Goal: Task Accomplishment & Management: Manage account settings

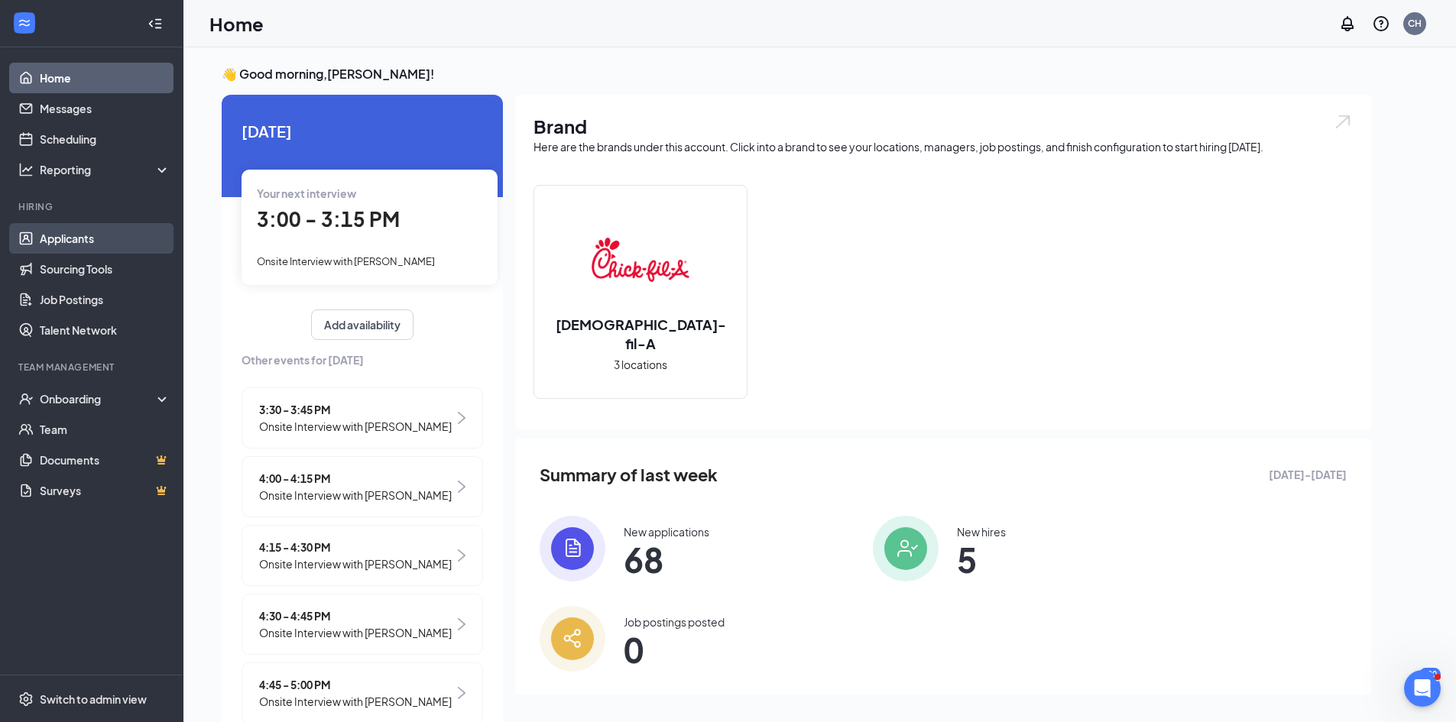
click at [85, 238] on link "Applicants" at bounding box center [105, 238] width 131 height 31
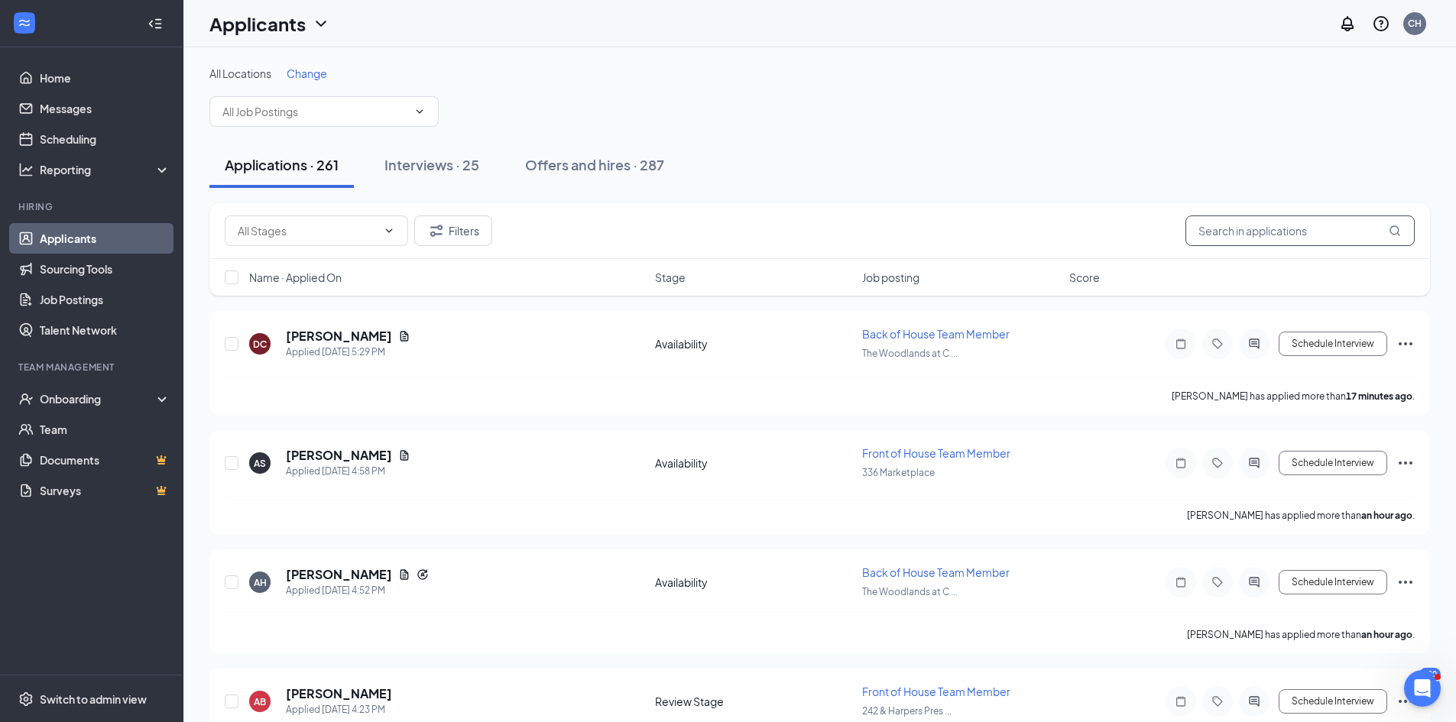
click at [1279, 224] on input "text" at bounding box center [1299, 231] width 229 height 31
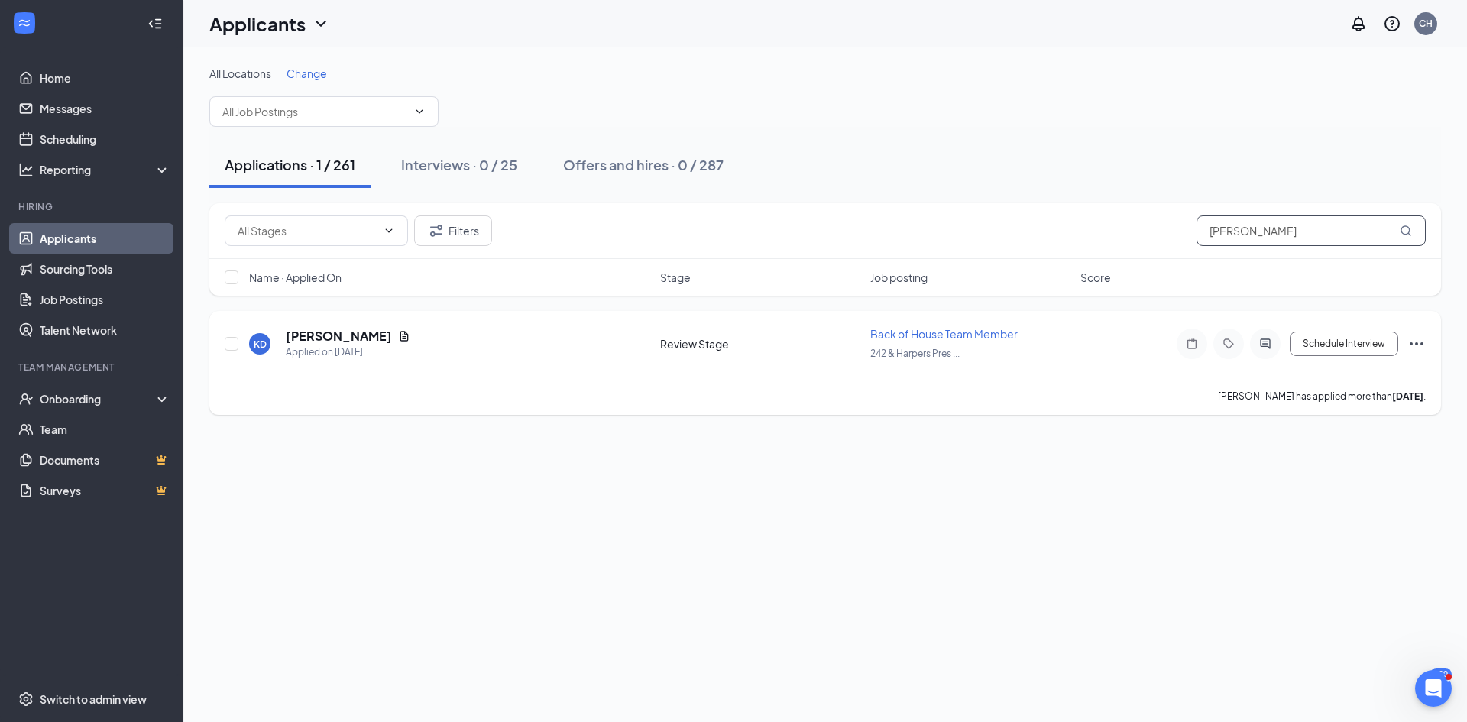
type input "kim de vera"
click at [1417, 342] on icon "Ellipses" at bounding box center [1417, 343] width 14 height 3
click at [1348, 186] on p "Move to stage" at bounding box center [1347, 181] width 131 height 15
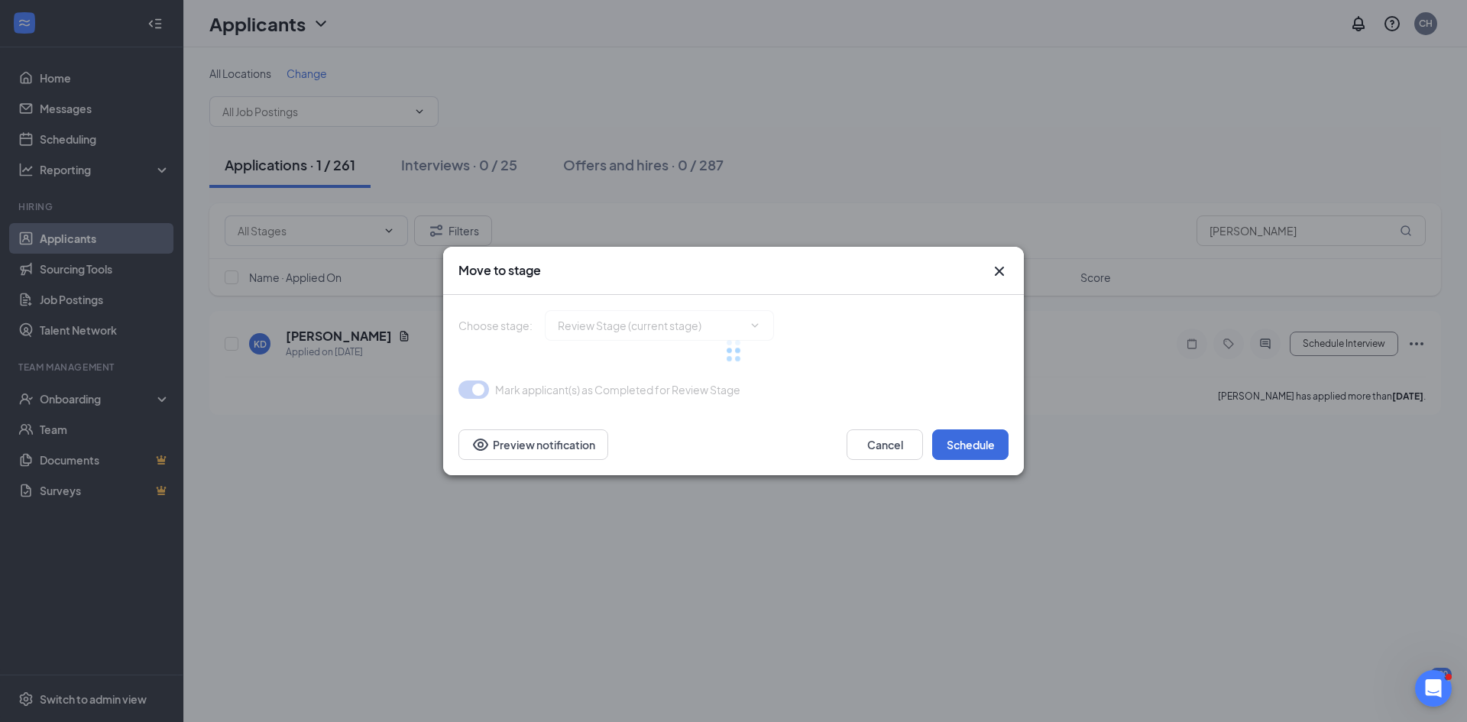
type input "Onsite Interview (next stage)"
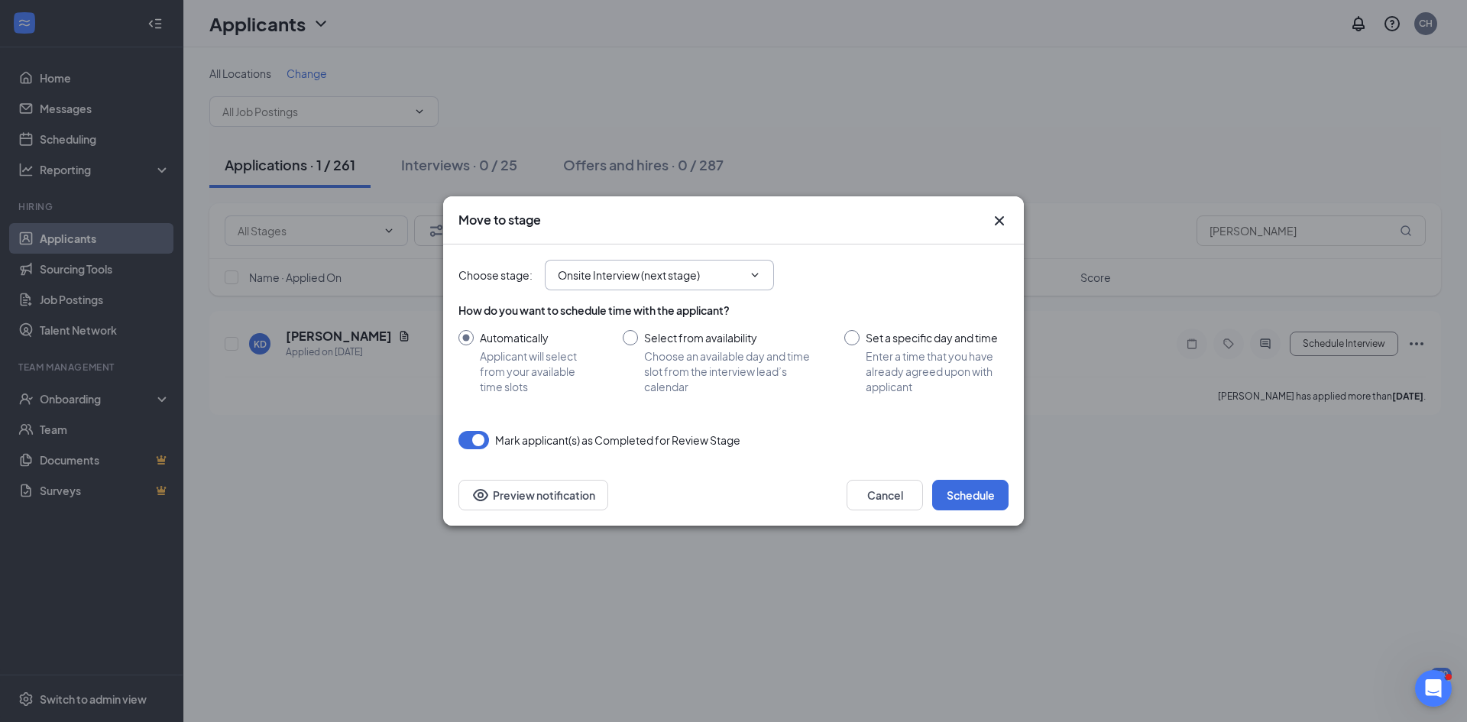
click at [721, 283] on input "Onsite Interview (next stage)" at bounding box center [650, 275] width 185 height 17
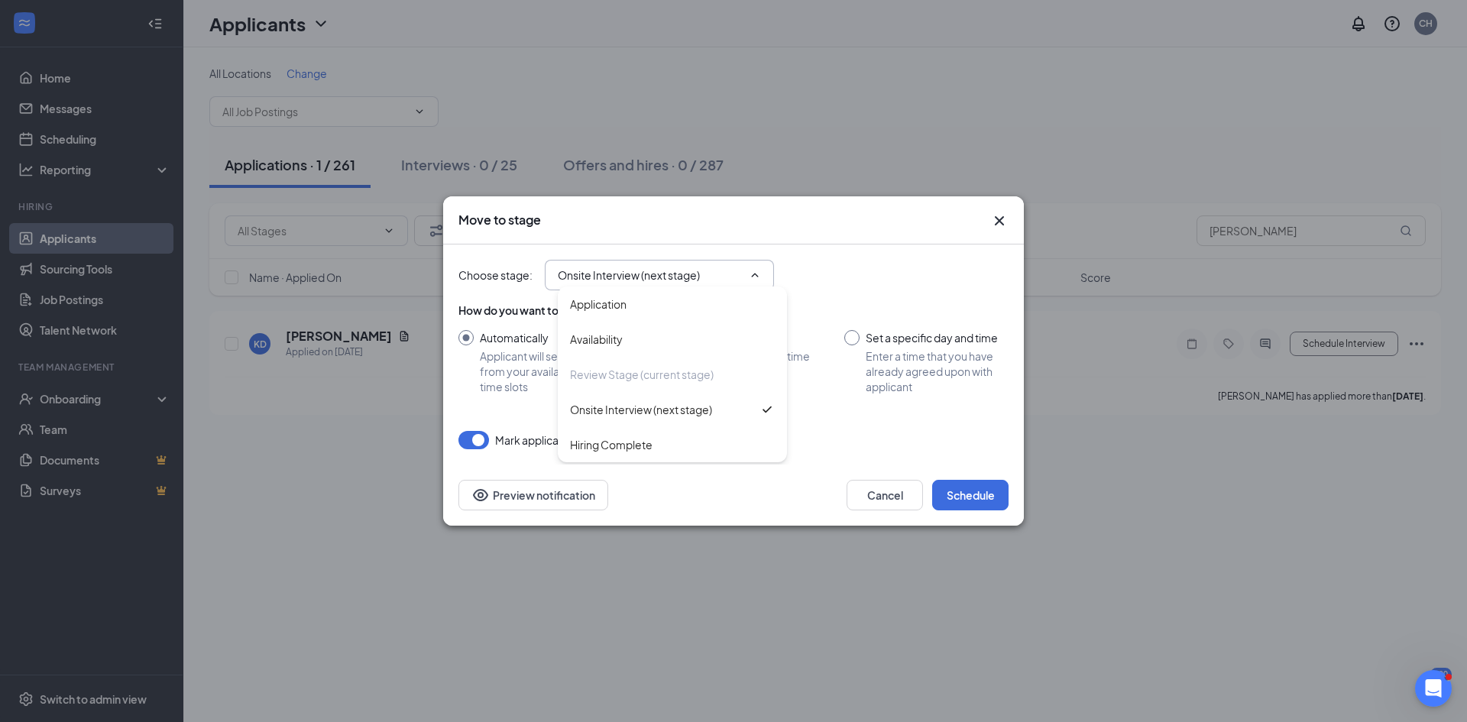
click at [1004, 231] on div "Move to stage" at bounding box center [733, 220] width 581 height 48
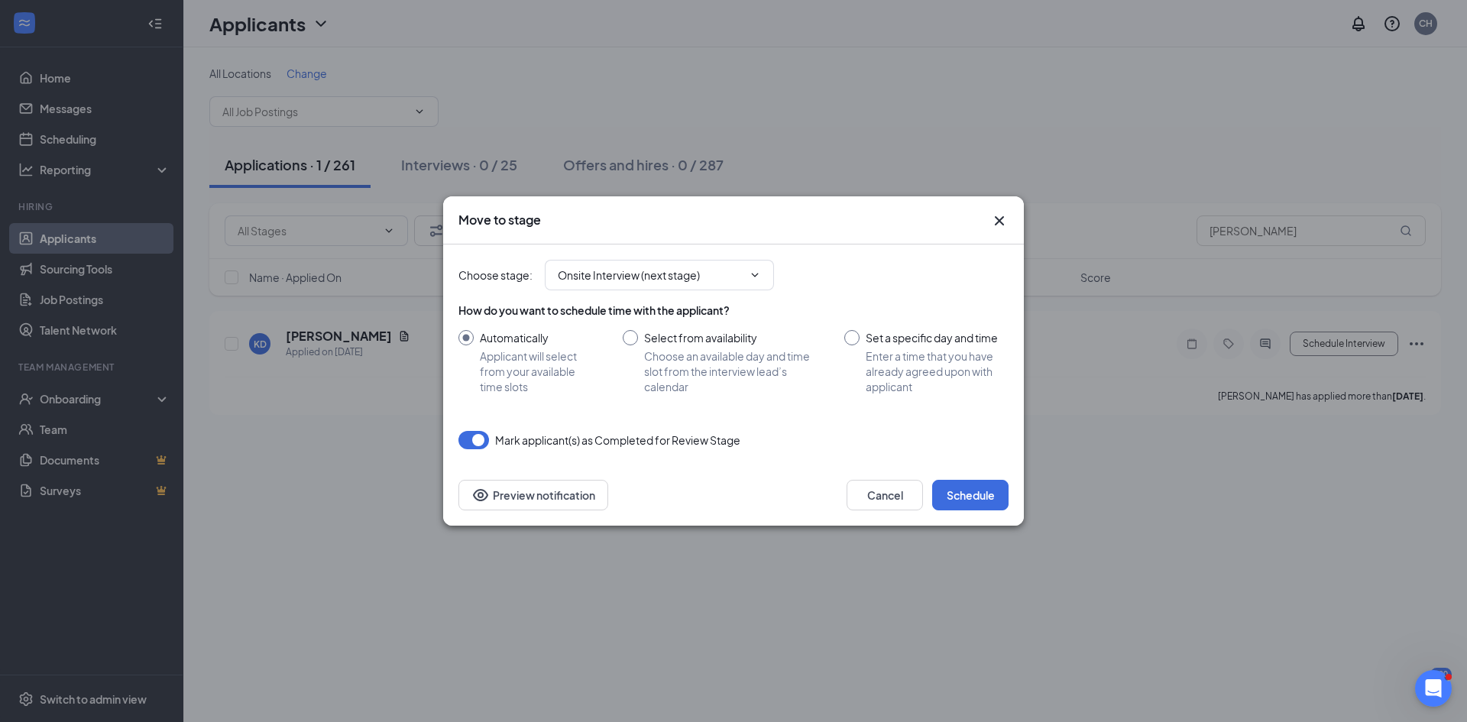
click at [1001, 225] on icon "Cross" at bounding box center [999, 221] width 18 height 18
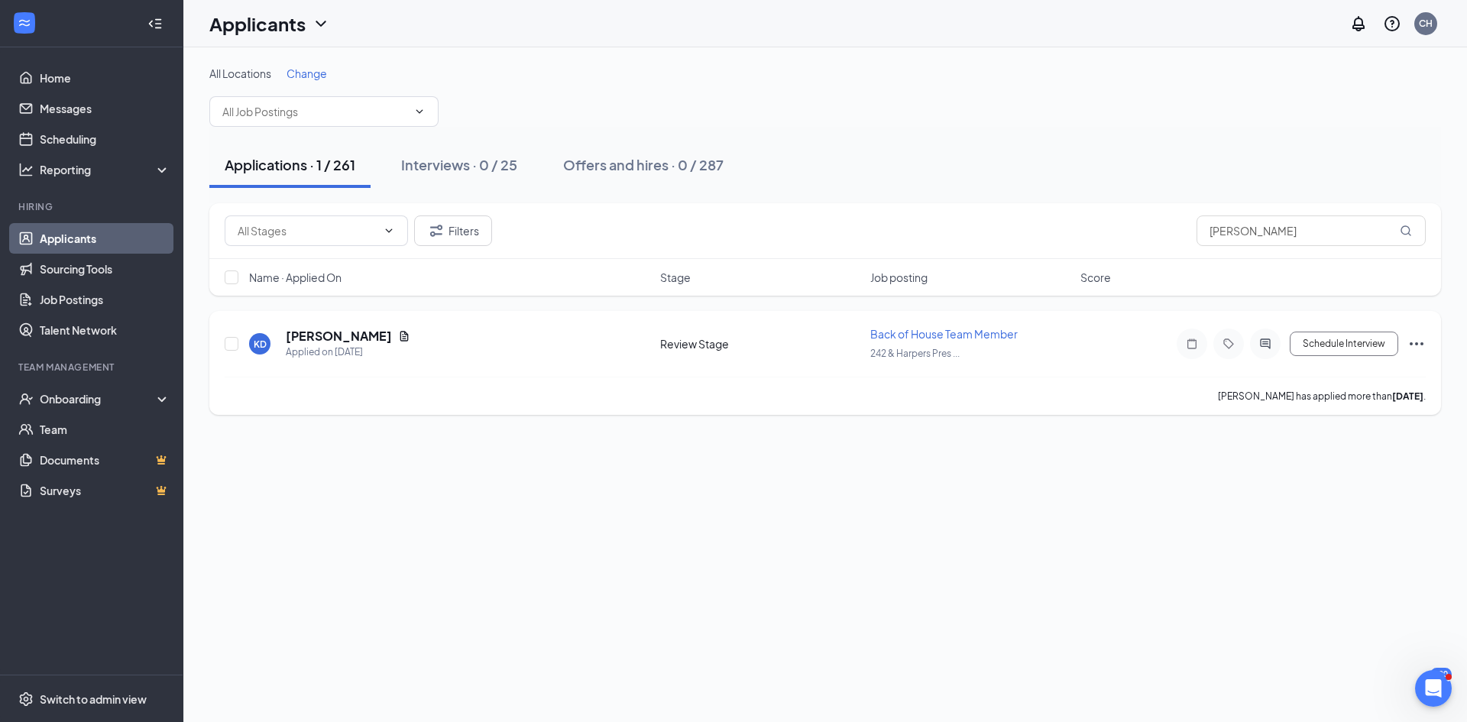
click at [1419, 344] on icon "Ellipses" at bounding box center [1417, 344] width 18 height 18
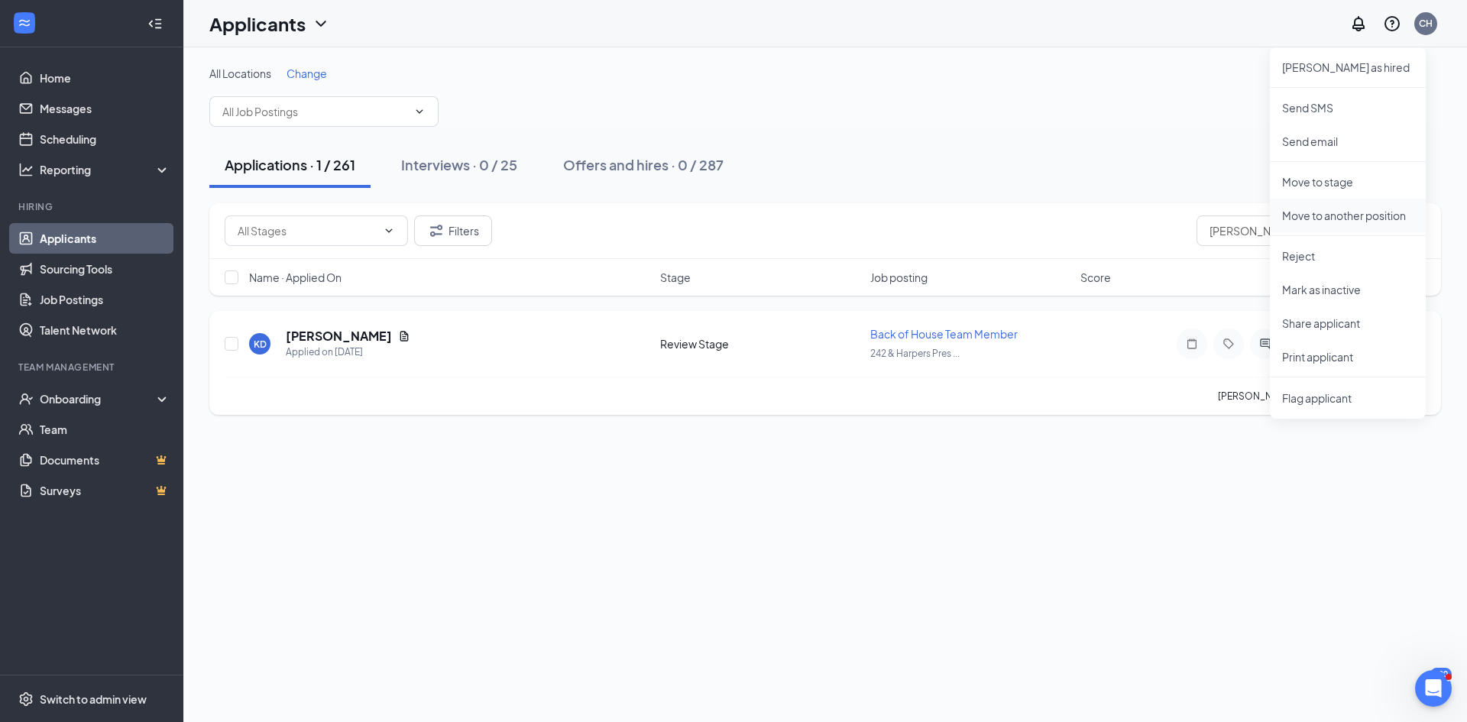
click at [1352, 223] on li "Move to another position" at bounding box center [1348, 216] width 156 height 34
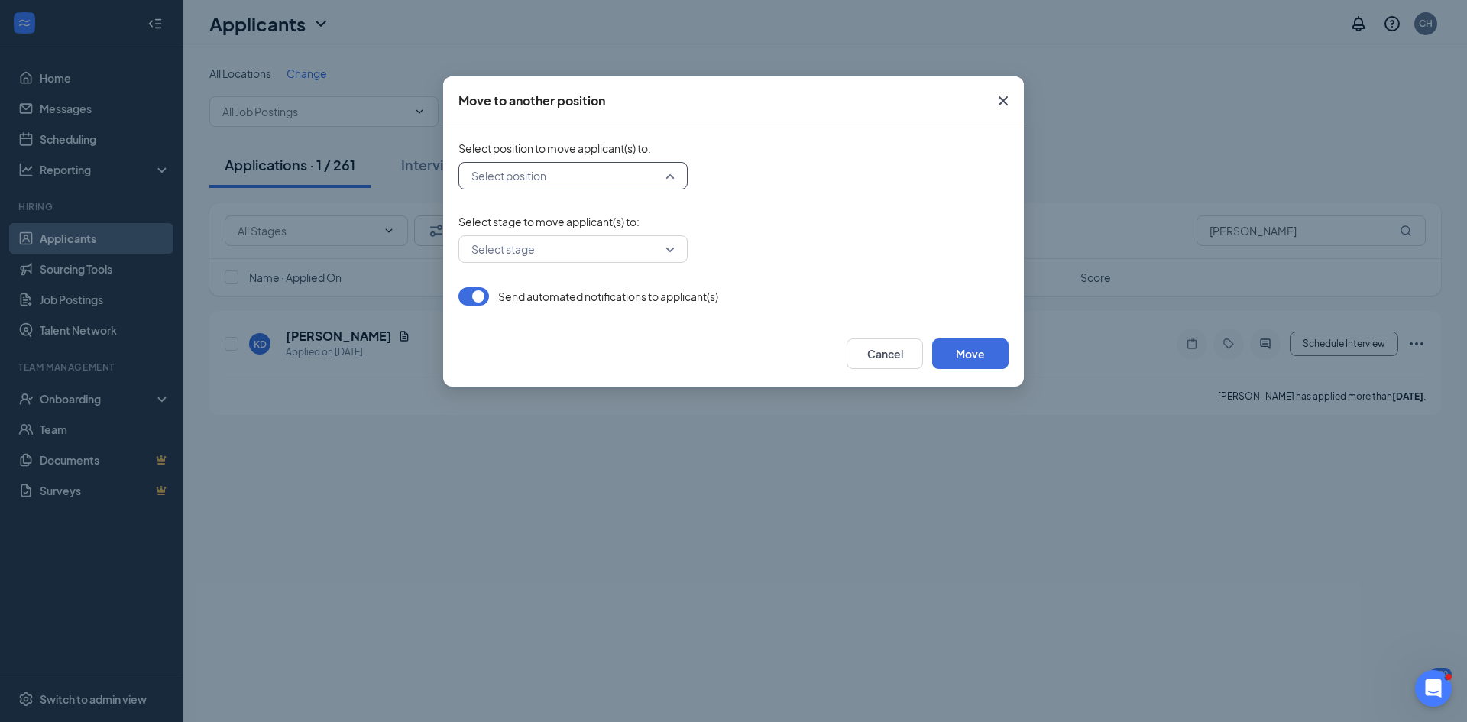
click at [648, 181] on input "search" at bounding box center [568, 176] width 200 height 26
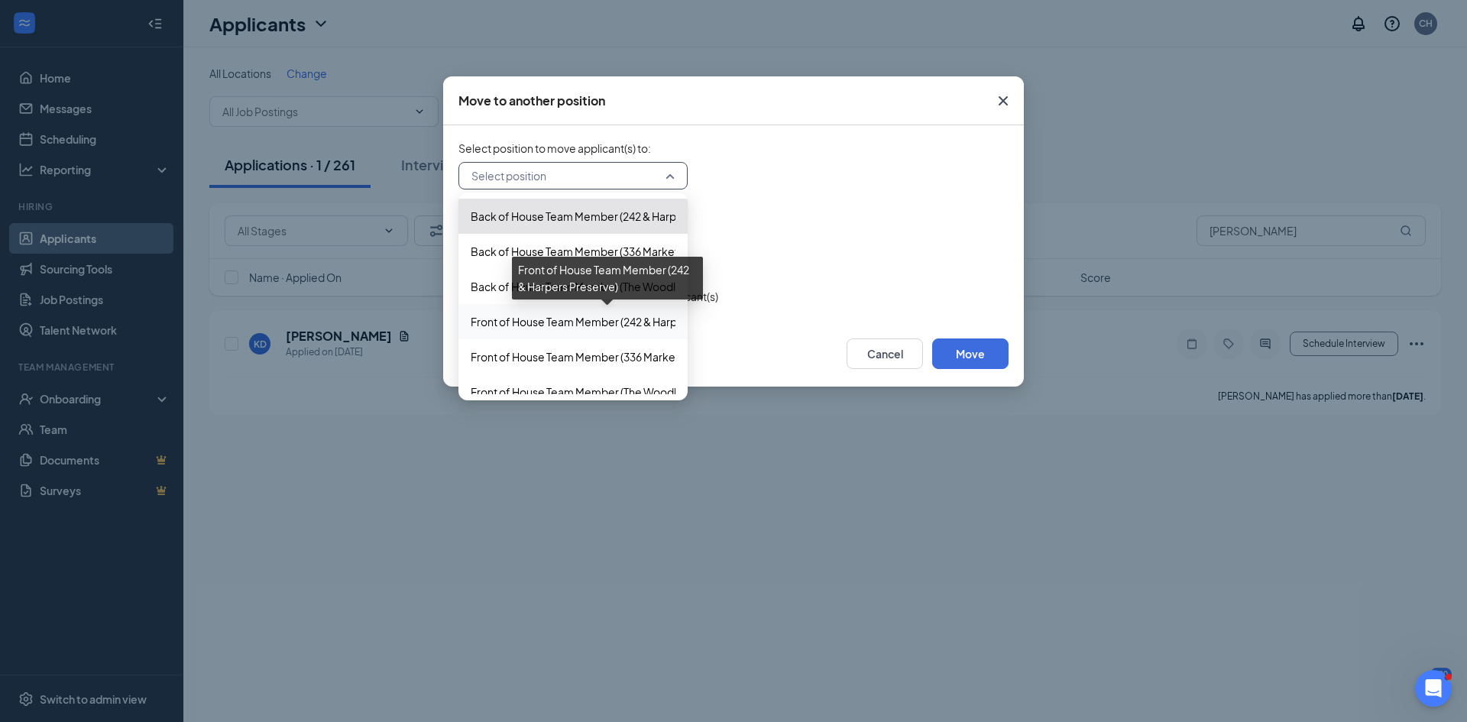
click at [608, 327] on span "Front of House Team Member (242 & Harpers Preserve)" at bounding box center [607, 321] width 273 height 17
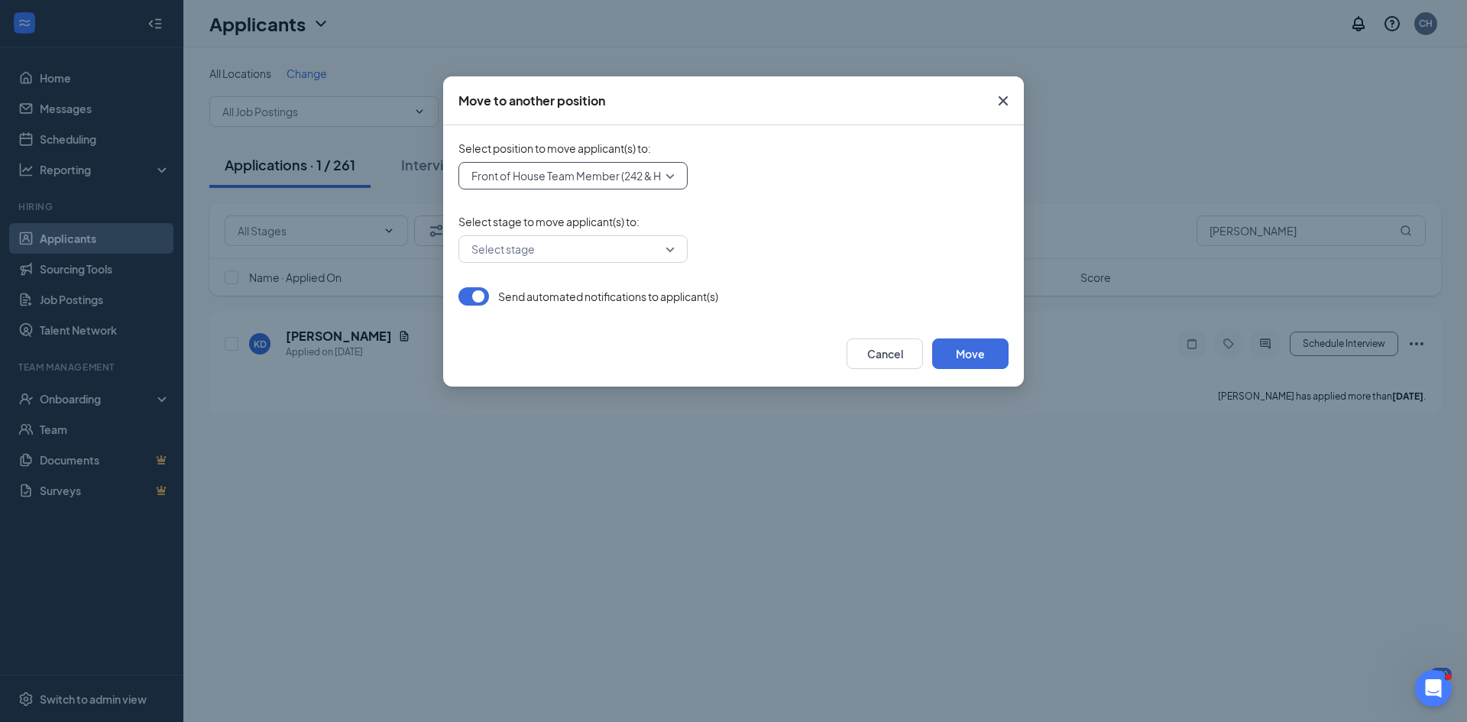
click at [623, 352] on div "Cancel Move" at bounding box center [734, 354] width 550 height 31
click at [659, 250] on input "search" at bounding box center [568, 249] width 200 height 26
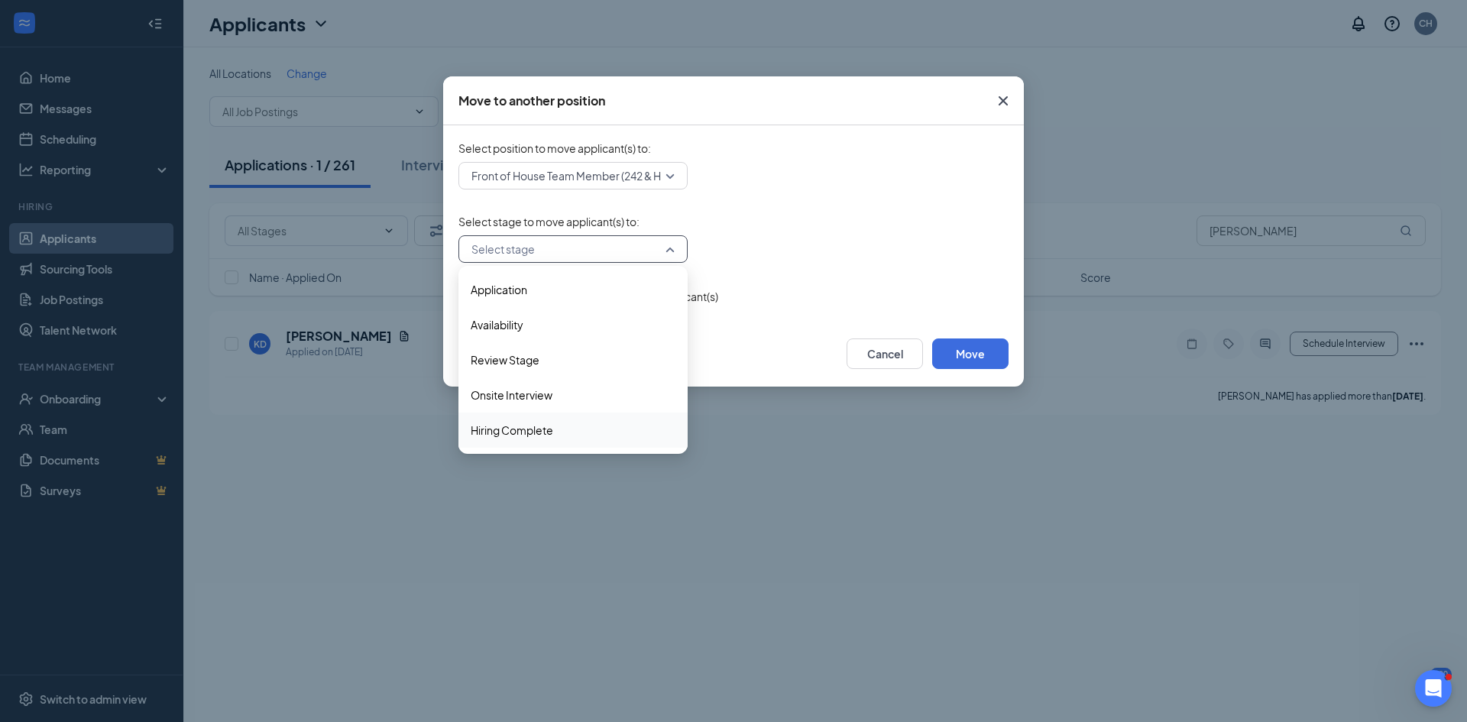
click at [604, 425] on span "Hiring Complete" at bounding box center [573, 430] width 205 height 17
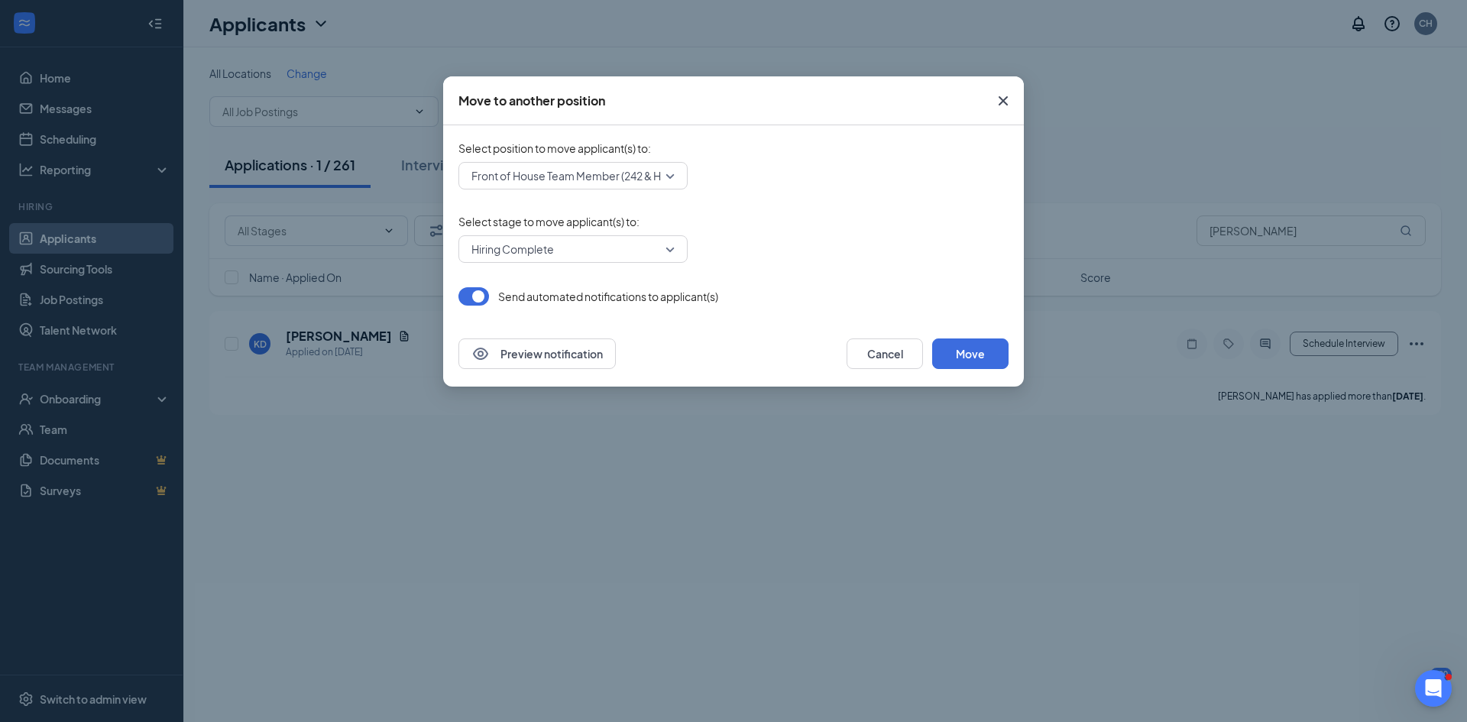
click at [714, 326] on div "Preview notification Cancel Move" at bounding box center [733, 354] width 581 height 66
click at [945, 353] on button "Move" at bounding box center [970, 354] width 76 height 31
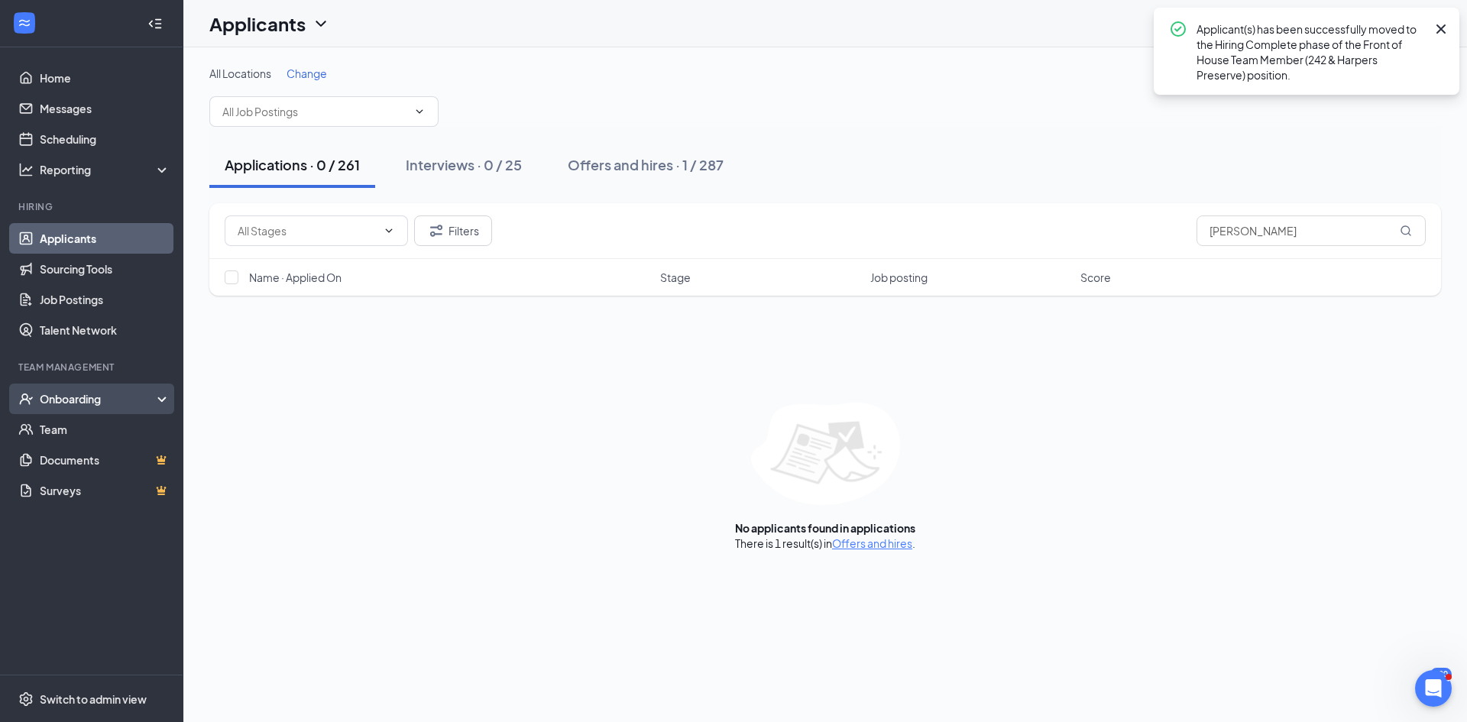
click at [67, 408] on div "Onboarding" at bounding box center [91, 399] width 183 height 31
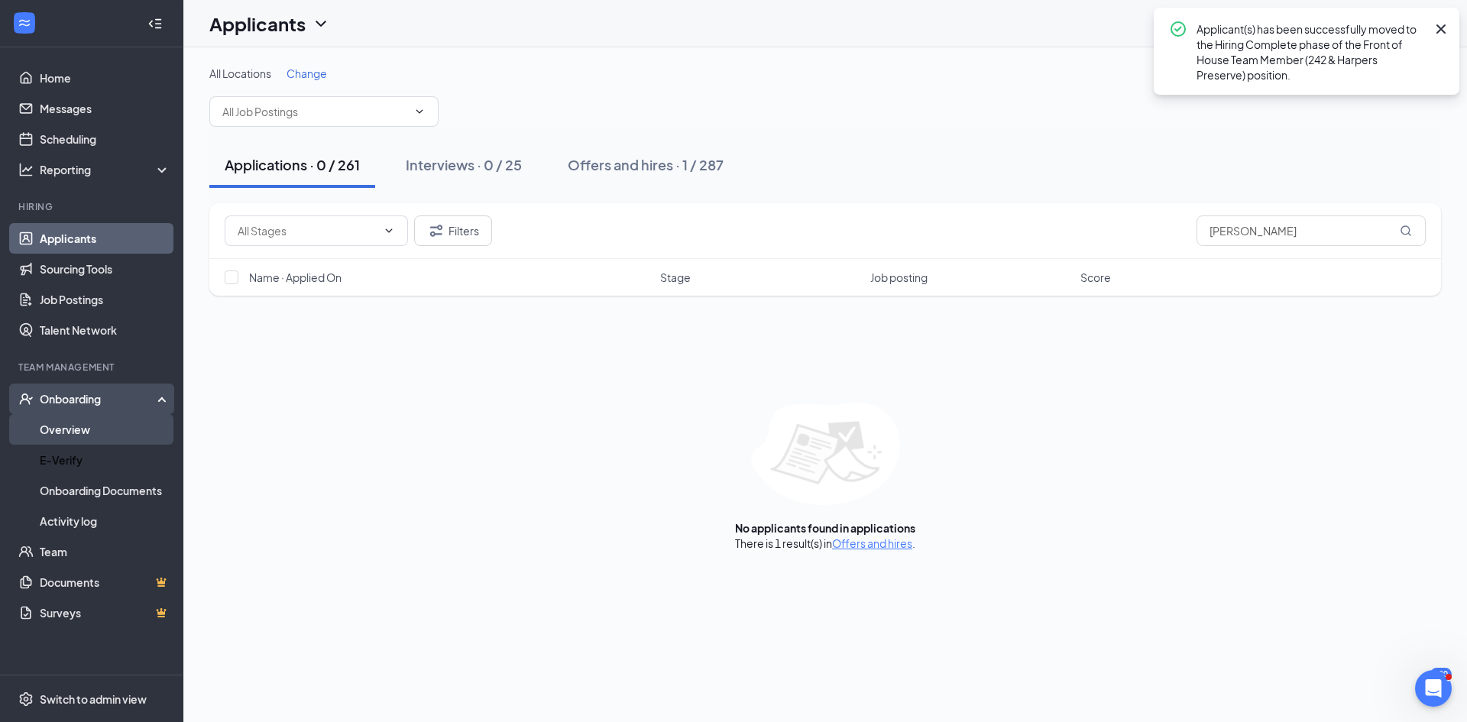
click at [54, 438] on link "Overview" at bounding box center [105, 429] width 131 height 31
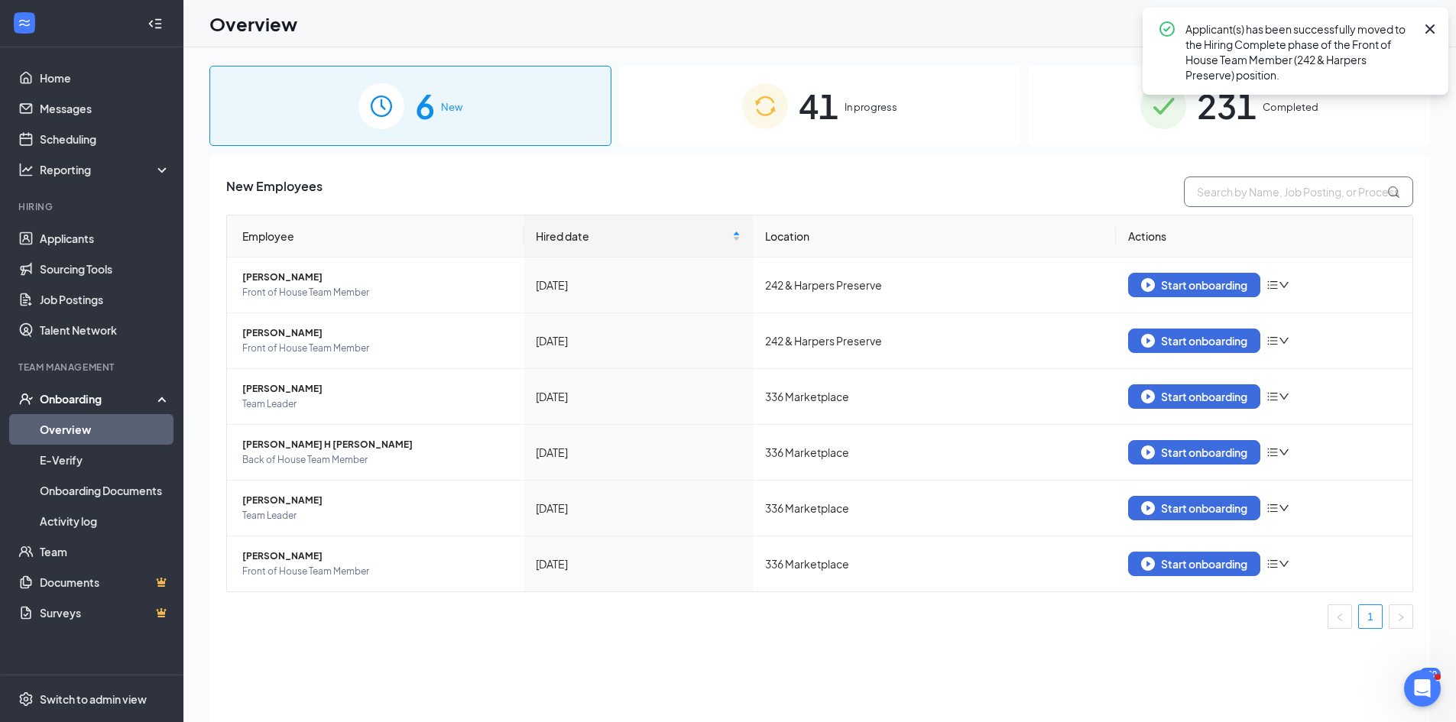
click at [1220, 191] on input "text" at bounding box center [1298, 192] width 229 height 31
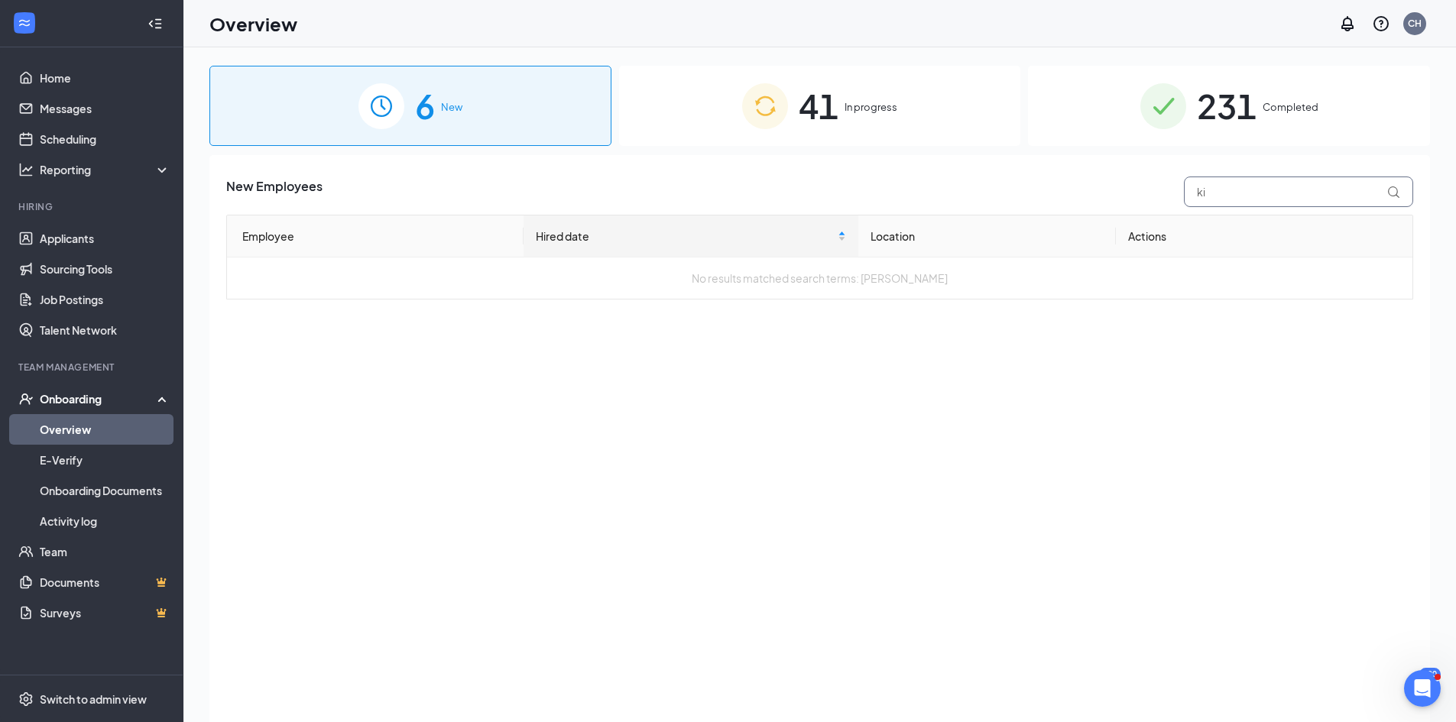
type input "k"
type input "vera"
click at [863, 97] on div "41 In progress" at bounding box center [820, 106] width 402 height 80
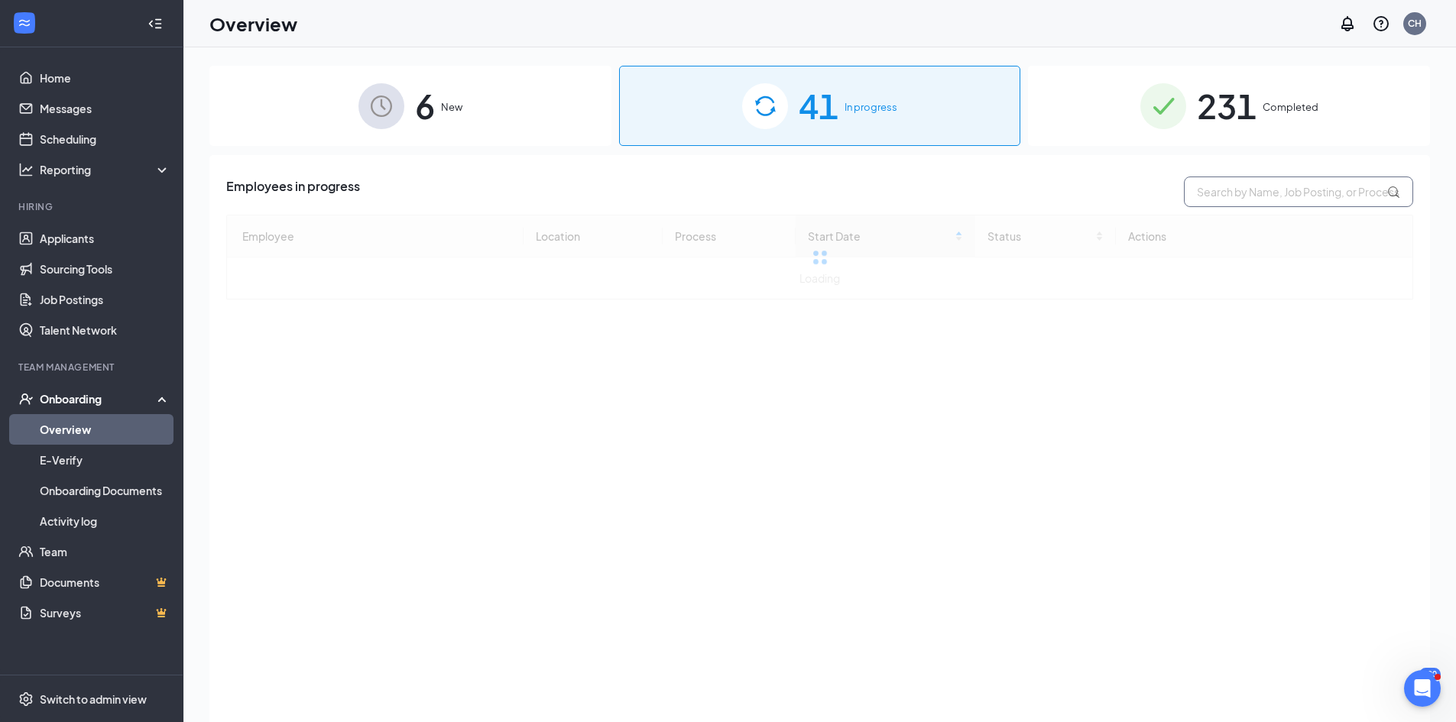
click at [1237, 190] on input "text" at bounding box center [1298, 192] width 229 height 31
type input "v"
click at [95, 244] on link "Applicants" at bounding box center [105, 238] width 131 height 31
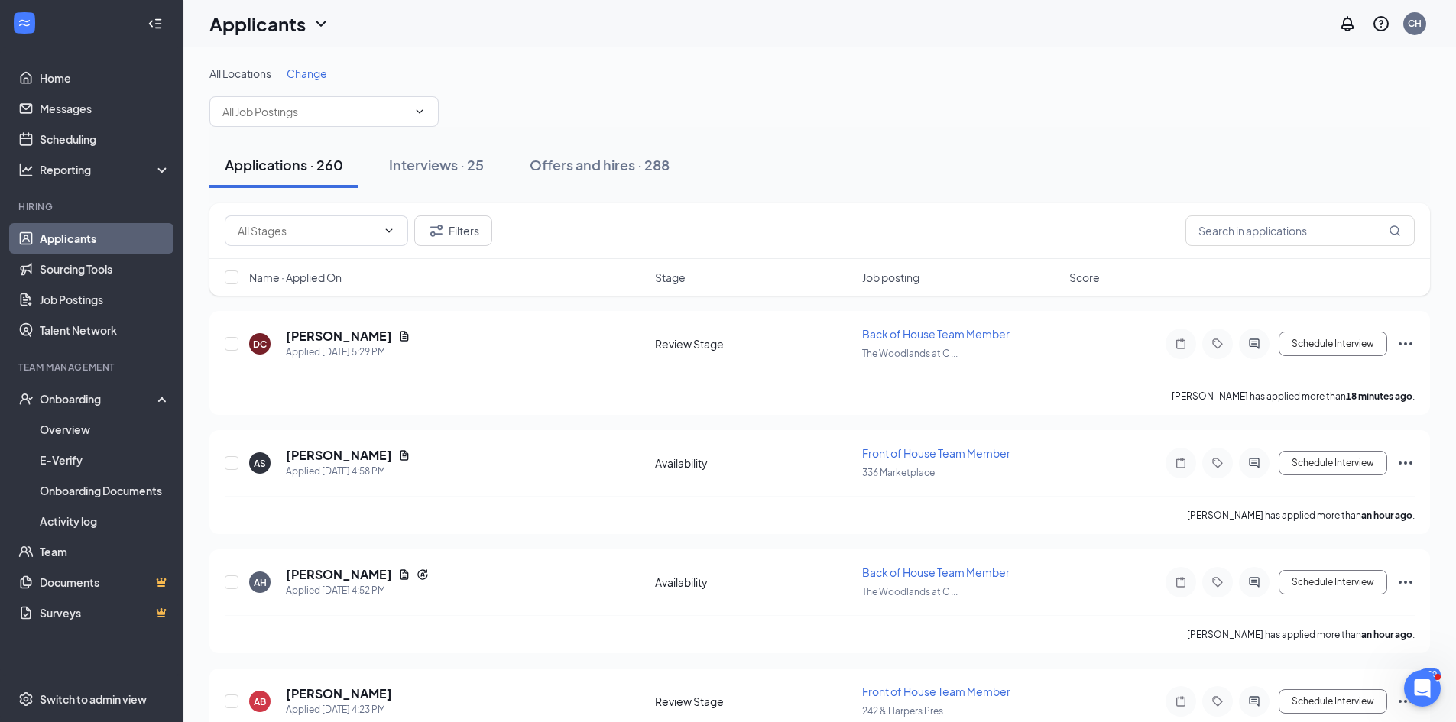
click at [1250, 251] on div "Filters" at bounding box center [819, 231] width 1220 height 56
click at [1244, 238] on input "text" at bounding box center [1299, 231] width 229 height 31
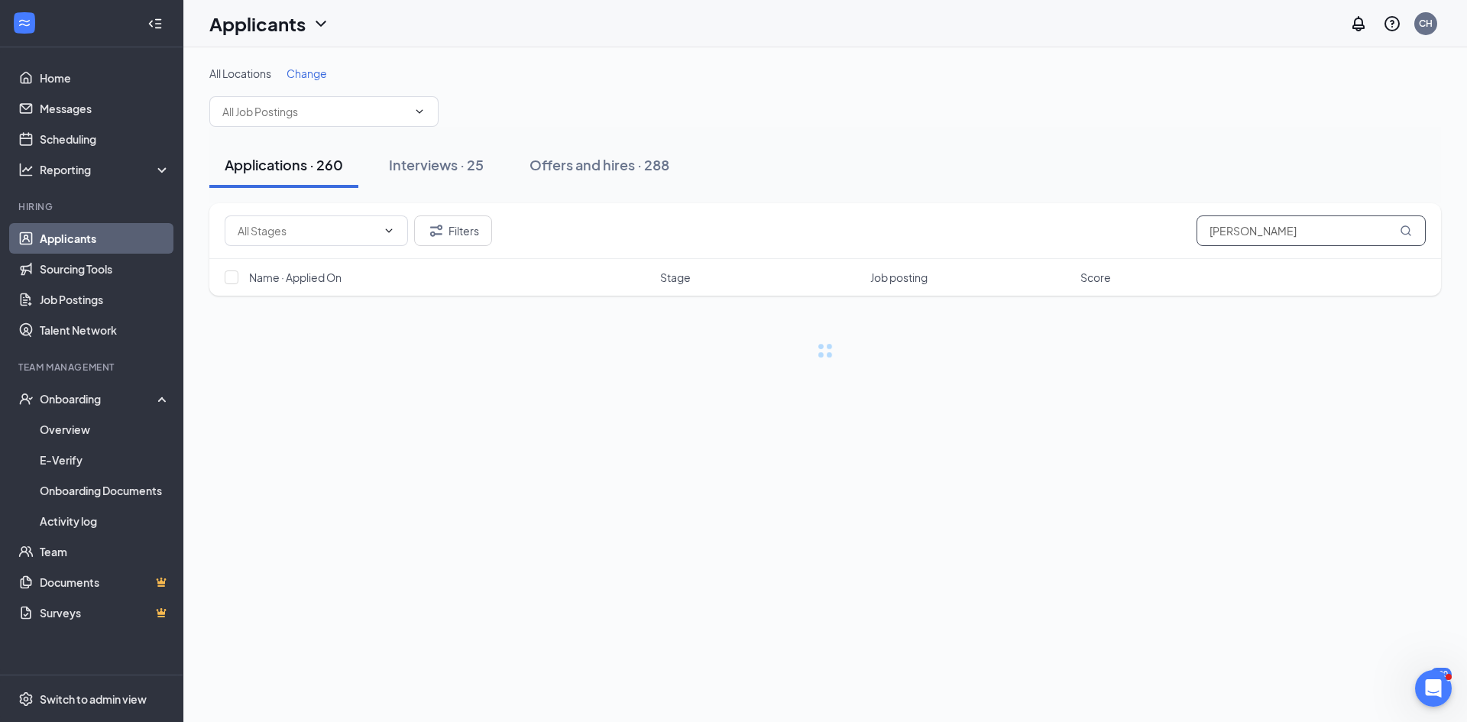
click at [1243, 232] on input "vera" at bounding box center [1311, 231] width 229 height 31
drag, startPoint x: 1243, startPoint y: 232, endPoint x: 1142, endPoint y: 230, distance: 101.7
click at [1142, 230] on div "Filters vera" at bounding box center [825, 231] width 1201 height 31
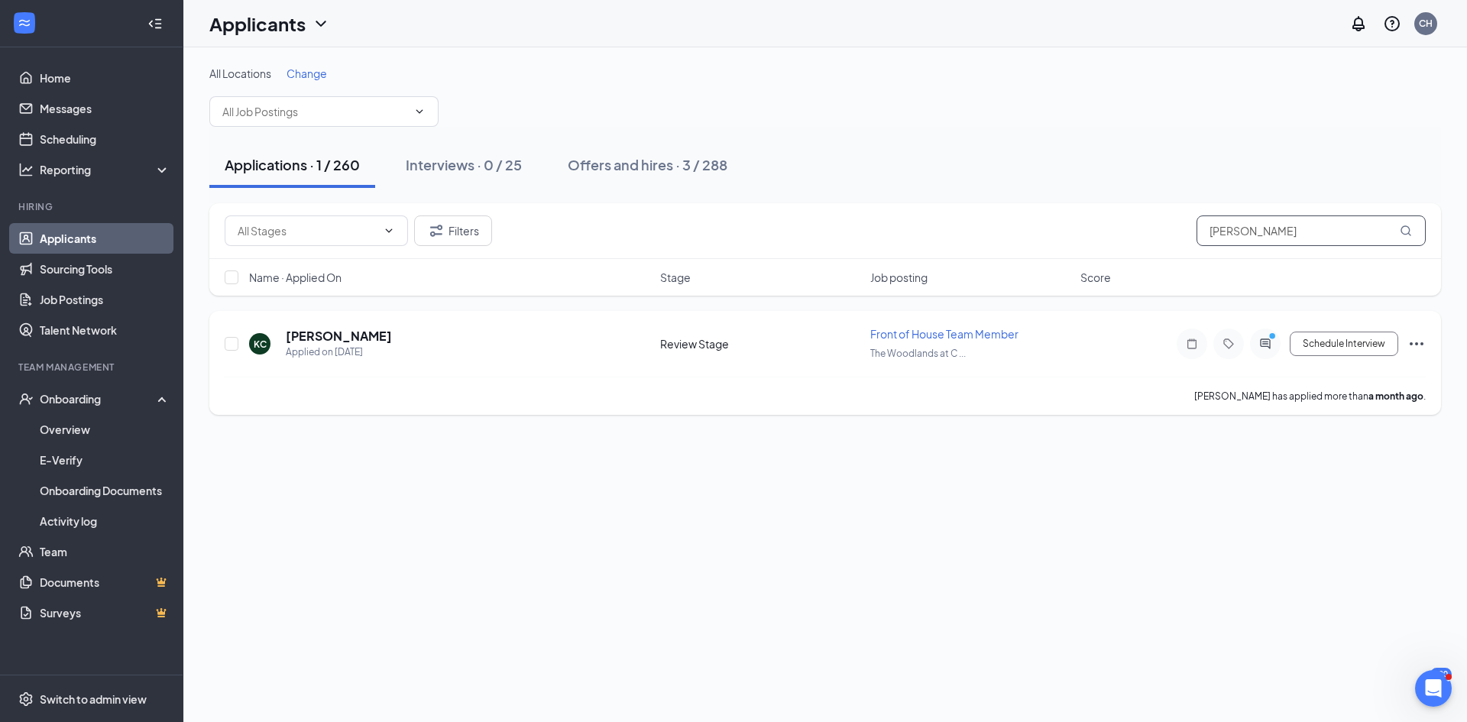
type input "[PERSON_NAME]"
click at [1424, 342] on icon "Ellipses" at bounding box center [1417, 344] width 18 height 18
click at [974, 379] on div "Kimberly Cabrera has applied more than a month ago ." at bounding box center [825, 396] width 1201 height 38
click at [1412, 344] on icon "Ellipses" at bounding box center [1417, 343] width 14 height 3
click at [1343, 215] on p "Move to another position" at bounding box center [1347, 215] width 131 height 15
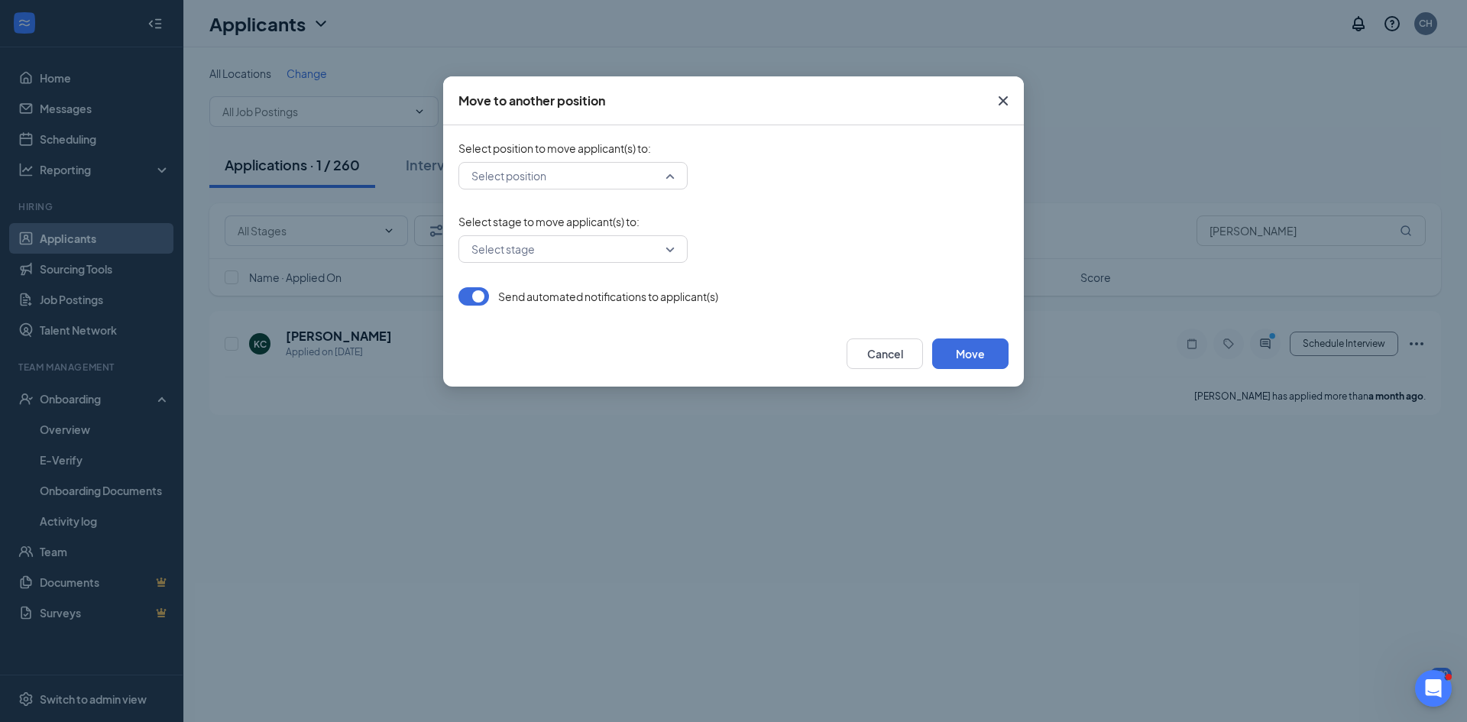
click at [577, 167] on input "search" at bounding box center [568, 176] width 200 height 26
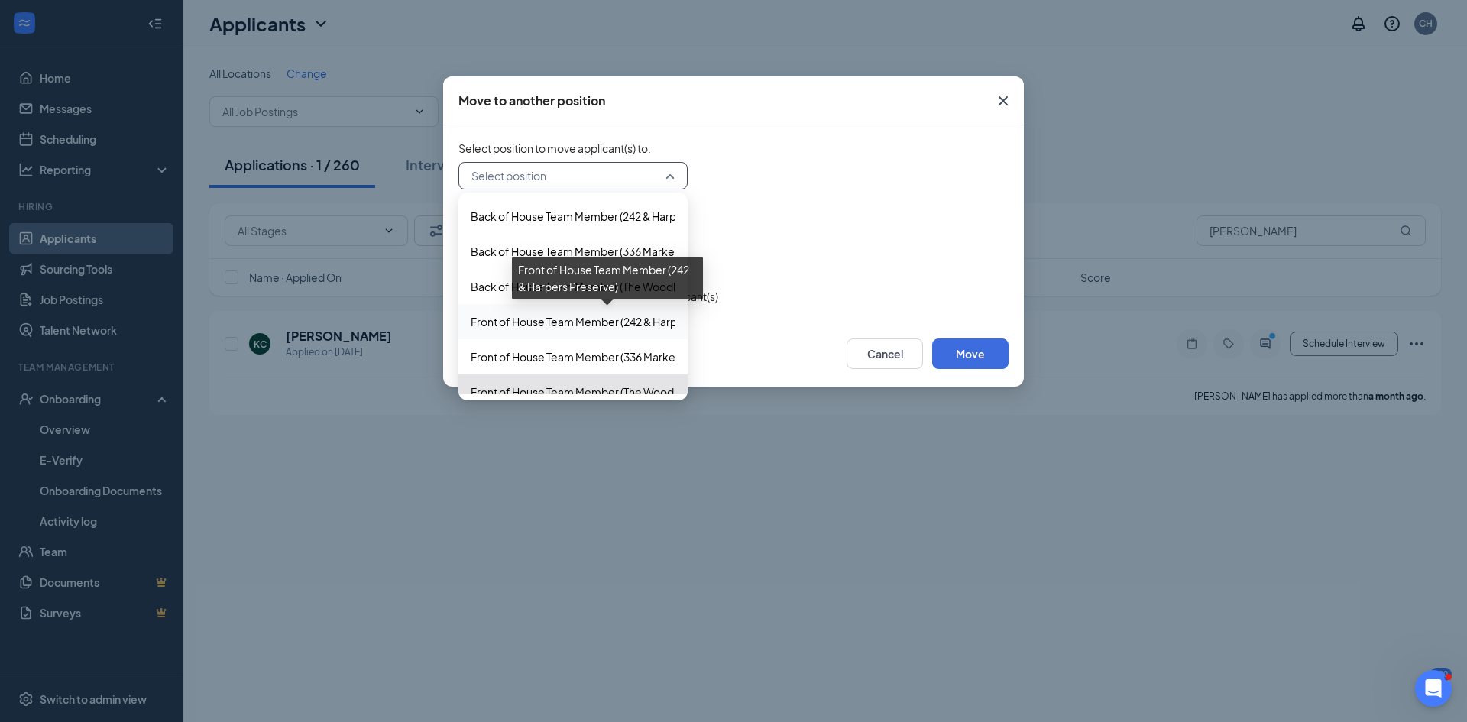
click at [584, 323] on span "Front of House Team Member (242 & Harpers Preserve)" at bounding box center [607, 321] width 273 height 17
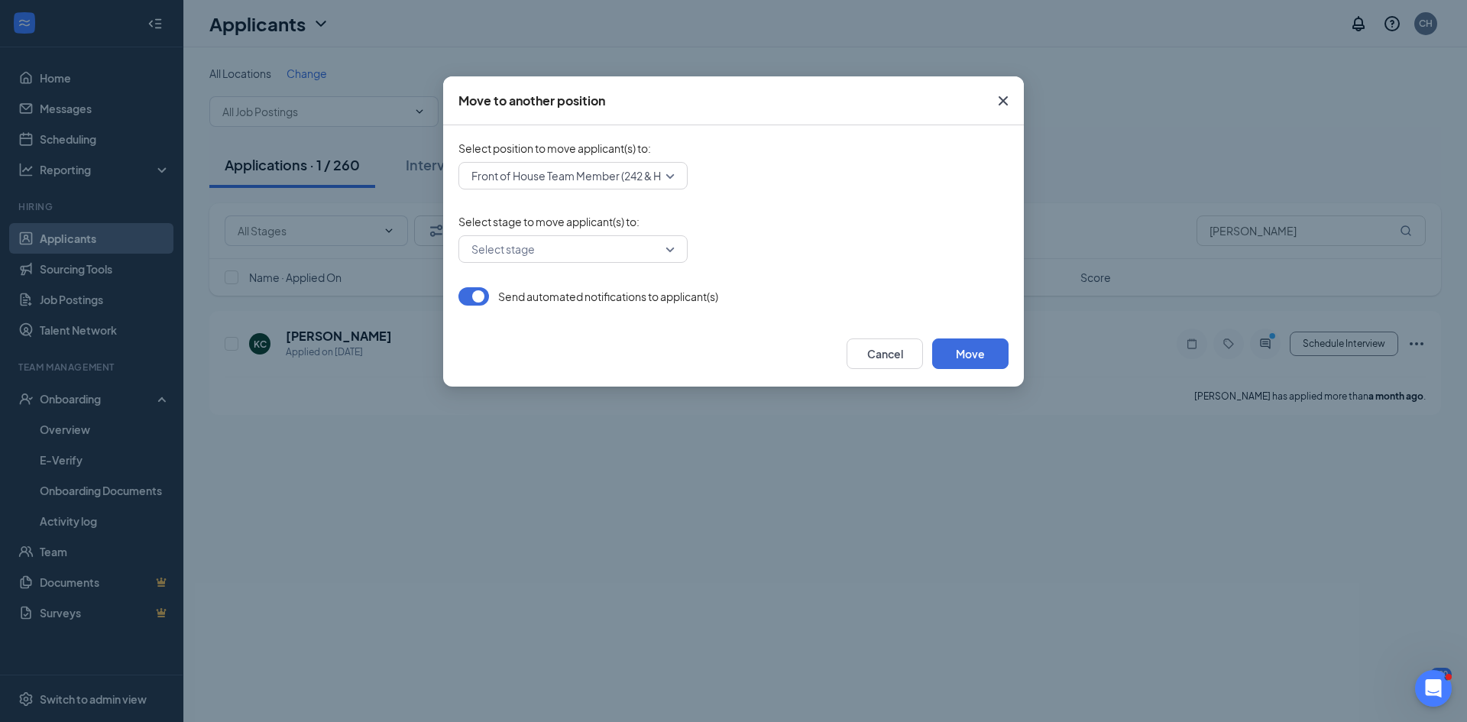
click at [554, 232] on div "Select stage to move applicant(s) to : Select stage" at bounding box center [734, 238] width 550 height 49
click at [557, 246] on input "search" at bounding box center [568, 249] width 200 height 26
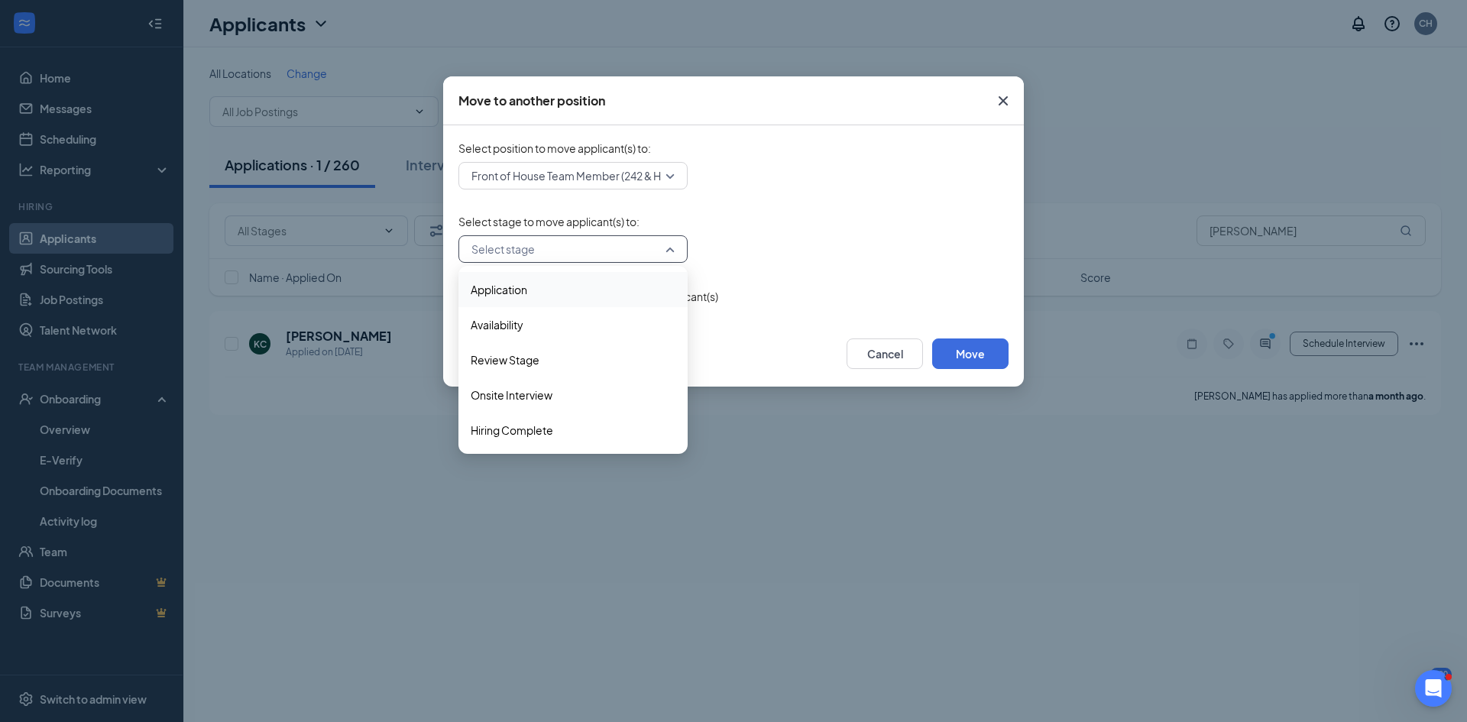
click at [881, 252] on div "Select stage 3738674 3738675 Application Availability Review Stage Onsite Inter…" at bounding box center [734, 249] width 550 height 28
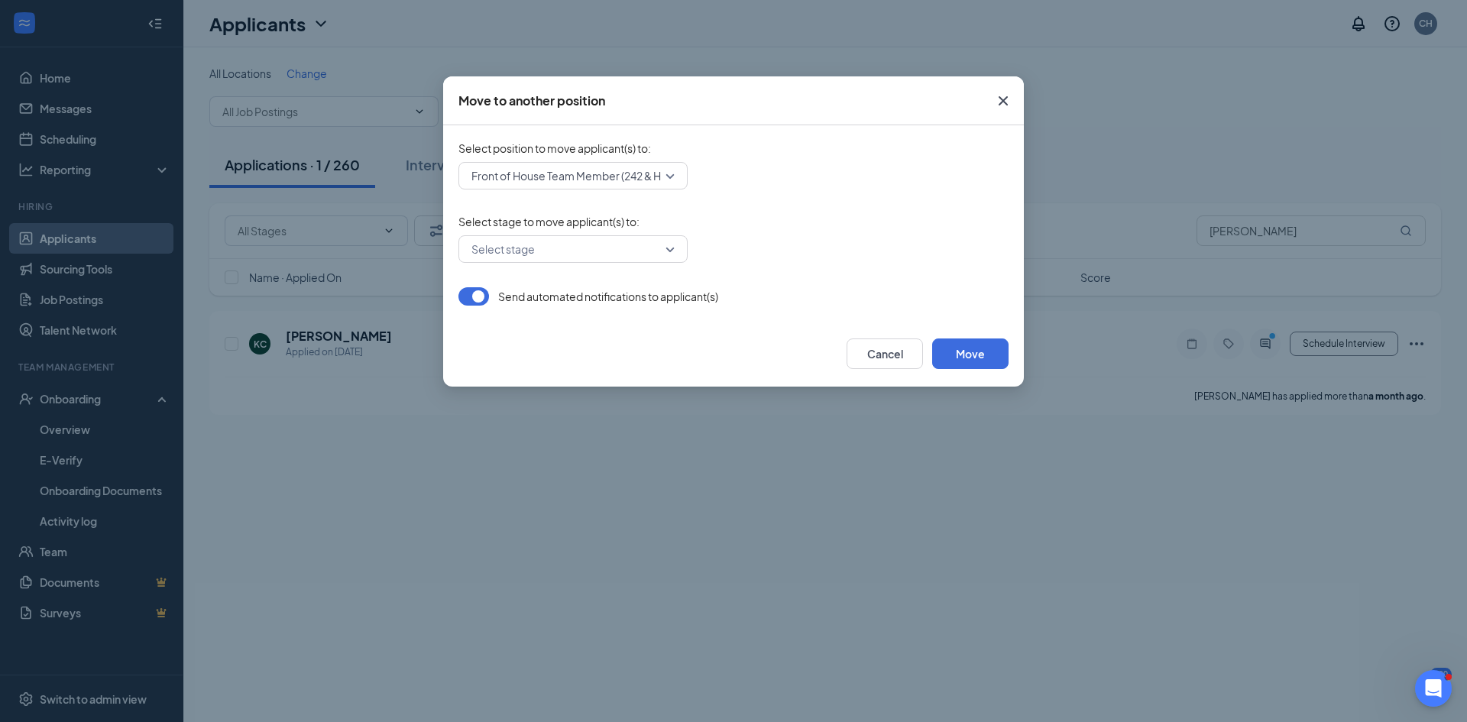
click at [620, 246] on input "search" at bounding box center [568, 249] width 200 height 26
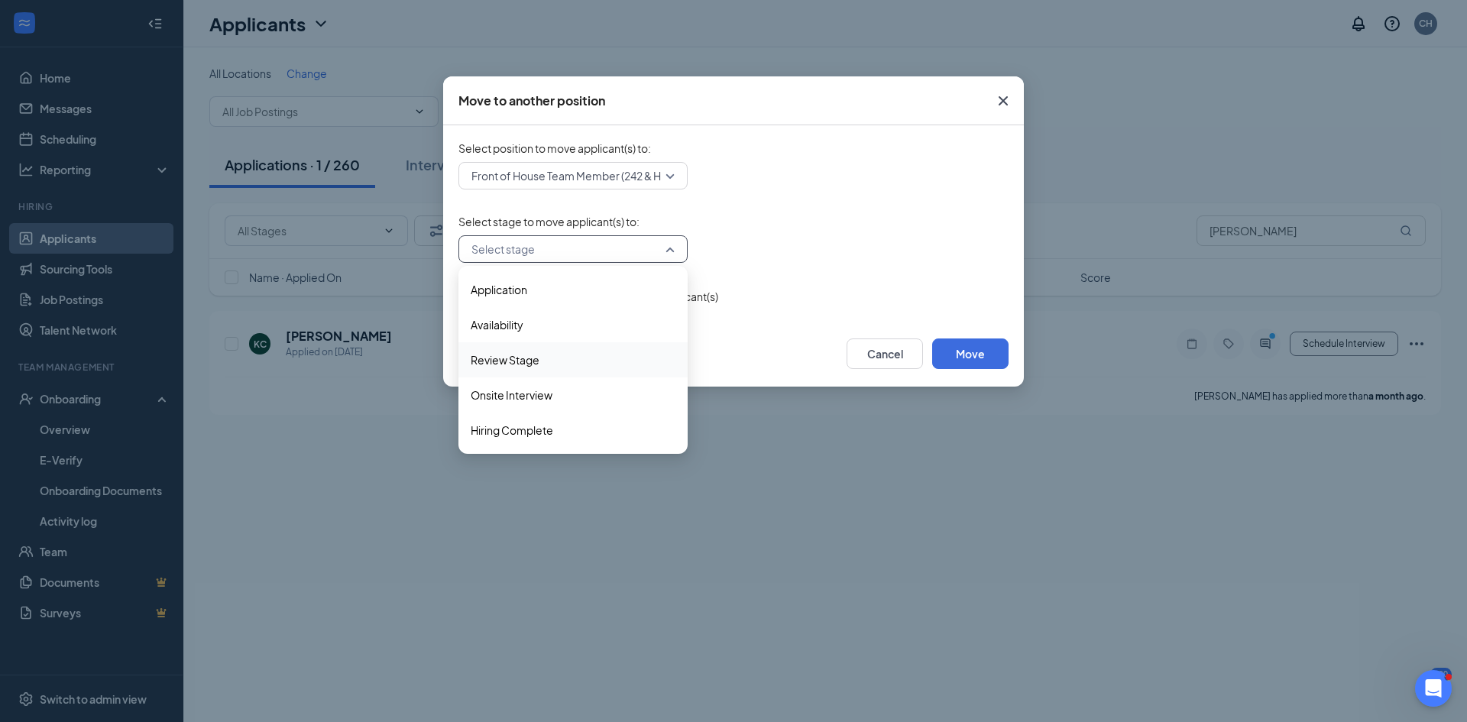
click at [591, 361] on span "Review Stage" at bounding box center [573, 360] width 205 height 17
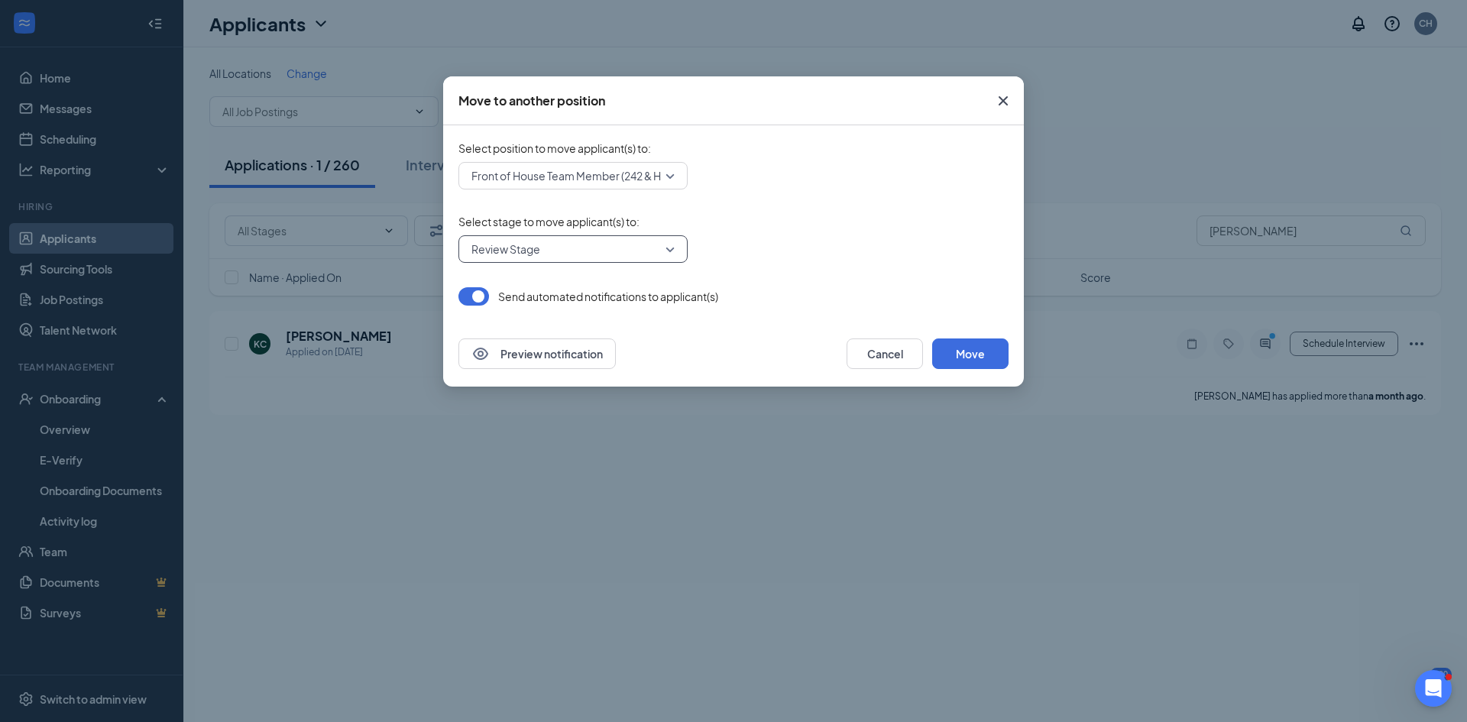
click at [687, 368] on div "Preview notification Cancel Move" at bounding box center [734, 354] width 550 height 31
click at [964, 356] on button "Move" at bounding box center [970, 354] width 76 height 31
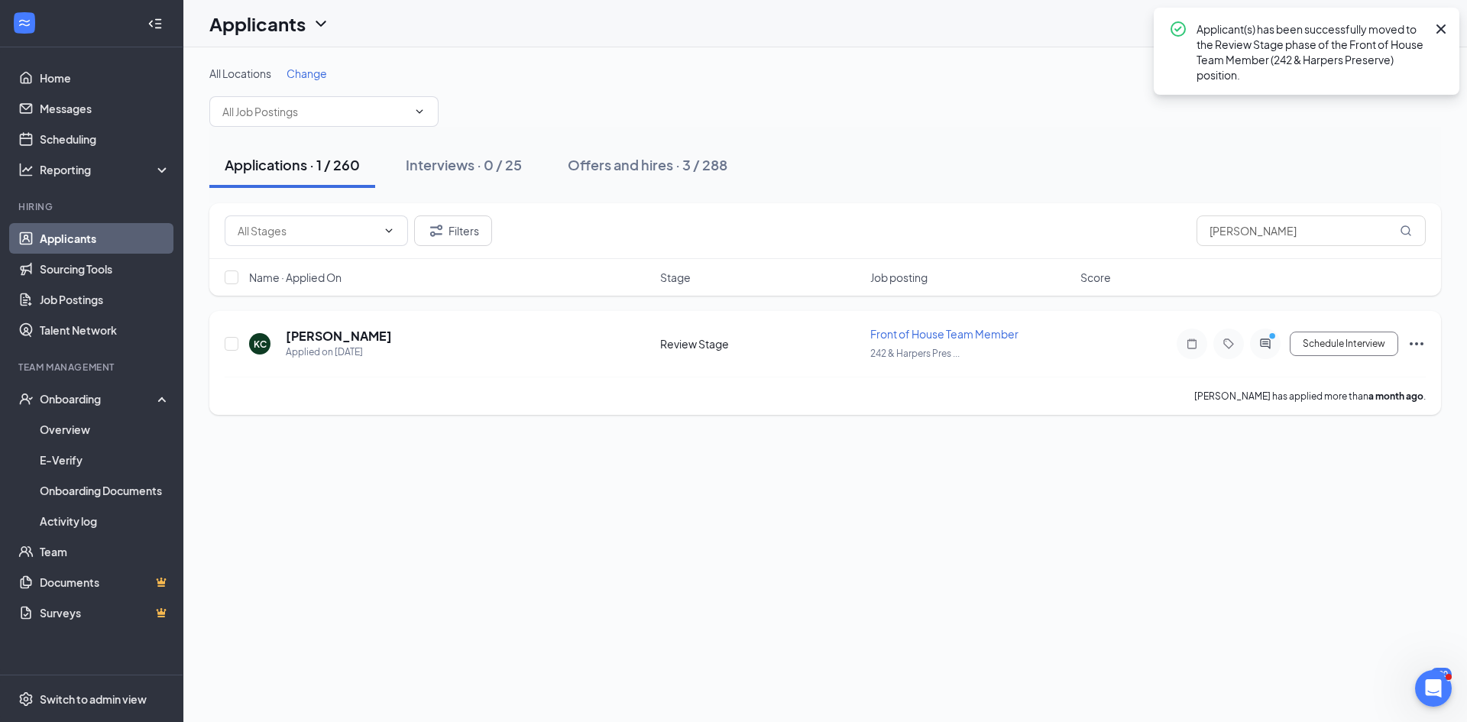
click at [1413, 342] on icon "Ellipses" at bounding box center [1417, 344] width 18 height 18
click at [1337, 184] on p "Move to stage" at bounding box center [1347, 181] width 131 height 15
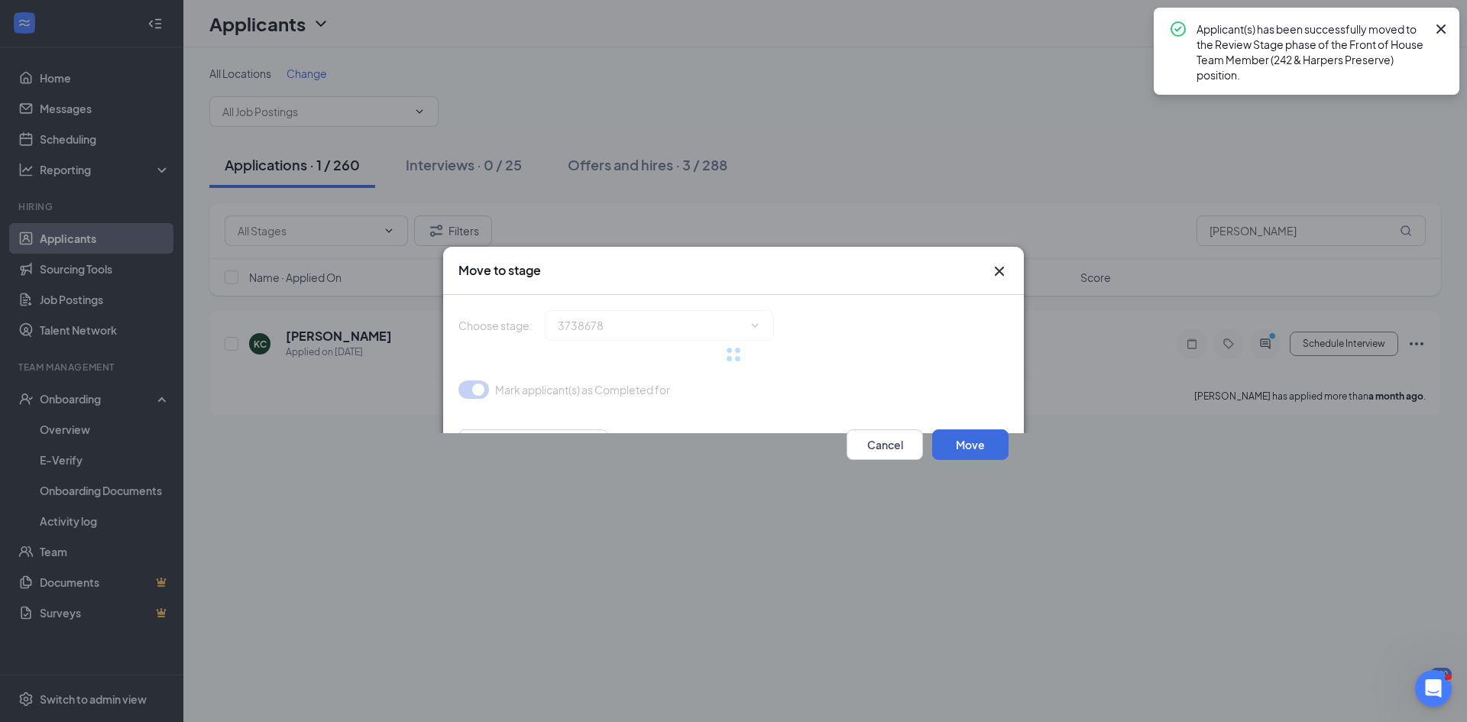
type input "Onsite Interview (next stage)"
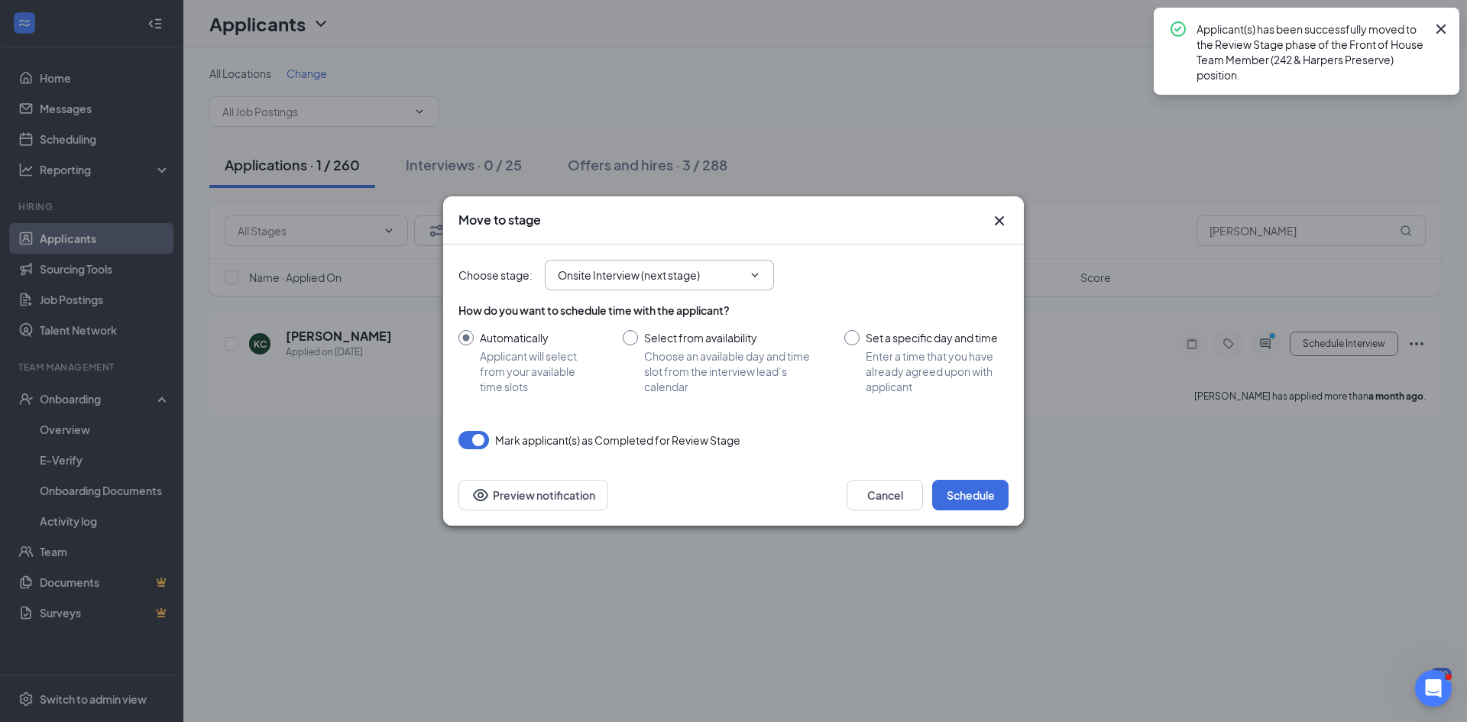
click at [627, 285] on span "Onsite Interview (next stage)" at bounding box center [659, 275] width 229 height 31
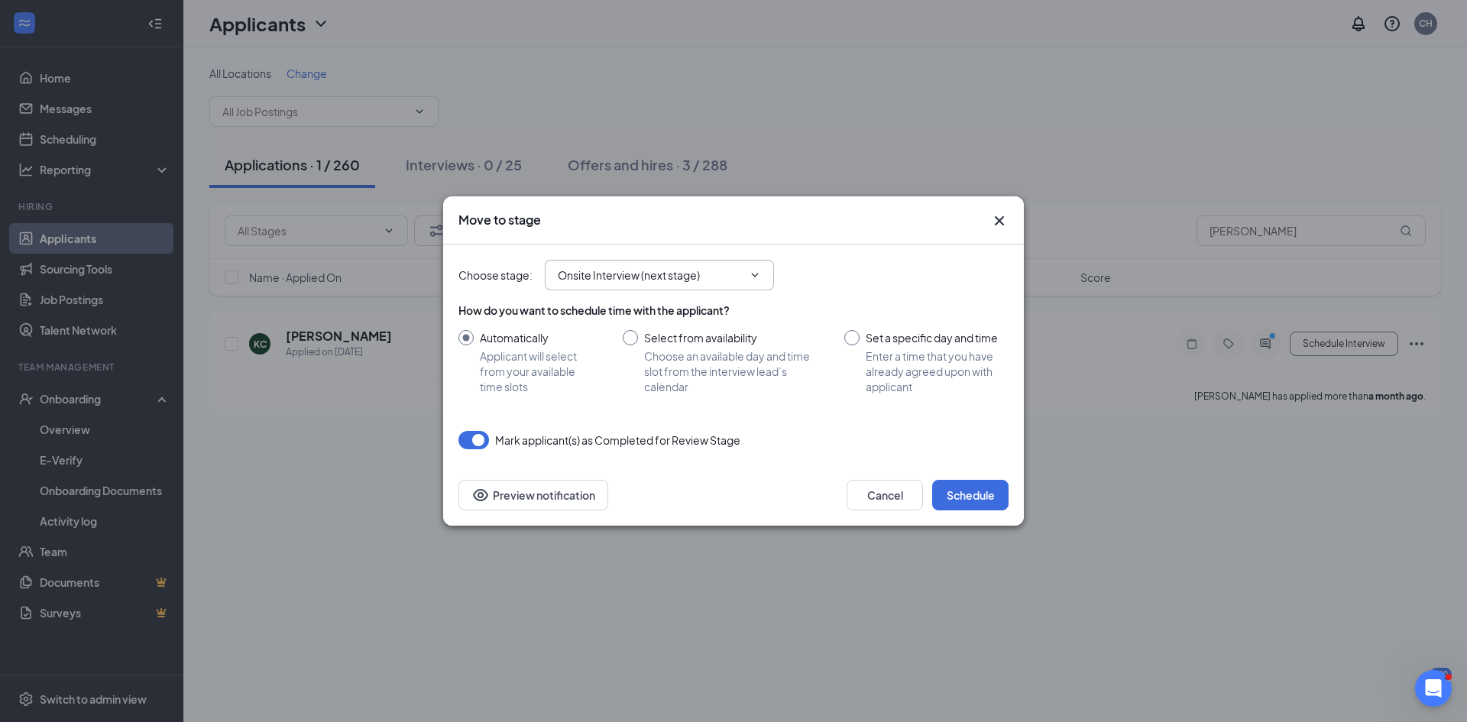
click at [626, 266] on span "Onsite Interview (next stage)" at bounding box center [659, 275] width 229 height 31
click at [770, 275] on span "Onsite Interview (next stage)" at bounding box center [659, 275] width 229 height 31
click at [747, 280] on span at bounding box center [753, 275] width 15 height 12
click at [748, 279] on span at bounding box center [753, 275] width 15 height 12
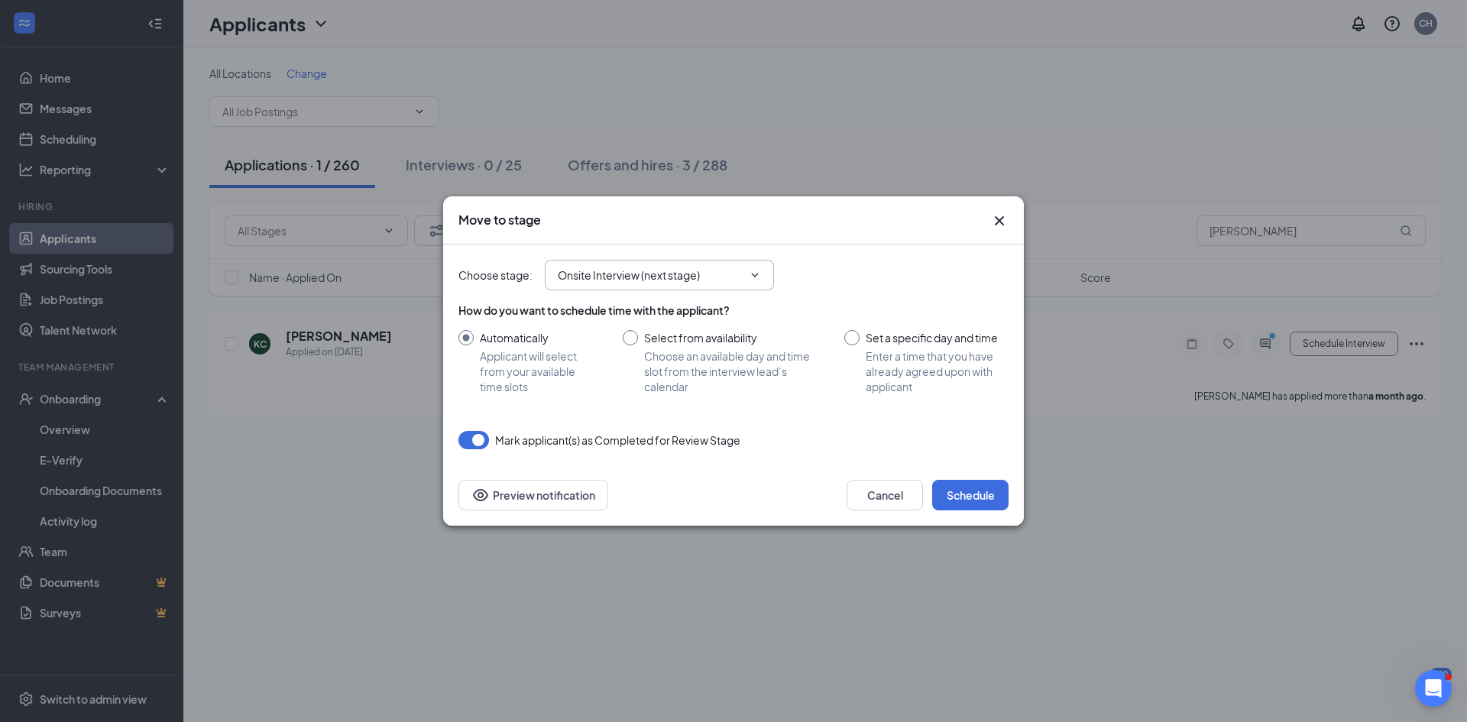
click at [757, 271] on icon "ChevronDown" at bounding box center [755, 275] width 12 height 12
click at [833, 290] on div "Choose stage : Onsite Interview (next stage)" at bounding box center [734, 275] width 550 height 31
click at [768, 269] on span "Onsite Interview (next stage)" at bounding box center [659, 275] width 229 height 31
click at [990, 225] on div "Move to stage" at bounding box center [734, 220] width 550 height 17
click at [997, 222] on icon "Cross" at bounding box center [999, 220] width 9 height 9
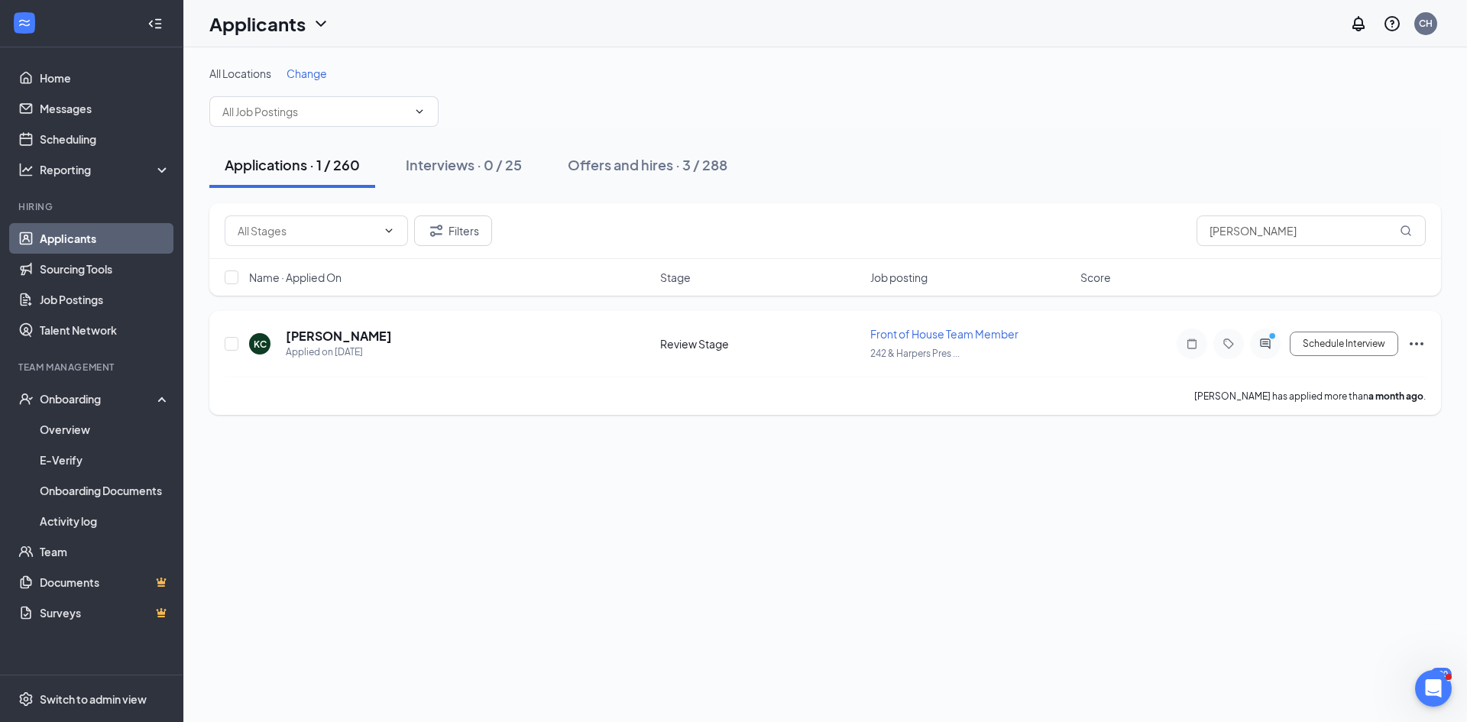
click at [1430, 340] on div "KC Kimberly Cabrera Applied on Aug 20 Review Stage Front of House Team Member 2…" at bounding box center [825, 363] width 1232 height 104
click at [1422, 342] on icon "Ellipses" at bounding box center [1417, 343] width 14 height 3
click at [1347, 189] on li "Move to stage" at bounding box center [1348, 182] width 156 height 34
type input "Onsite Interview (next stage)"
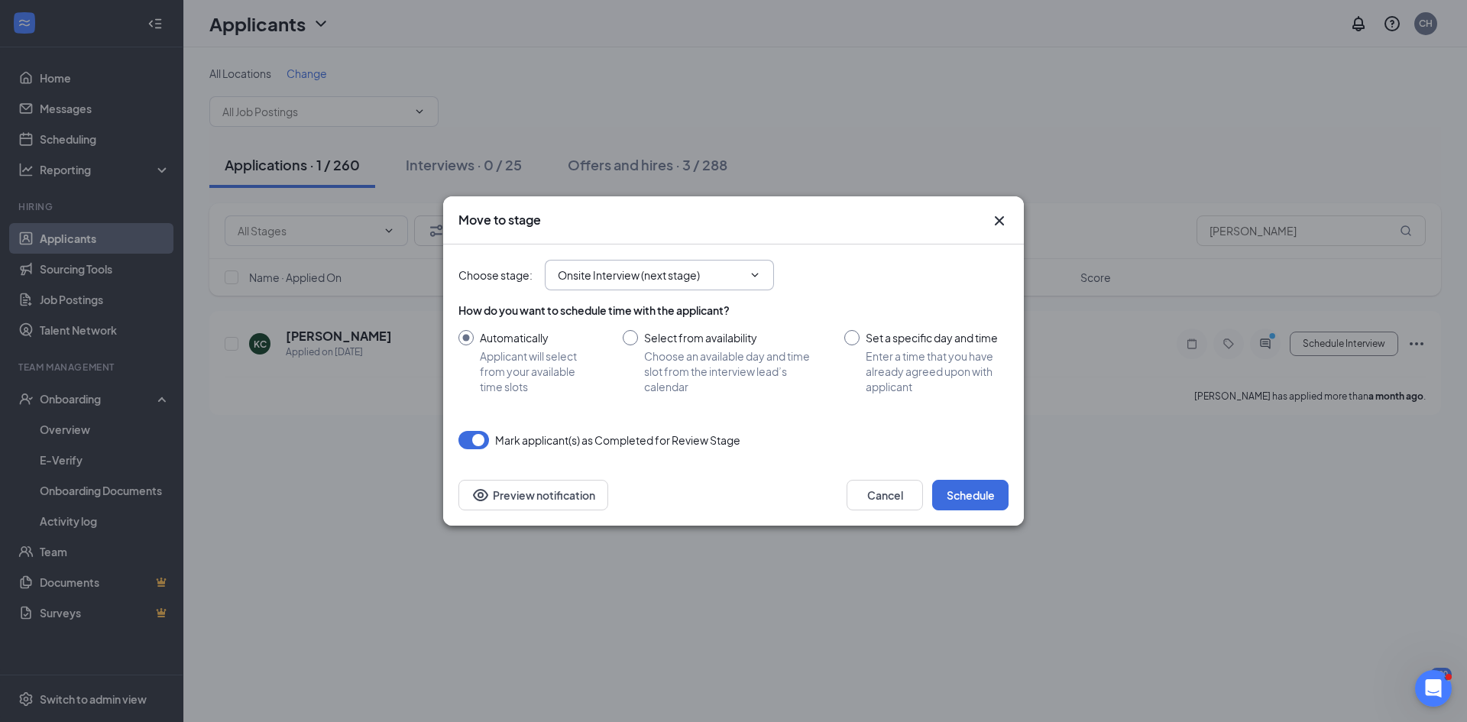
click at [716, 284] on span "Onsite Interview (next stage)" at bounding box center [659, 275] width 229 height 31
click at [715, 284] on span "Onsite Interview (next stage)" at bounding box center [659, 275] width 229 height 31
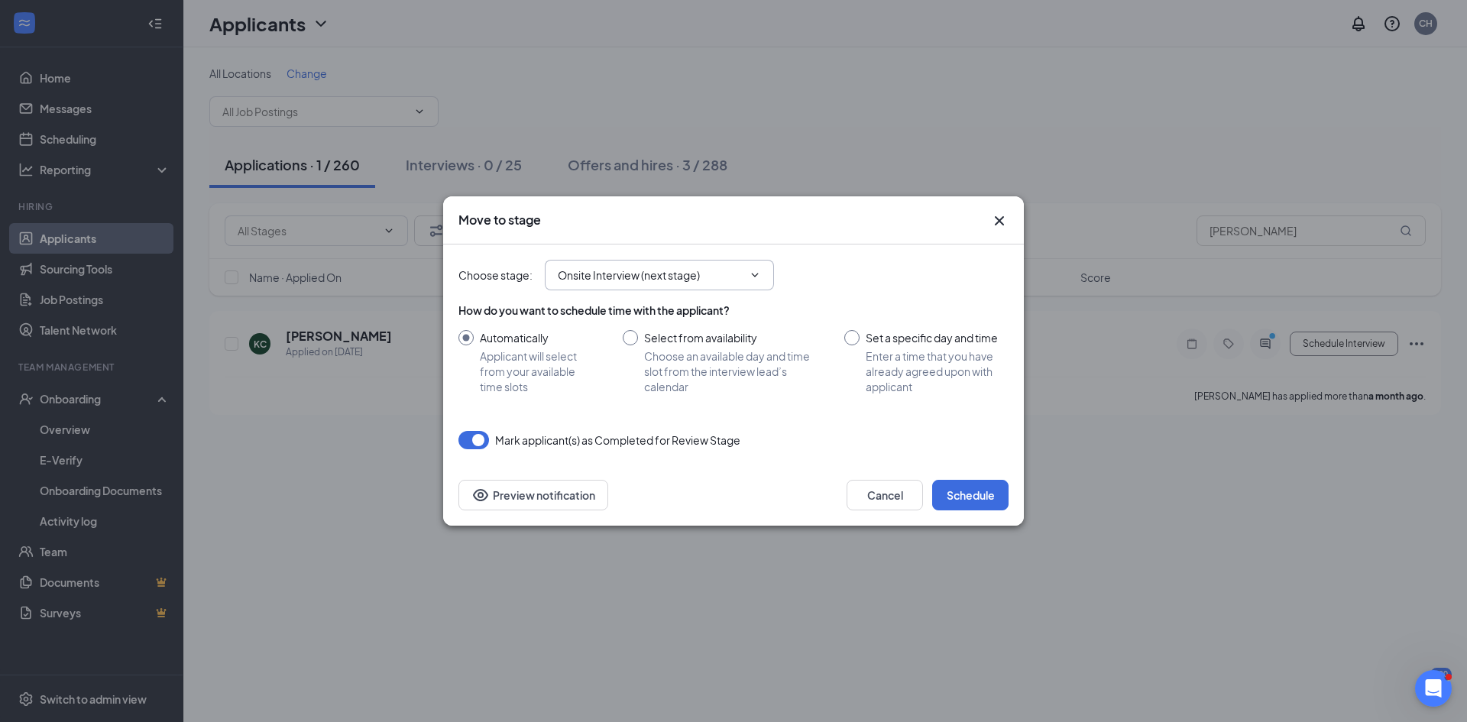
click at [851, 270] on div "Choose stage : Onsite Interview (next stage)" at bounding box center [734, 275] width 550 height 31
click at [1007, 218] on div "Move to stage Choose stage : Onsite Interview (next stage) How do you want to s…" at bounding box center [733, 360] width 581 height 329
click at [1004, 217] on icon "Cross" at bounding box center [999, 220] width 9 height 9
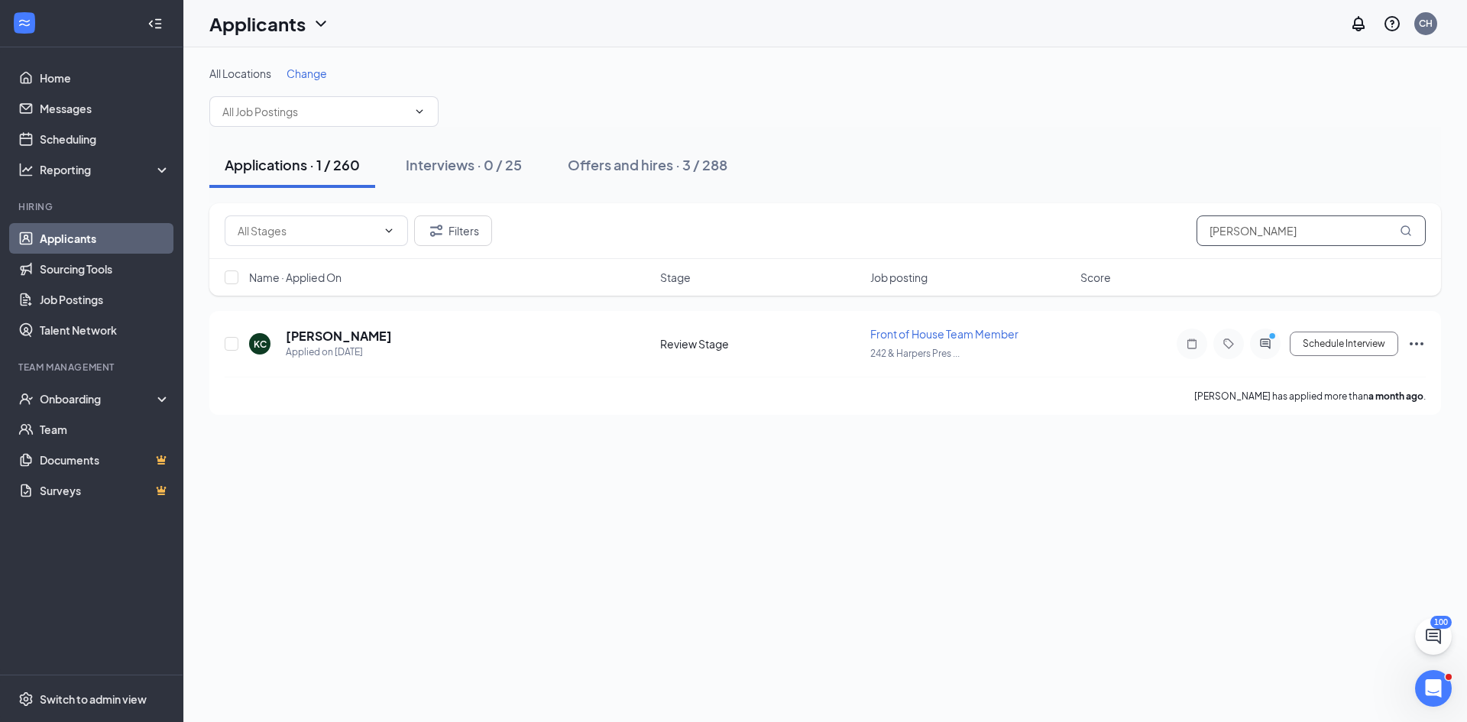
click at [1258, 240] on input "[PERSON_NAME]" at bounding box center [1311, 231] width 229 height 31
click at [33, 400] on icon "UserCheck" at bounding box center [25, 398] width 15 height 15
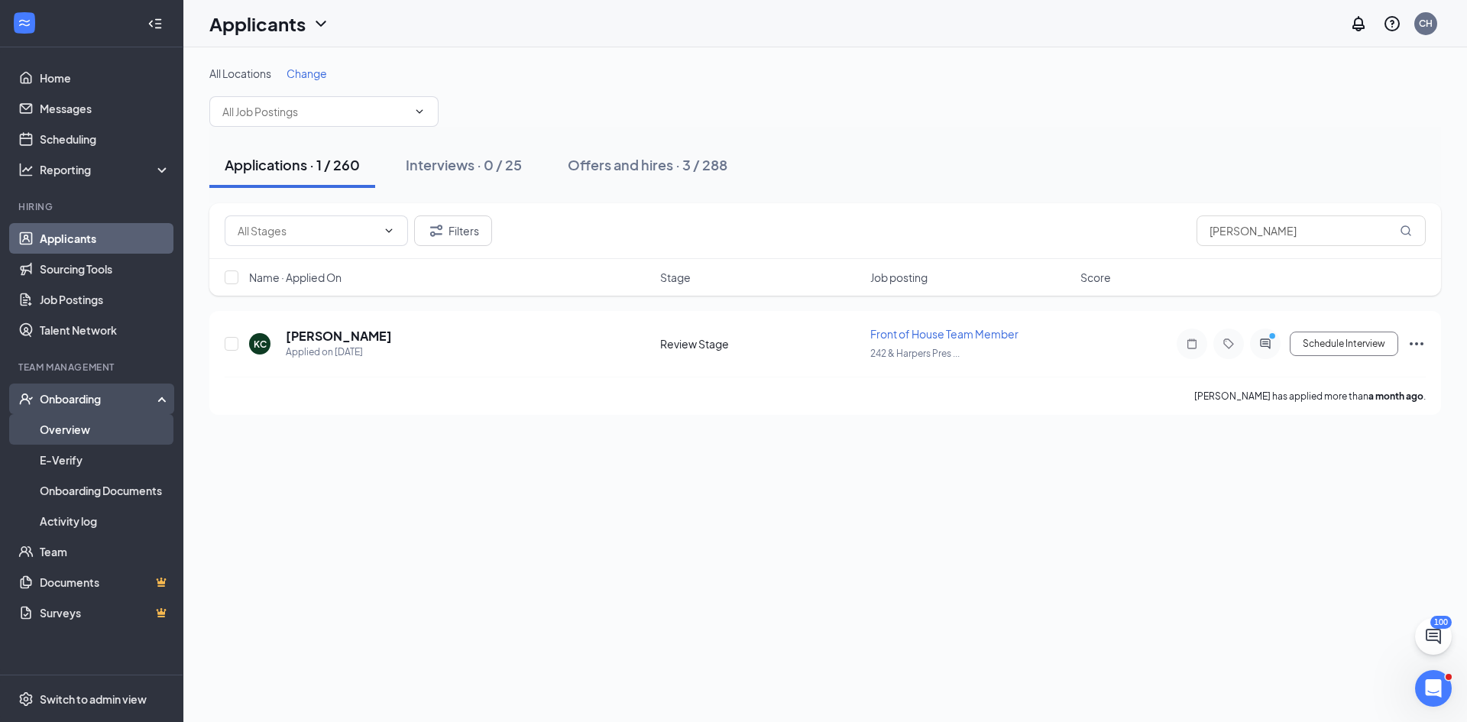
click at [56, 424] on link "Overview" at bounding box center [105, 429] width 131 height 31
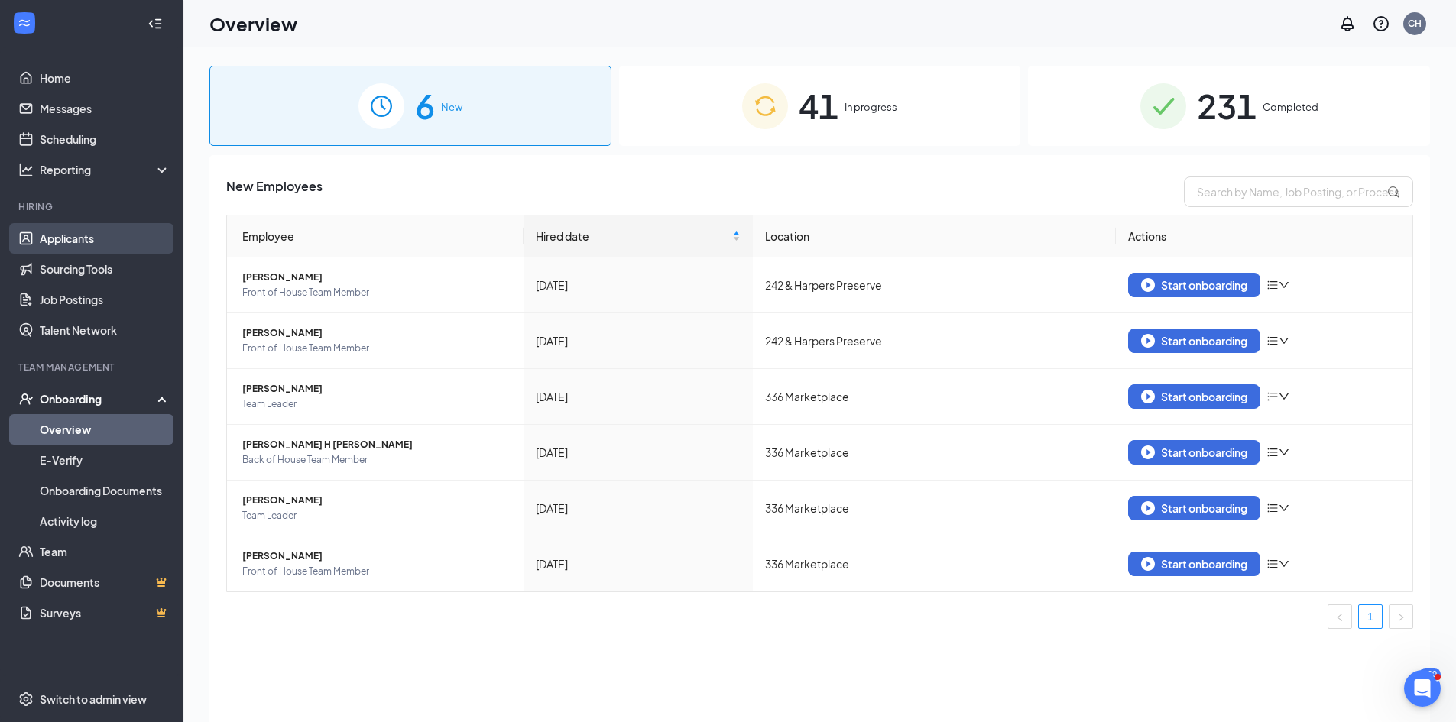
click at [67, 241] on link "Applicants" at bounding box center [105, 238] width 131 height 31
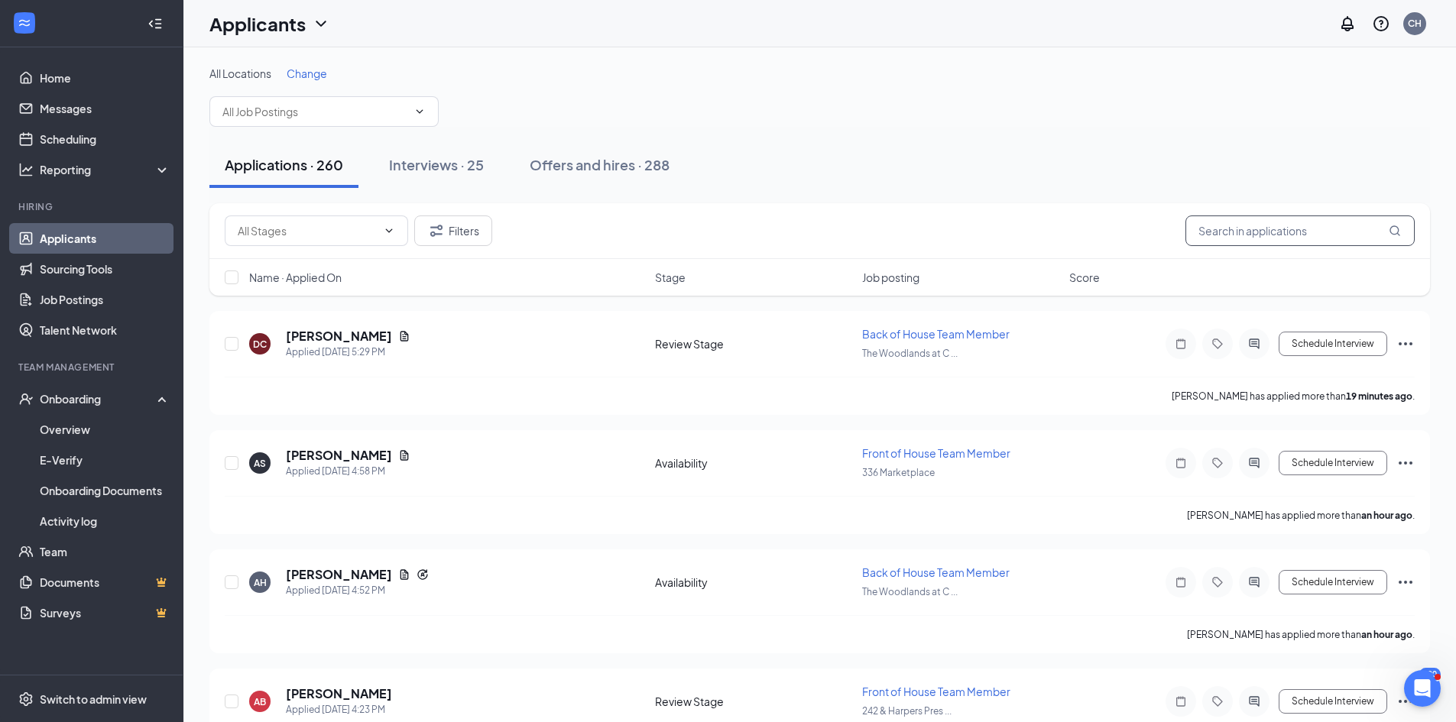
click at [1274, 230] on input "text" at bounding box center [1299, 231] width 229 height 31
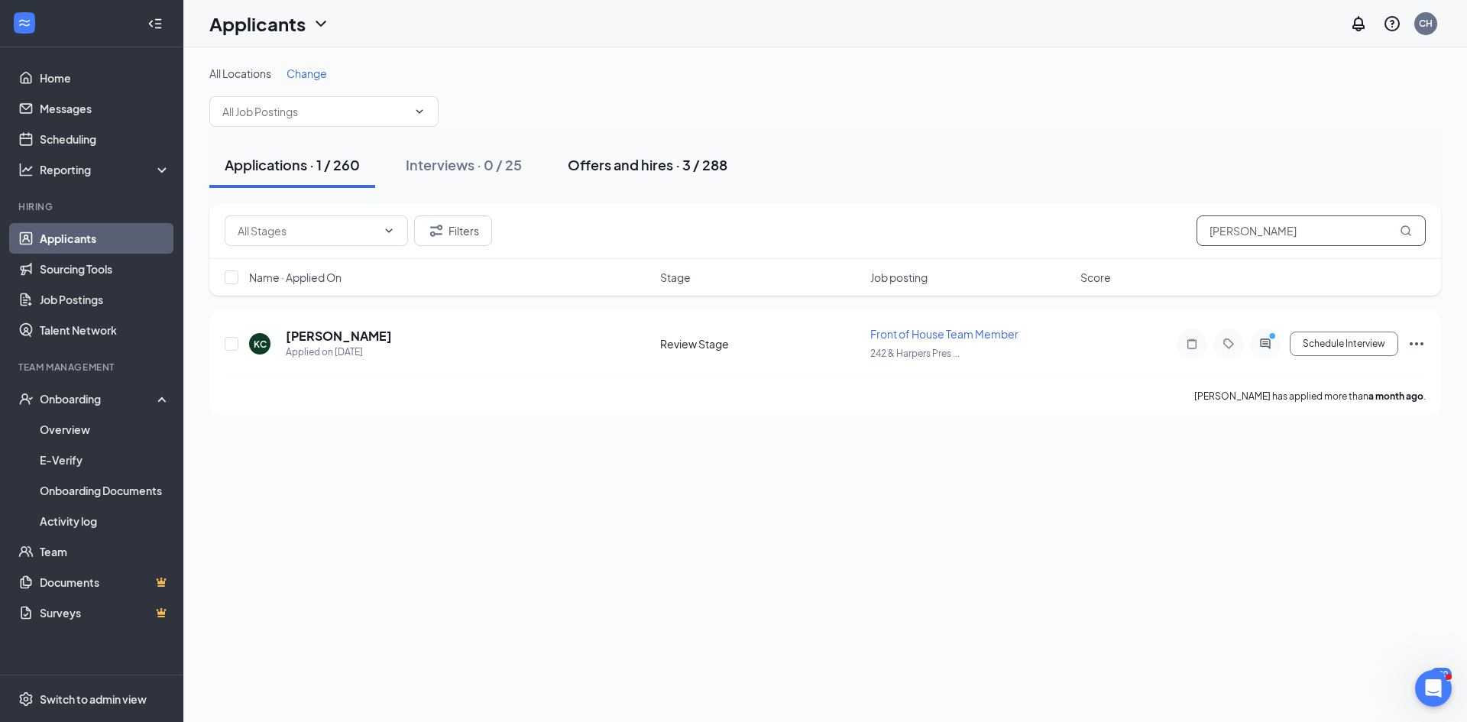
type input "[PERSON_NAME]"
click at [638, 174] on button "Offers and hires · 3 / 288" at bounding box center [648, 165] width 190 height 46
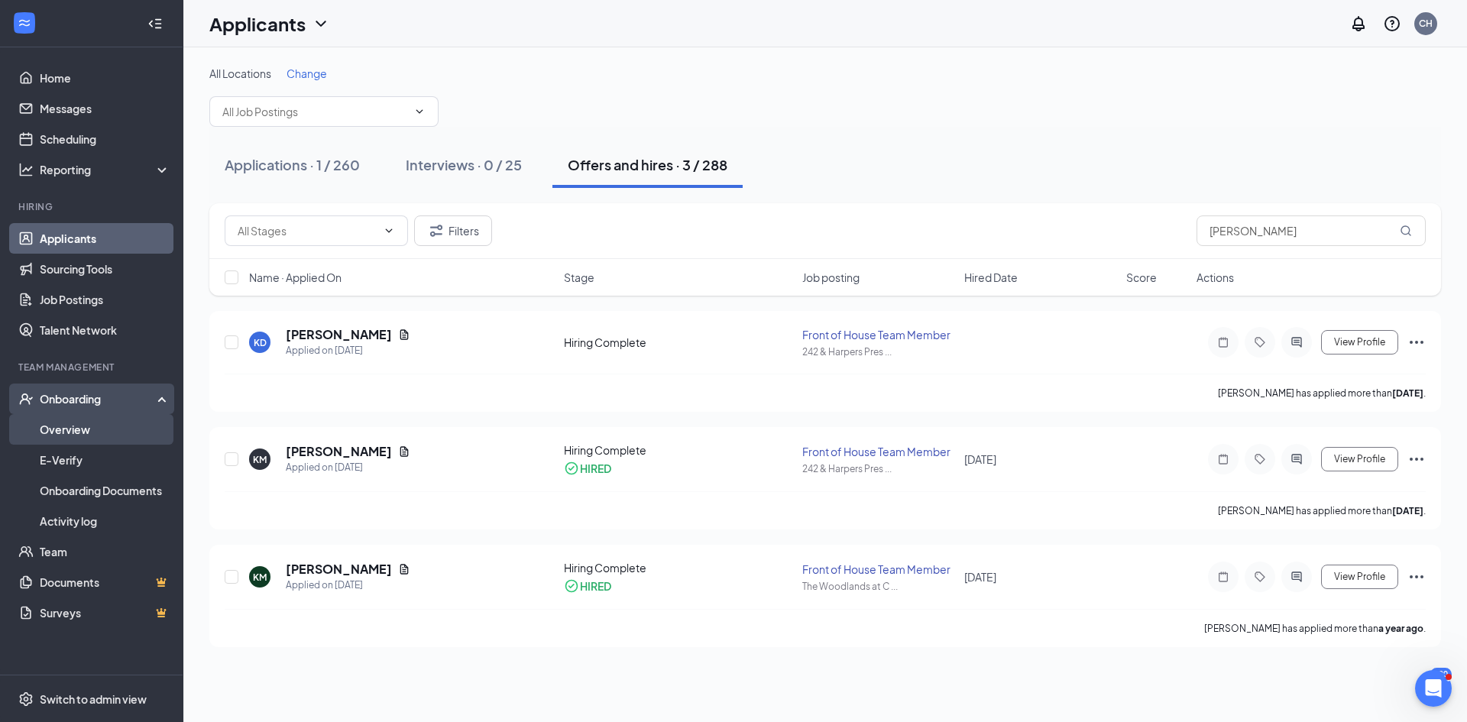
click at [56, 436] on link "Overview" at bounding box center [105, 429] width 131 height 31
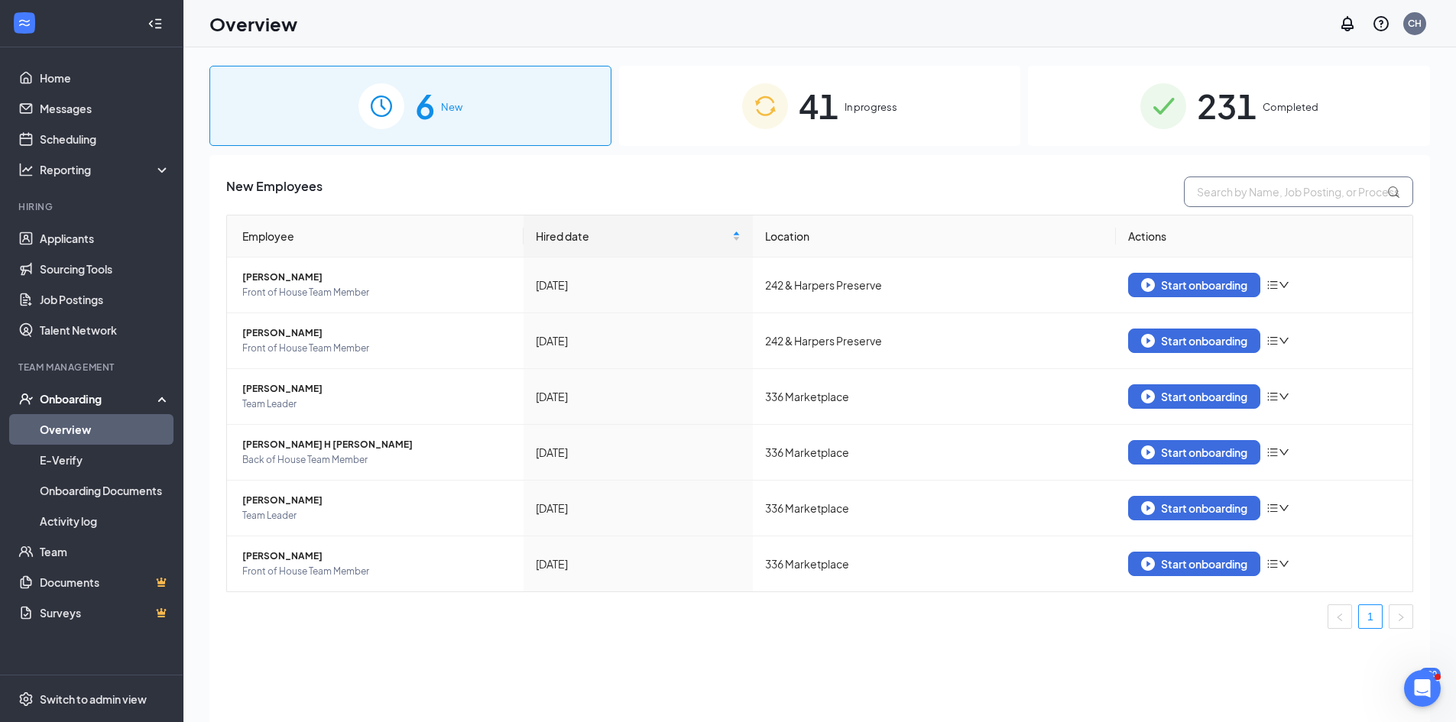
click at [1266, 200] on input "text" at bounding box center [1298, 192] width 229 height 31
type input "[PERSON_NAME]"
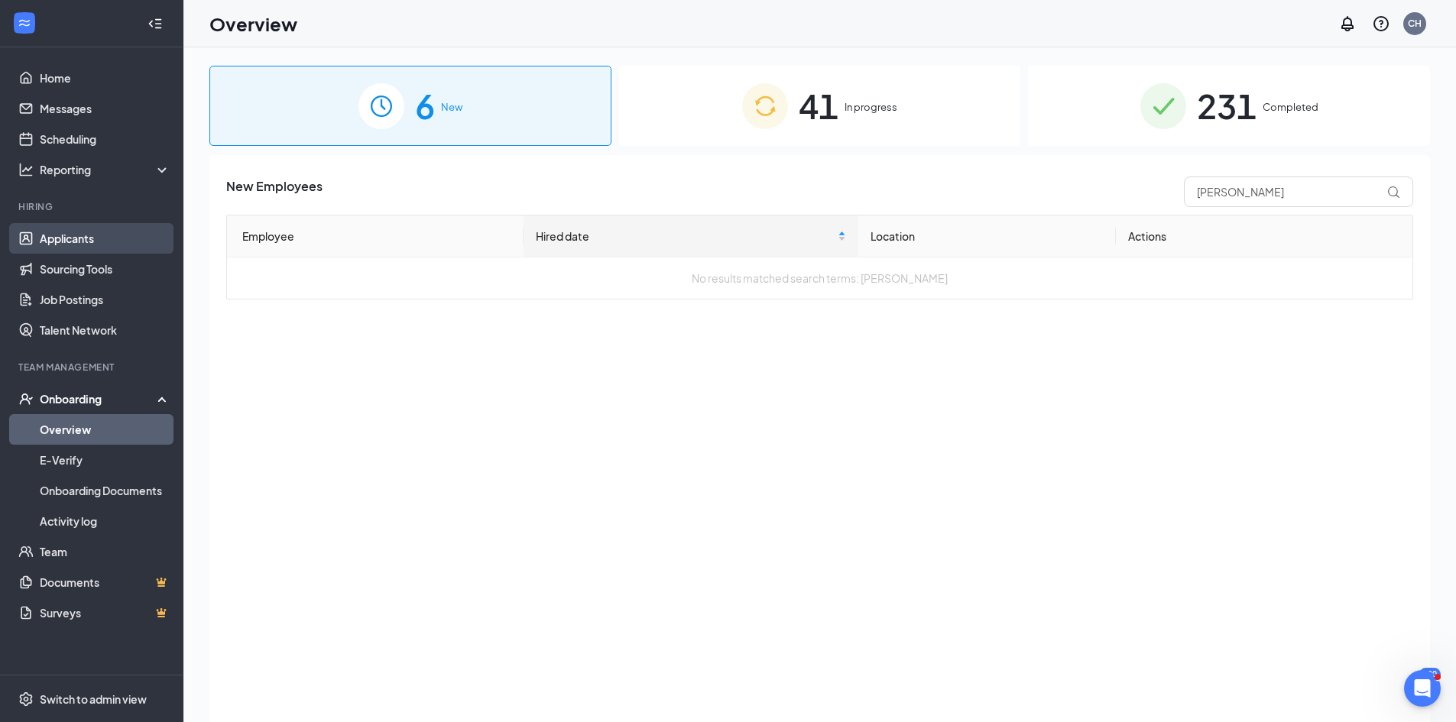
click at [84, 235] on link "Applicants" at bounding box center [105, 238] width 131 height 31
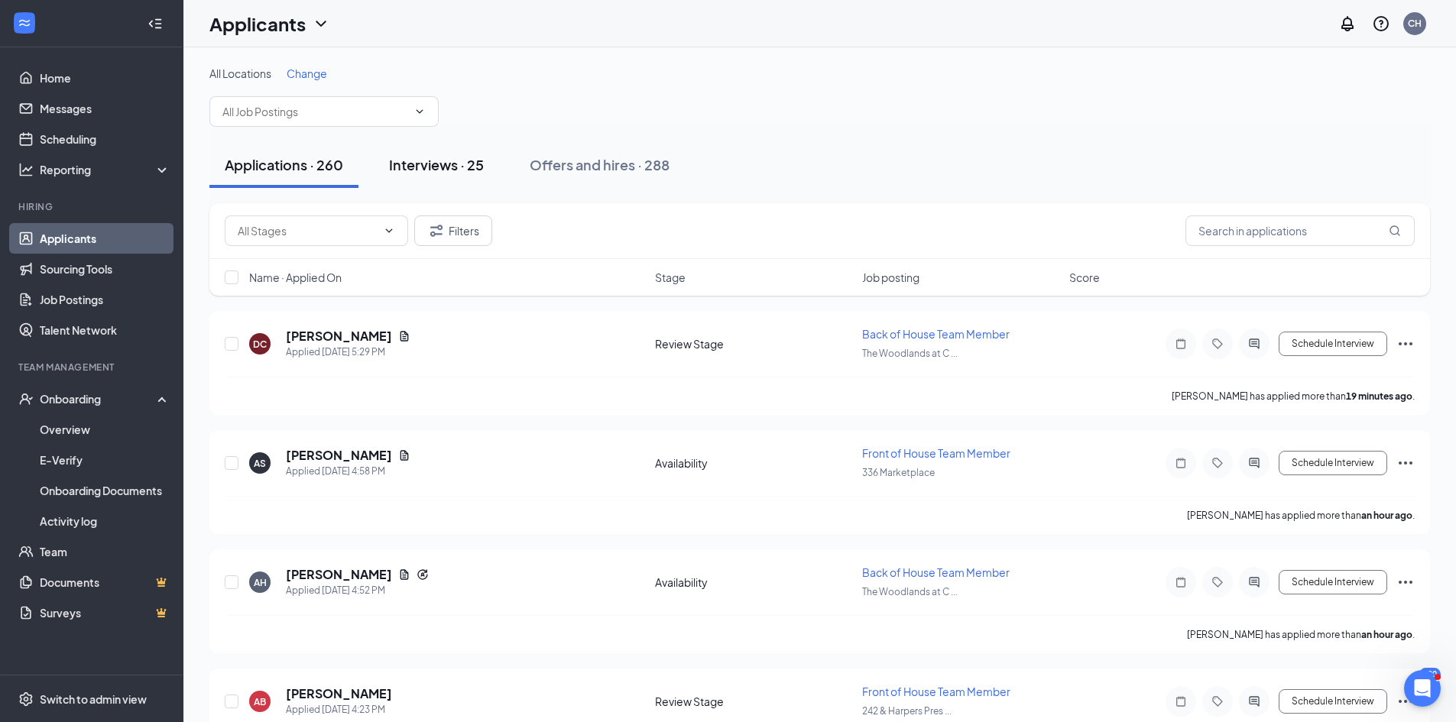
click at [395, 166] on div "Interviews · 25" at bounding box center [436, 164] width 95 height 19
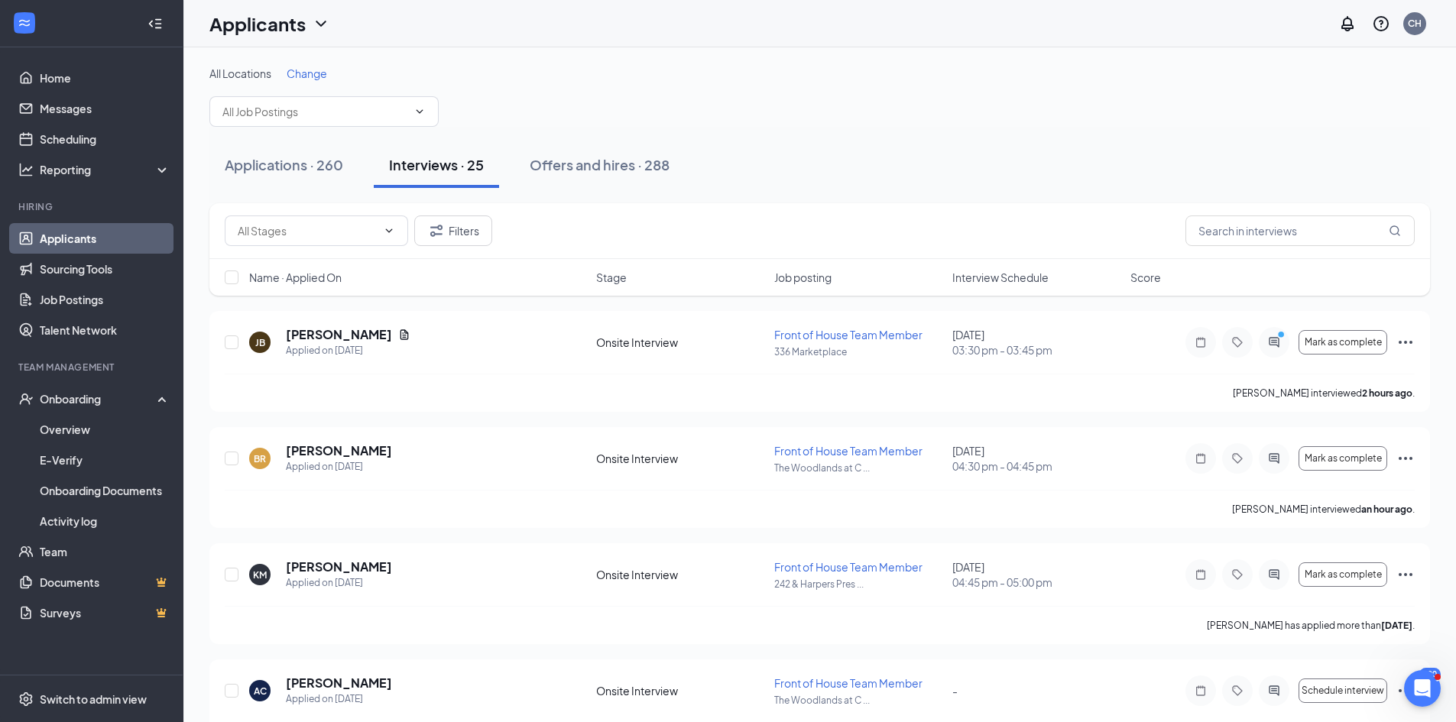
click at [305, 174] on button "Applications · 260" at bounding box center [283, 165] width 149 height 46
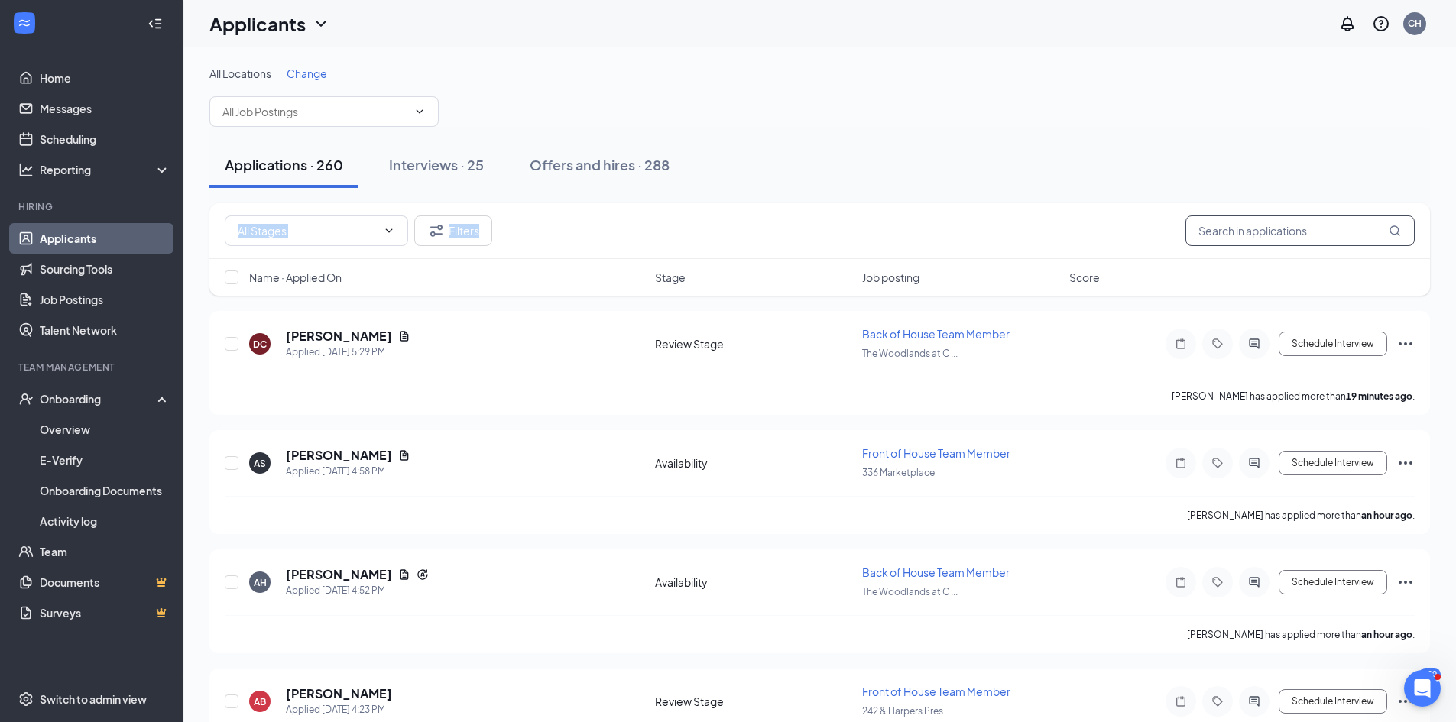
drag, startPoint x: 1316, startPoint y: 199, endPoint x: 1314, endPoint y: 219, distance: 19.2
click at [540, 148] on button "Offers and hires · 288" at bounding box center [599, 165] width 170 height 46
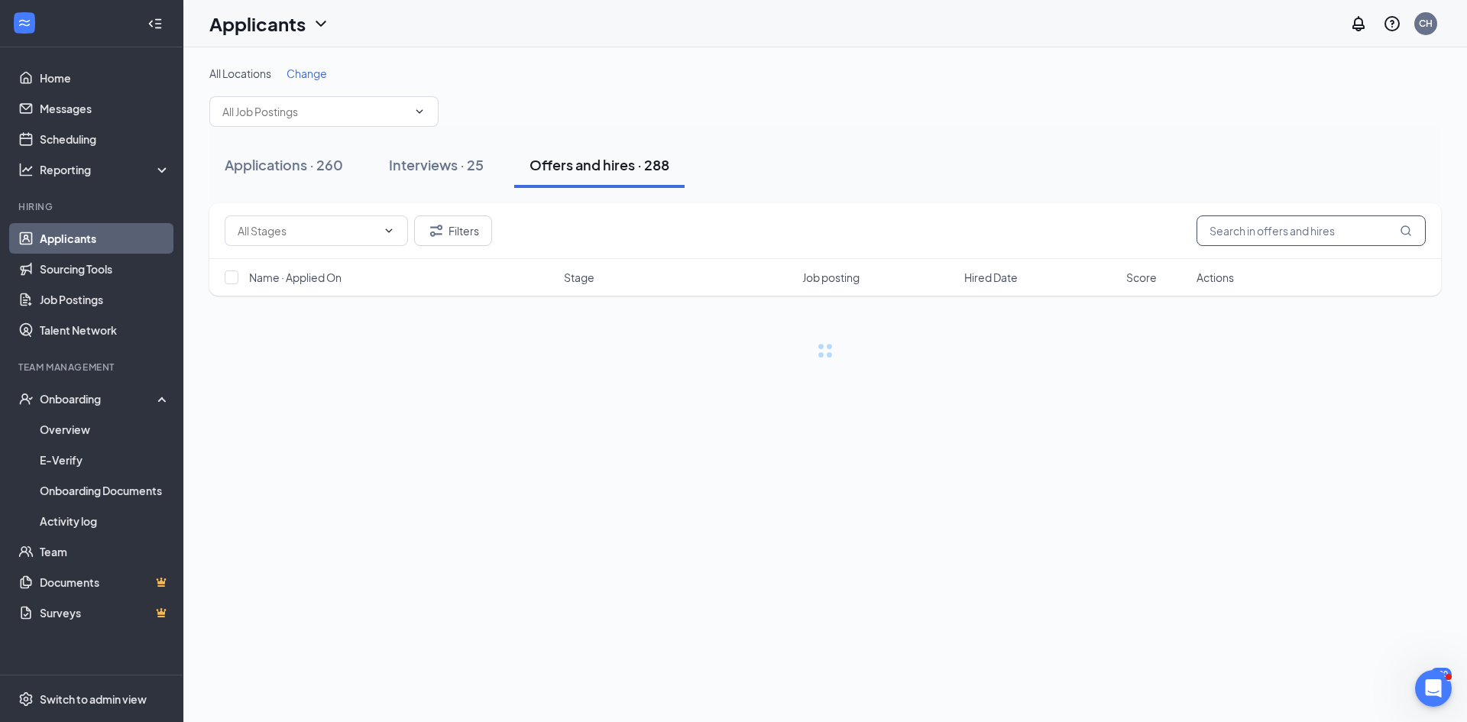
click at [1356, 235] on input "text" at bounding box center [1311, 231] width 229 height 31
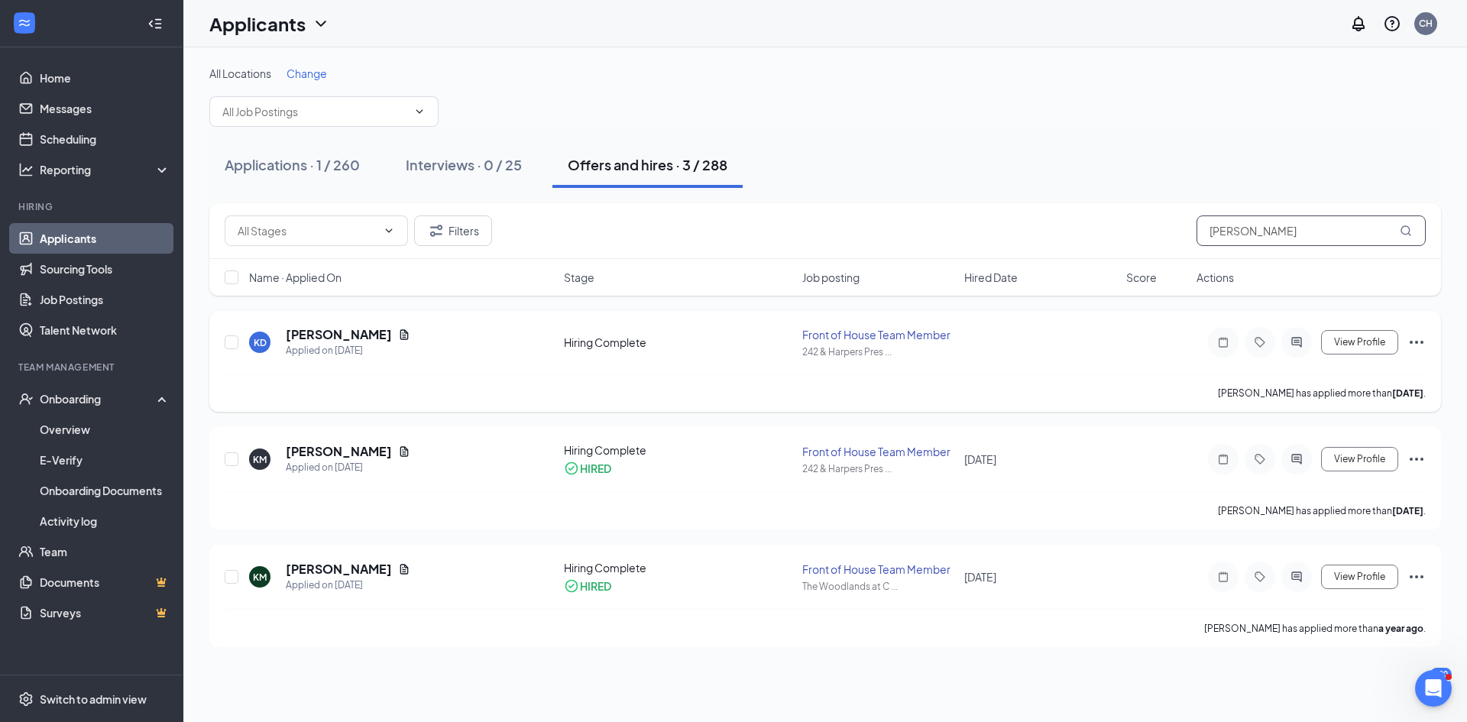
type input "[PERSON_NAME]"
click at [1422, 340] on icon "Ellipses" at bounding box center [1417, 342] width 18 height 18
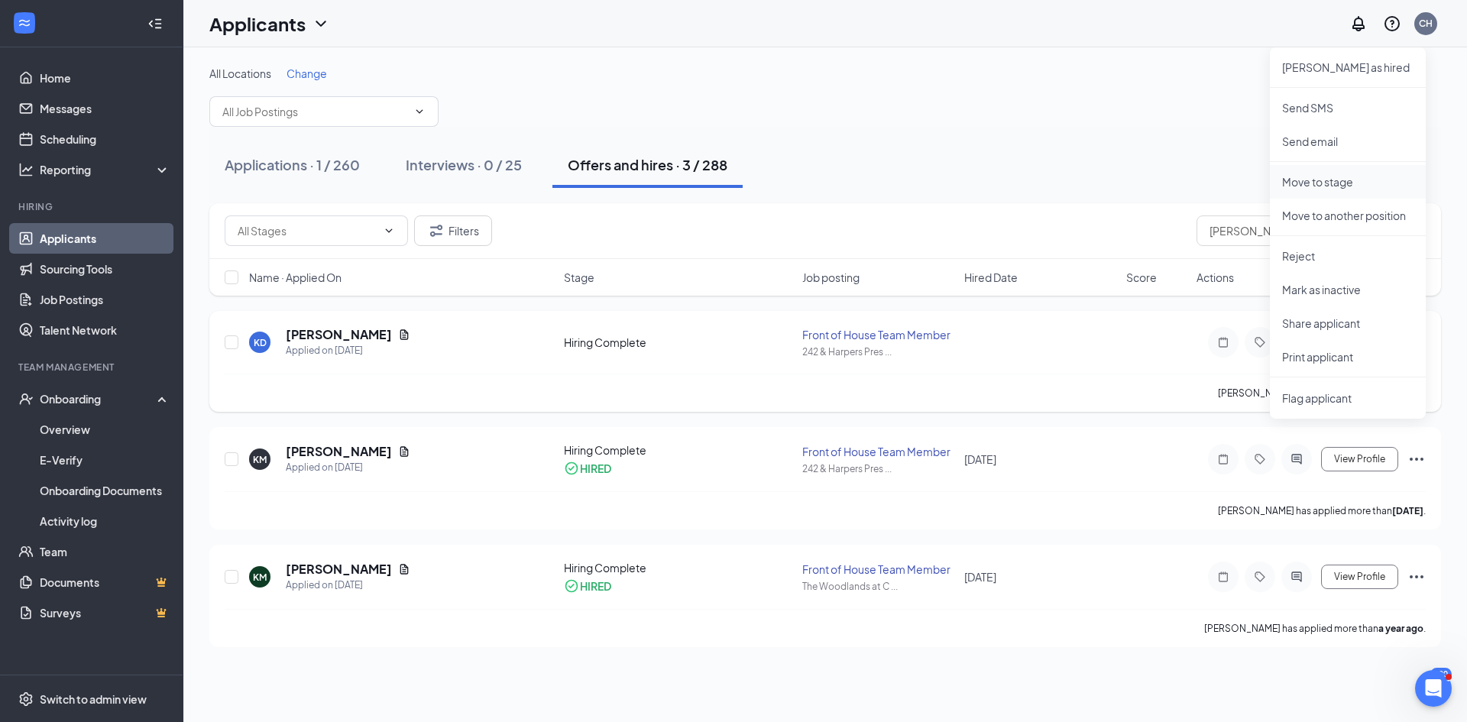
click at [1320, 185] on p "Move to stage" at bounding box center [1347, 181] width 131 height 15
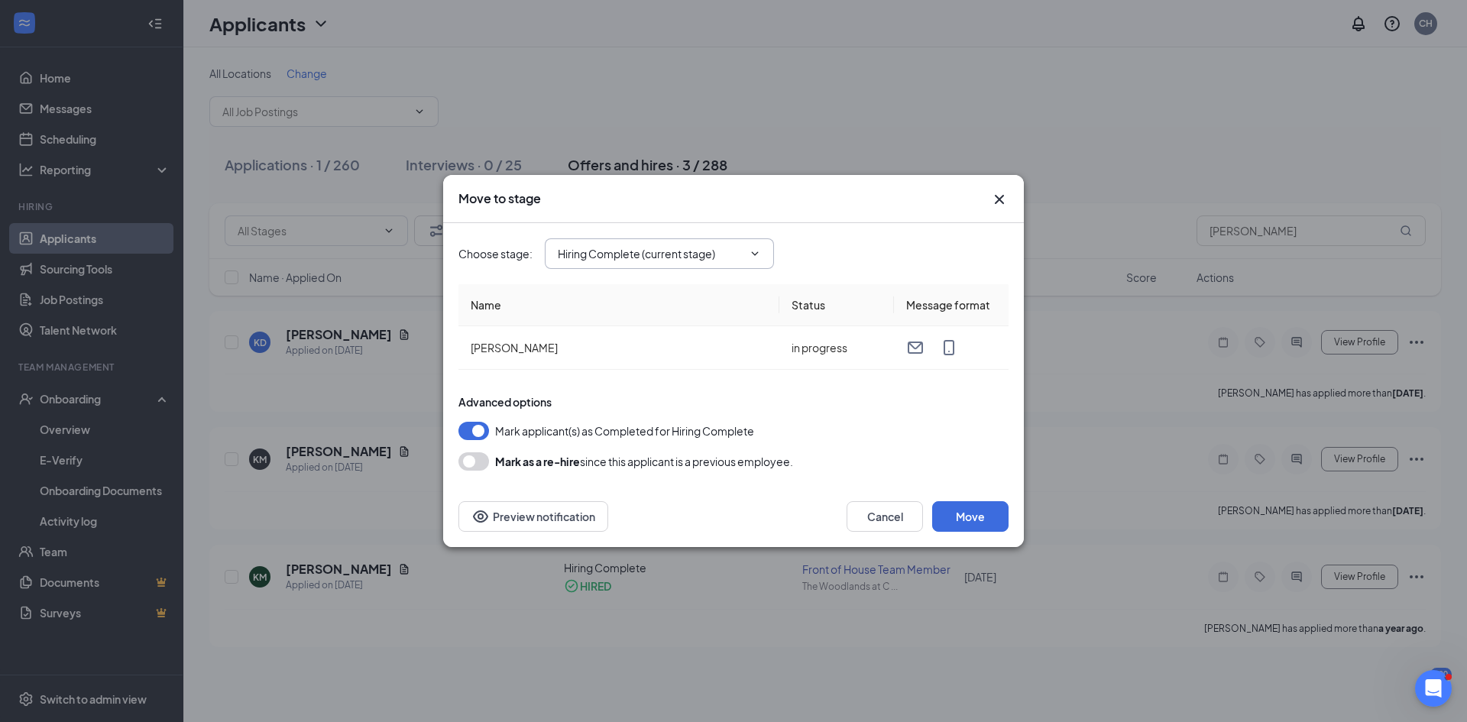
click at [647, 254] on input "Hiring Complete (current stage)" at bounding box center [650, 253] width 185 height 17
click at [629, 387] on div "Onsite Interview" at bounding box center [611, 388] width 82 height 17
type input "Onsite Interview"
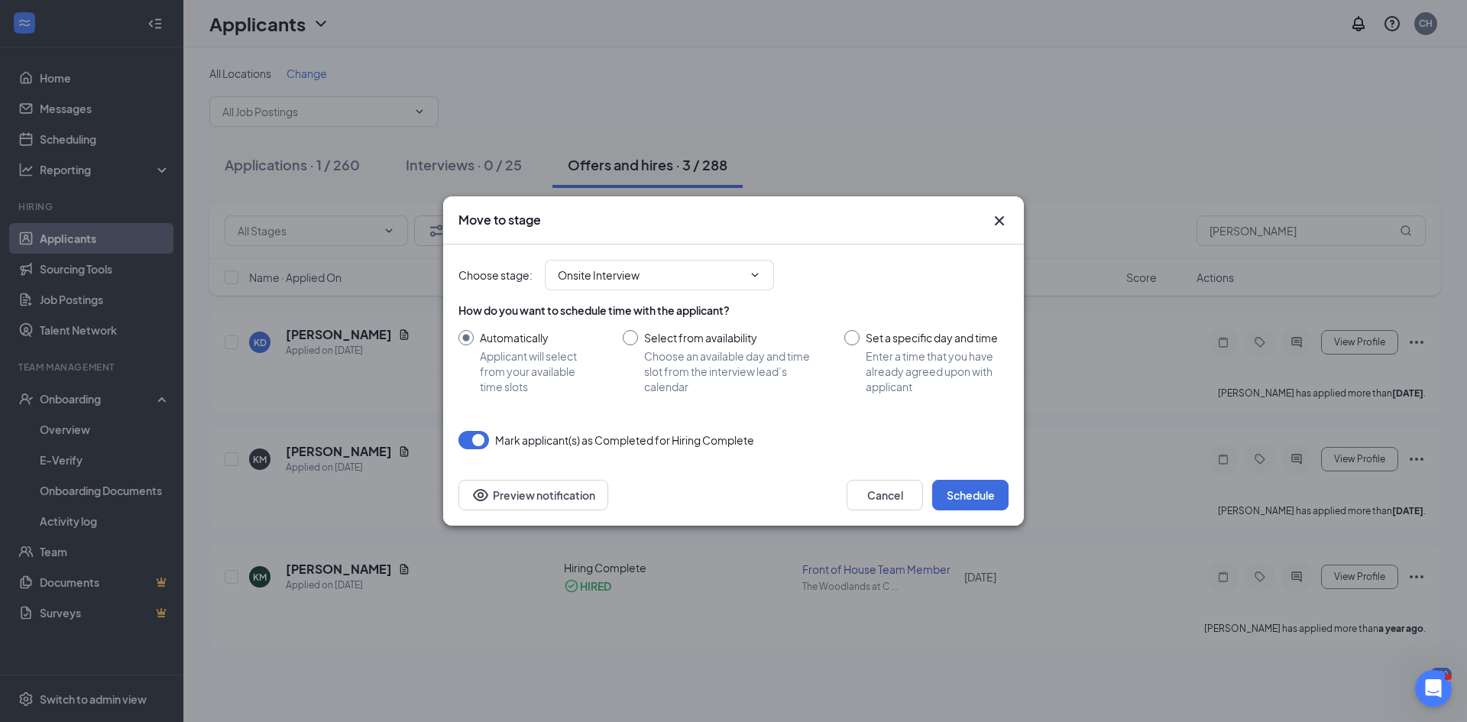
click at [455, 429] on div "Choose stage : Onsite Interview Application Availability Review Stage Onsite In…" at bounding box center [733, 355] width 581 height 220
click at [465, 439] on button "button" at bounding box center [474, 440] width 31 height 18
click at [776, 486] on div "Cancel Schedule Preview notification" at bounding box center [734, 495] width 550 height 31
click at [983, 487] on button "Schedule" at bounding box center [970, 495] width 76 height 31
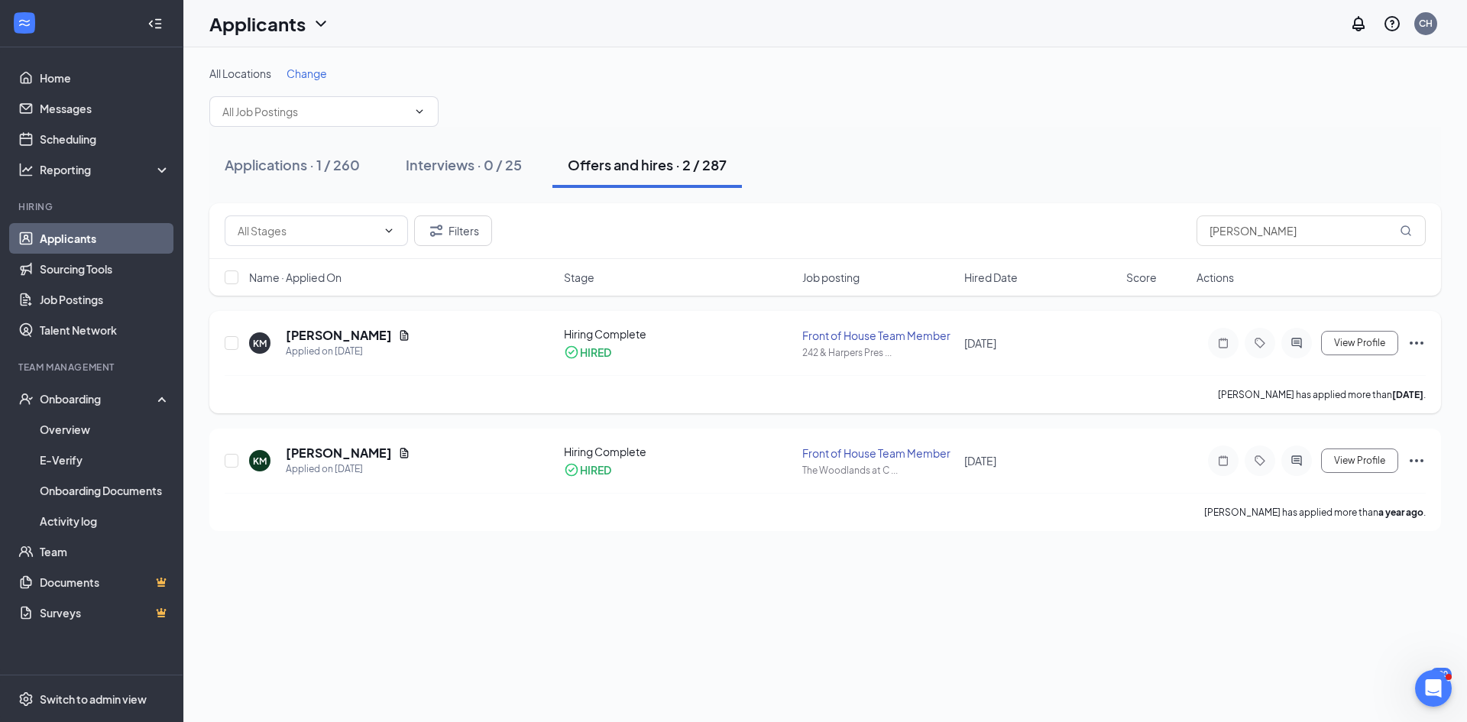
click at [1412, 342] on icon "Ellipses" at bounding box center [1417, 343] width 14 height 3
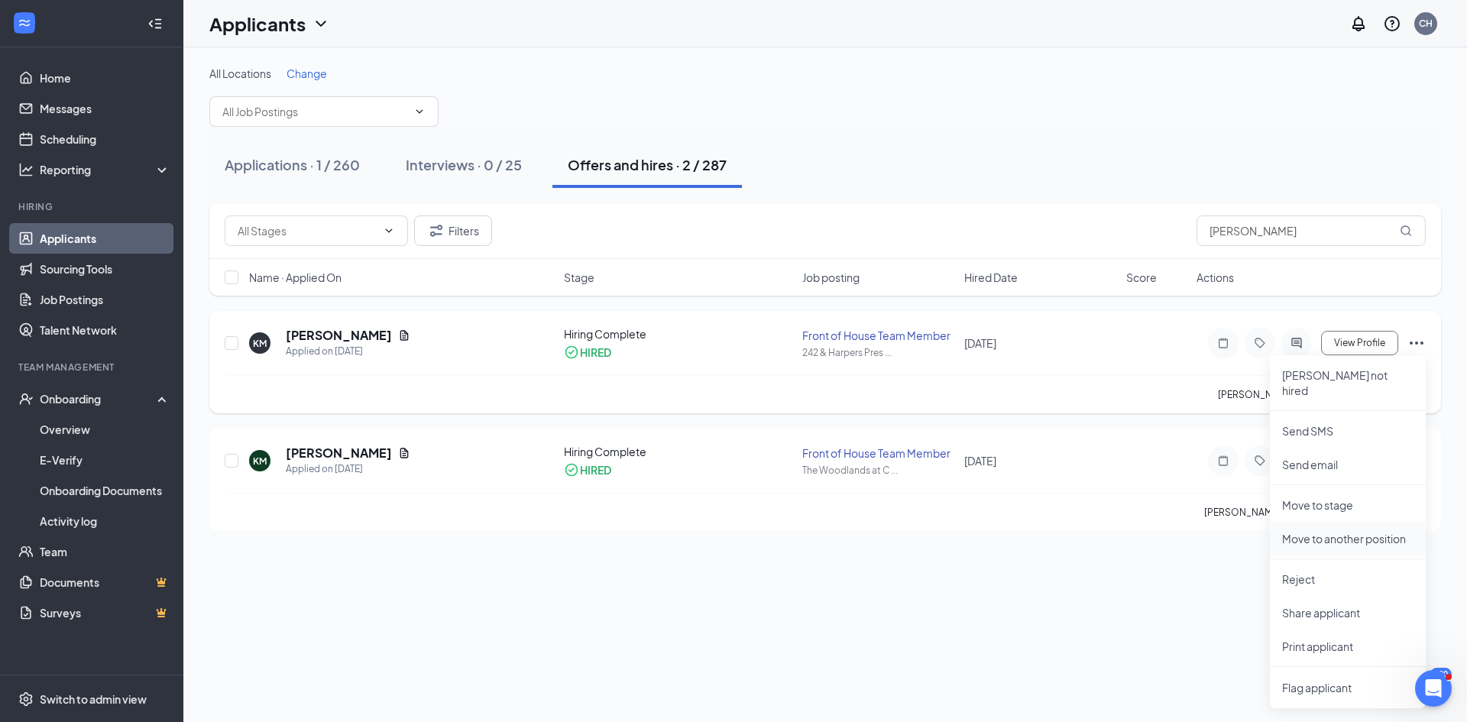
click at [1352, 531] on p "Move to another position" at bounding box center [1347, 538] width 131 height 15
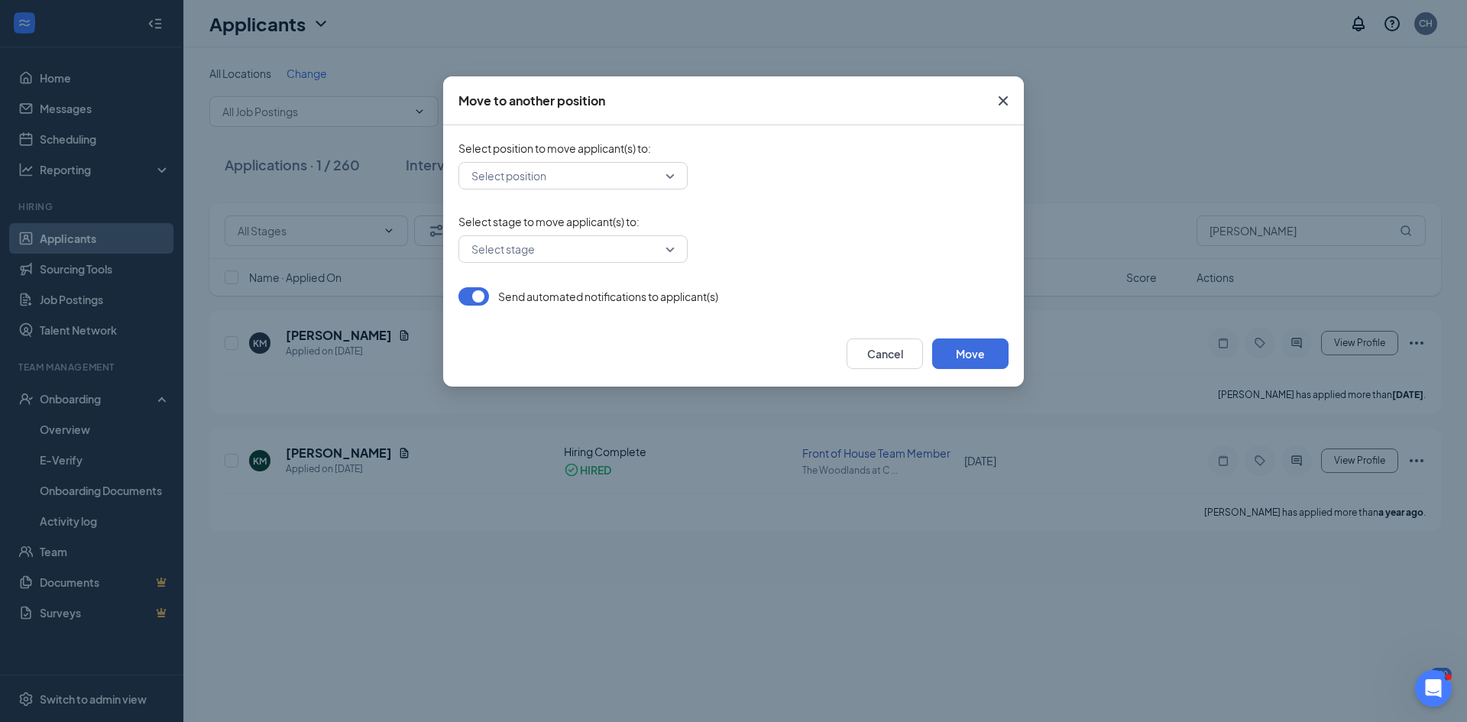
click at [1010, 98] on icon "Cross" at bounding box center [1003, 101] width 18 height 18
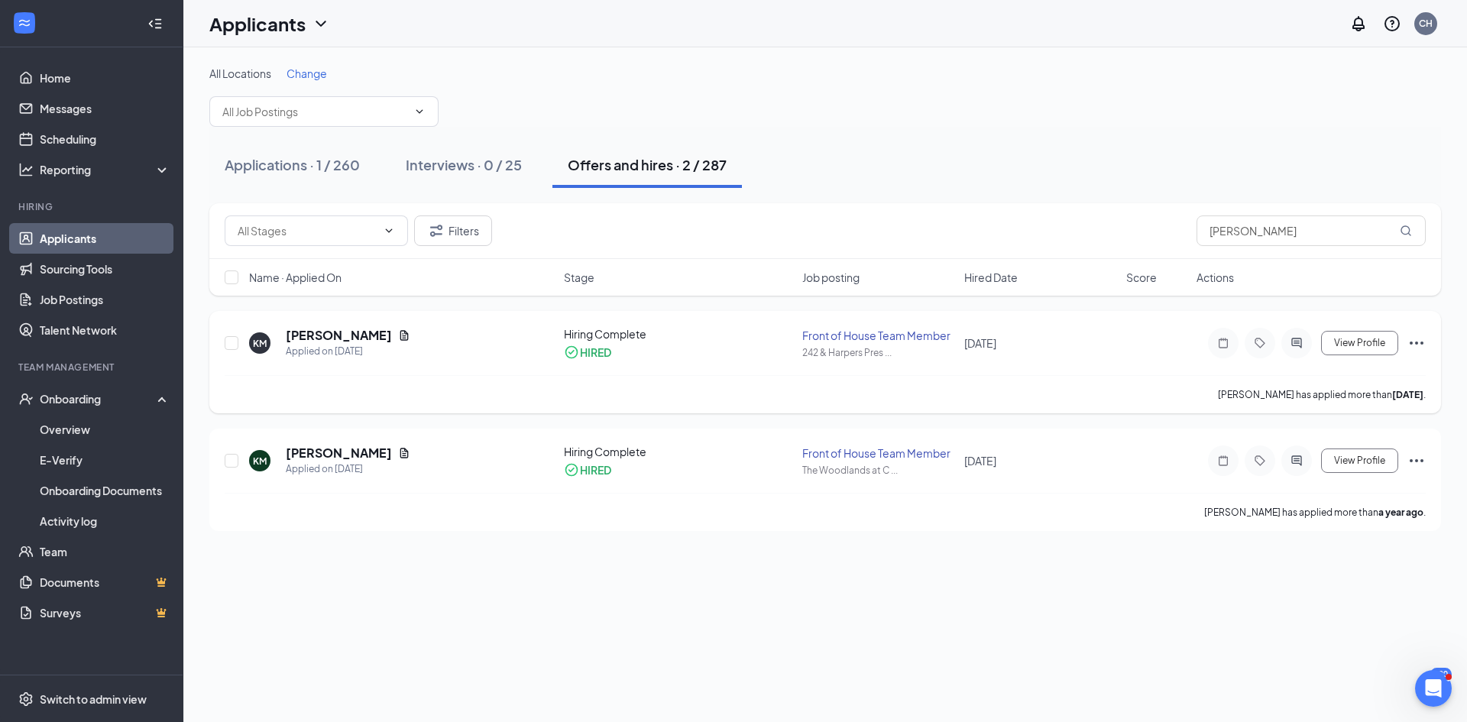
click at [1407, 339] on div "View Profile [PERSON_NAME] not hired Send SMS Send email Move to stage Move to …" at bounding box center [1311, 343] width 229 height 31
click at [1412, 343] on icon "Ellipses" at bounding box center [1417, 343] width 14 height 3
click at [1331, 500] on li "Move to stage" at bounding box center [1348, 505] width 156 height 34
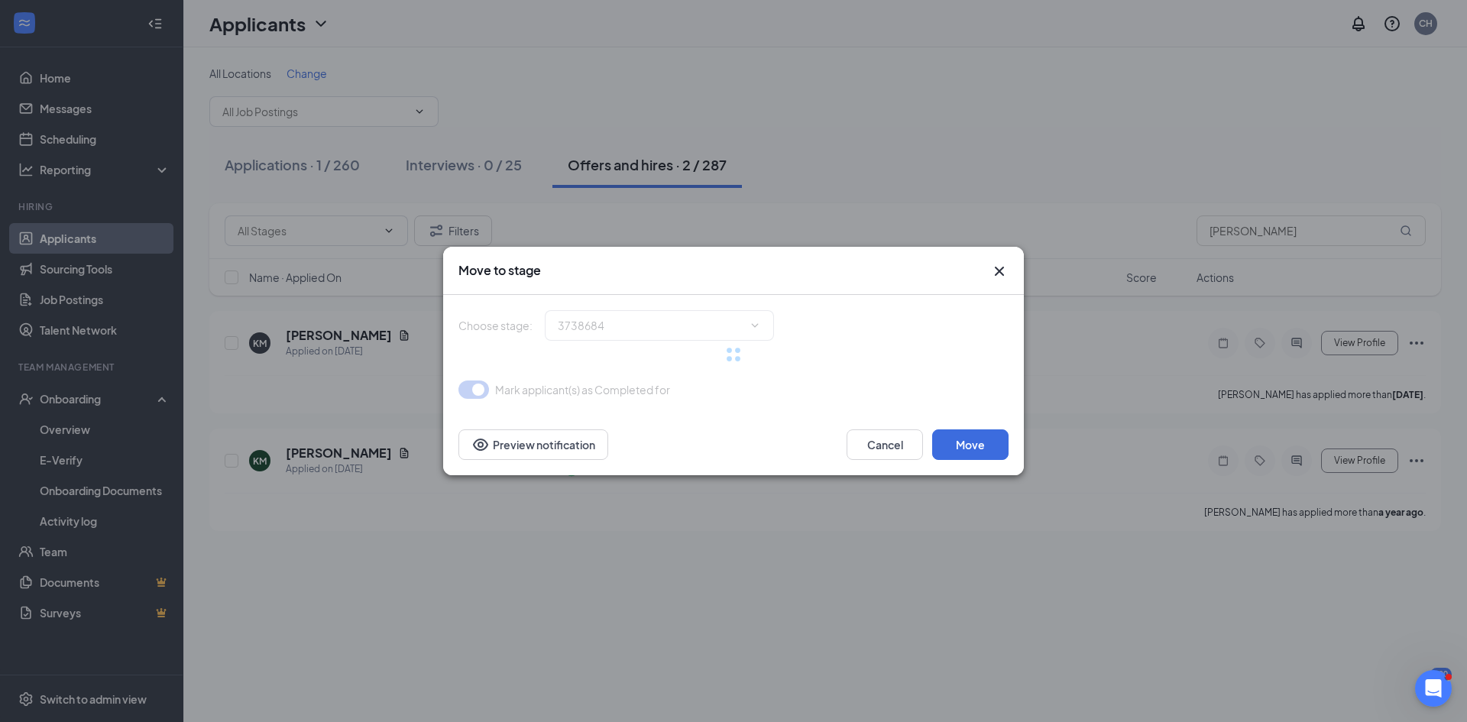
type input "Hiring Complete (current stage)"
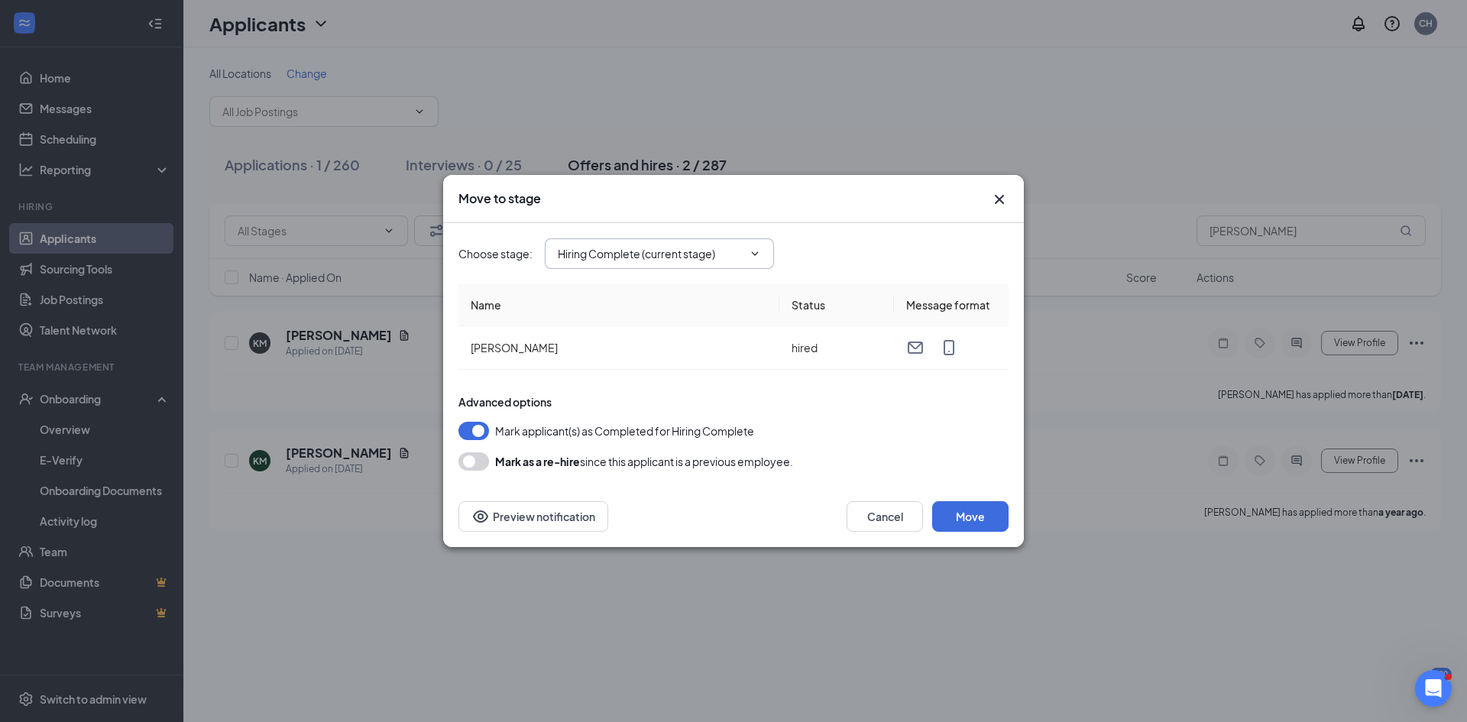
click at [585, 267] on span "Hiring Complete (current stage)" at bounding box center [659, 253] width 229 height 31
click at [589, 261] on input "Hiring Complete (current stage)" at bounding box center [650, 253] width 185 height 17
click at [612, 427] on div "Hiring Complete (current stage)" at bounding box center [648, 423] width 157 height 17
click at [652, 531] on div "Cancel Move Preview notification" at bounding box center [734, 516] width 550 height 31
click at [964, 515] on button "Move" at bounding box center [970, 516] width 76 height 31
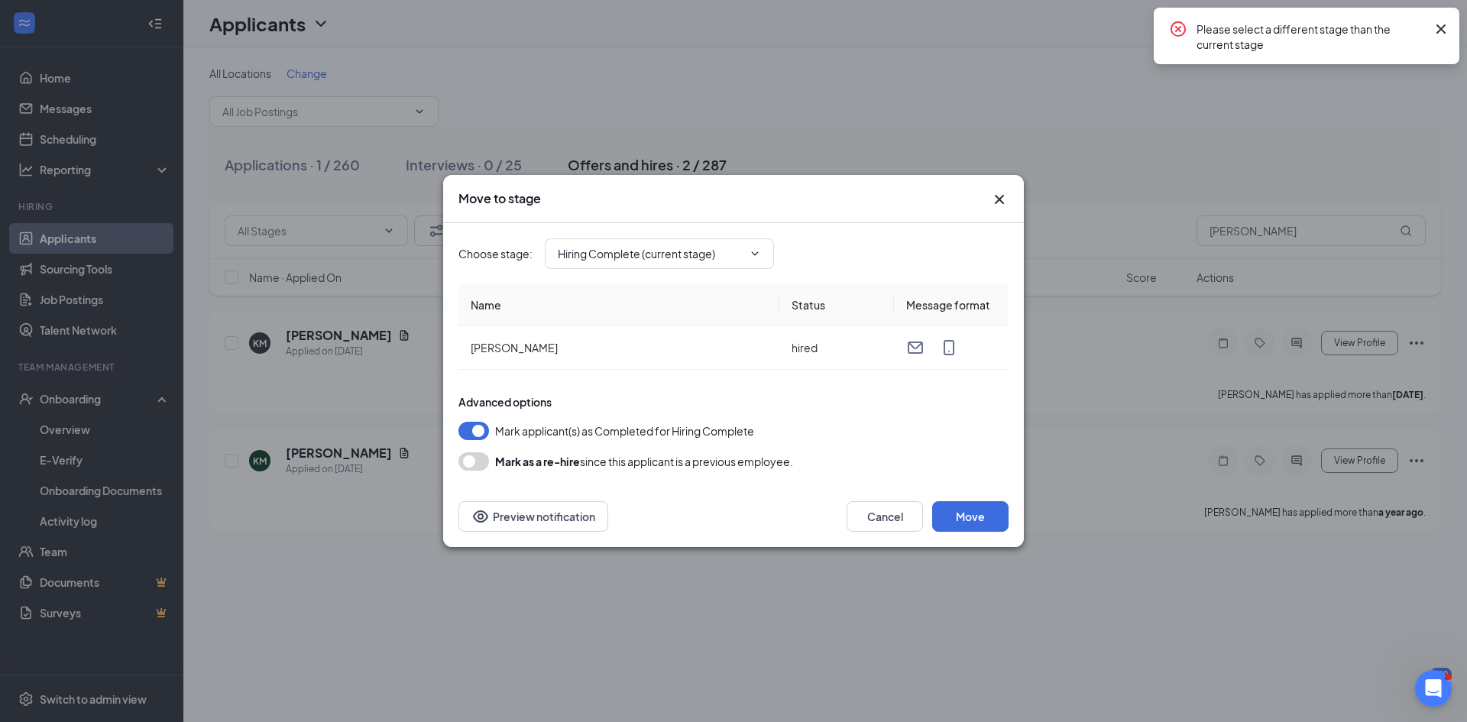
click at [994, 206] on icon "Cross" at bounding box center [999, 199] width 18 height 18
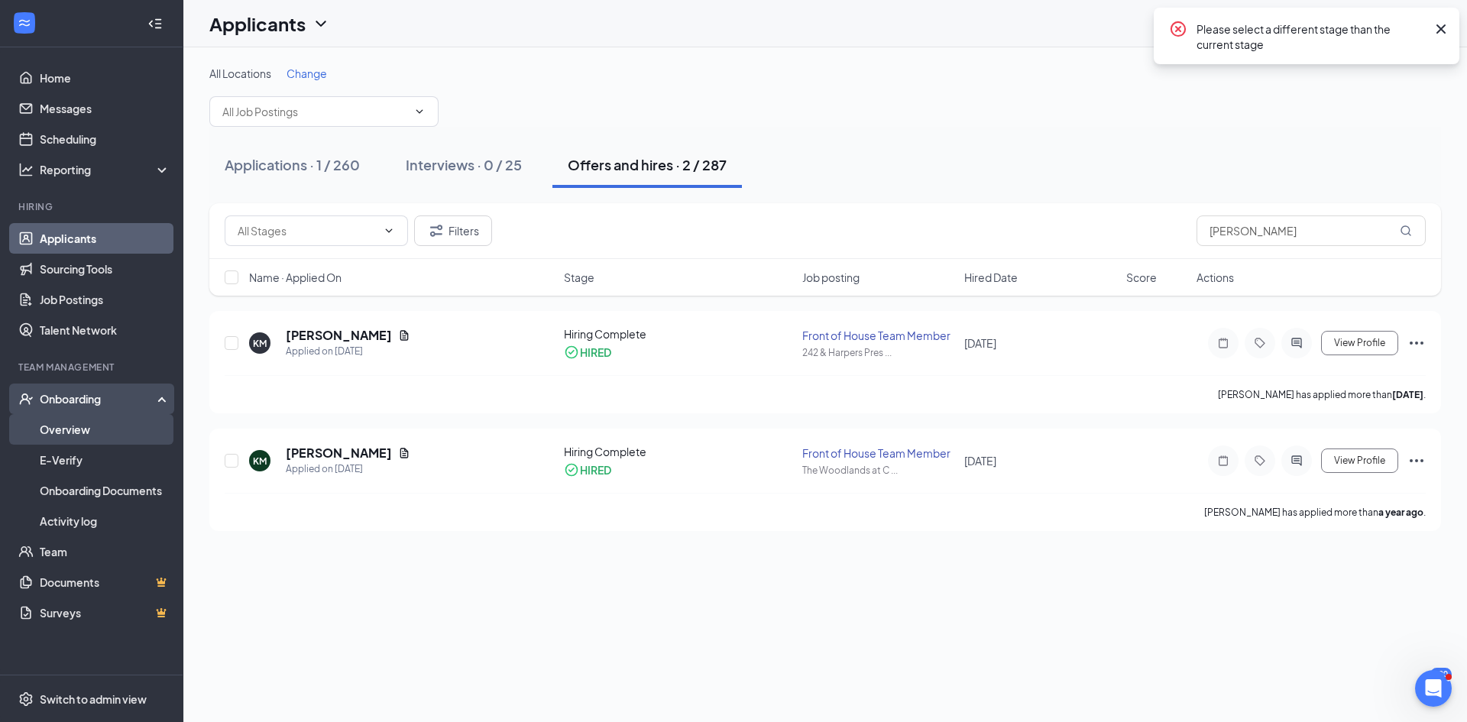
click at [81, 423] on link "Overview" at bounding box center [105, 429] width 131 height 31
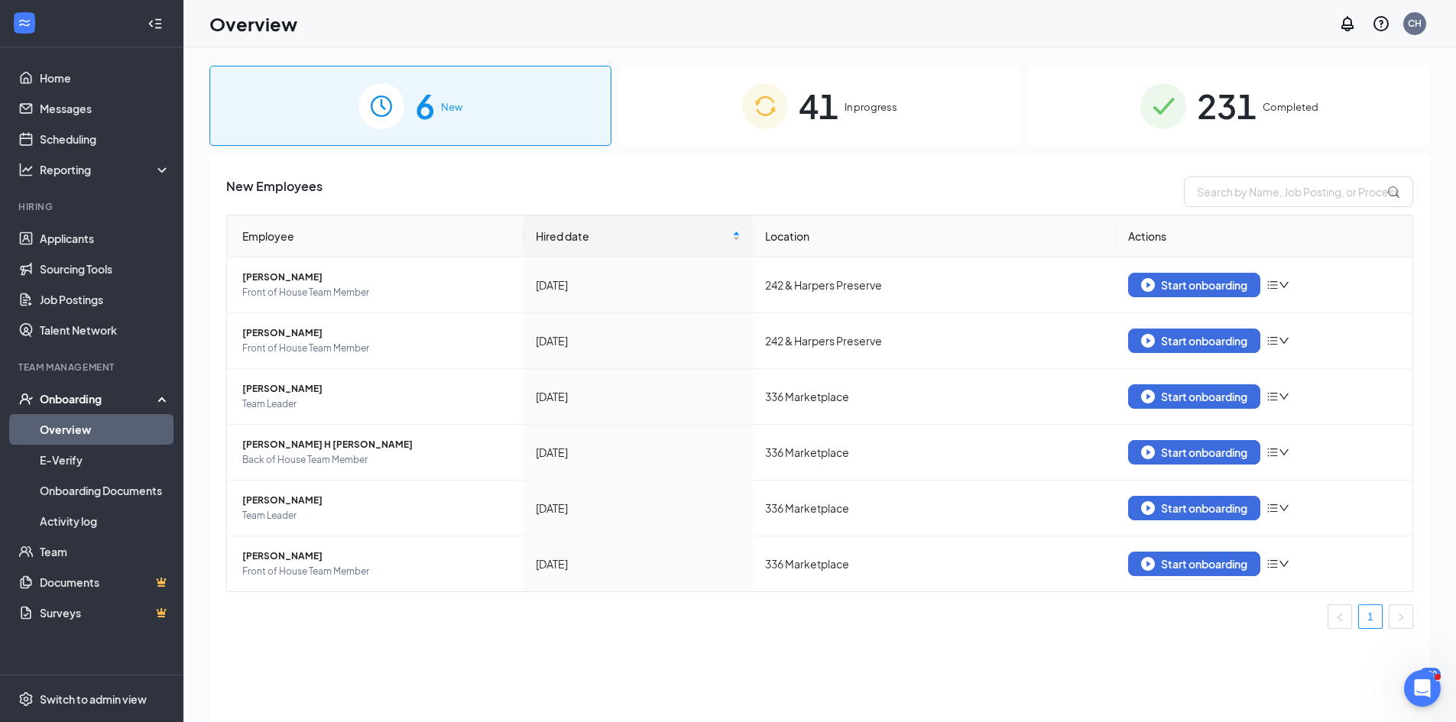
click at [874, 92] on div "41 In progress" at bounding box center [820, 106] width 402 height 80
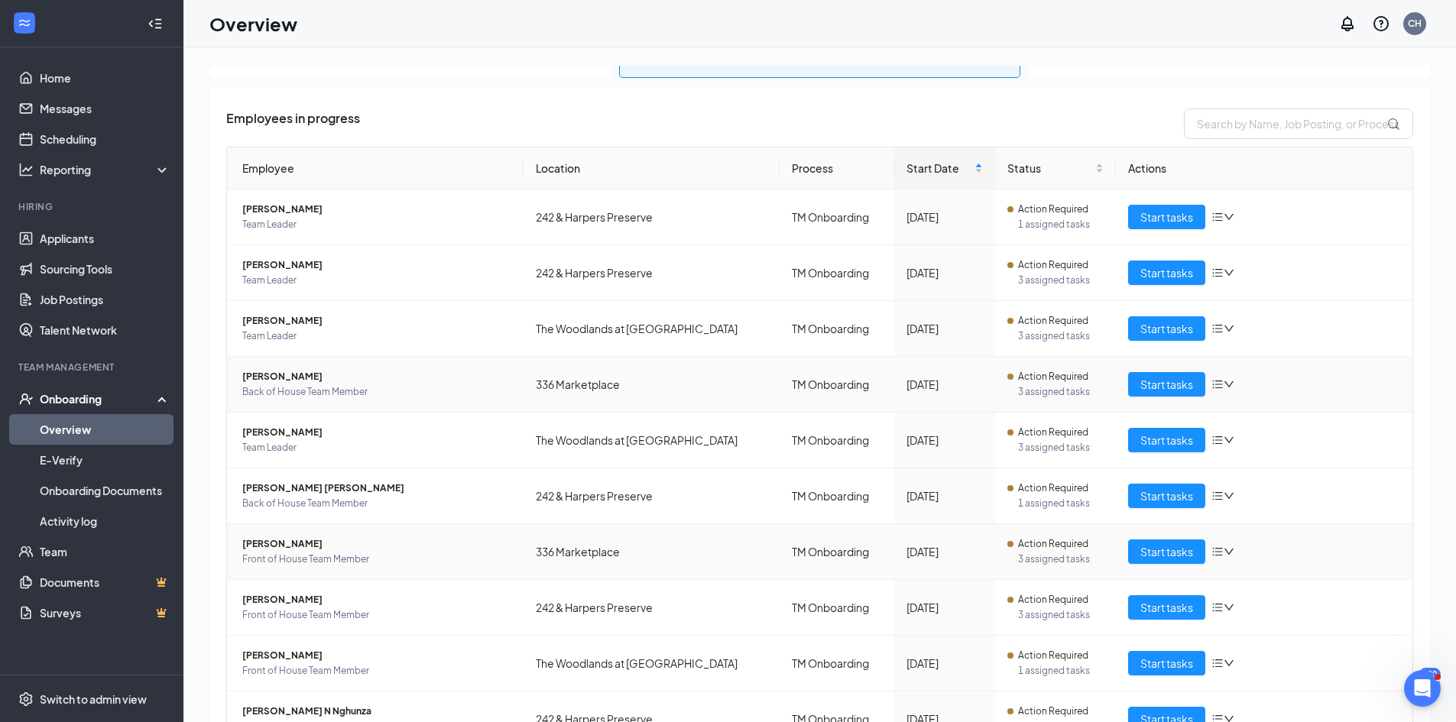
scroll to position [146, 0]
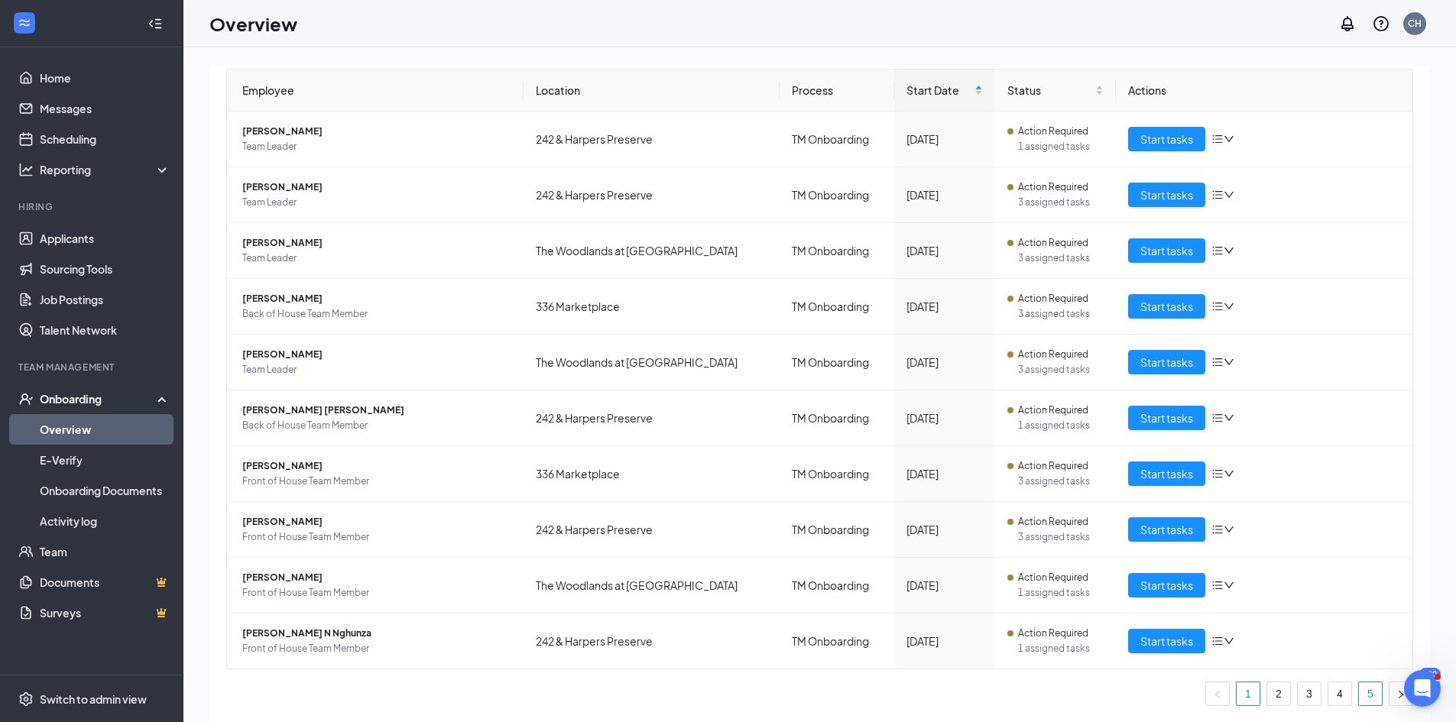
click at [1359, 692] on link "5" at bounding box center [1370, 693] width 23 height 23
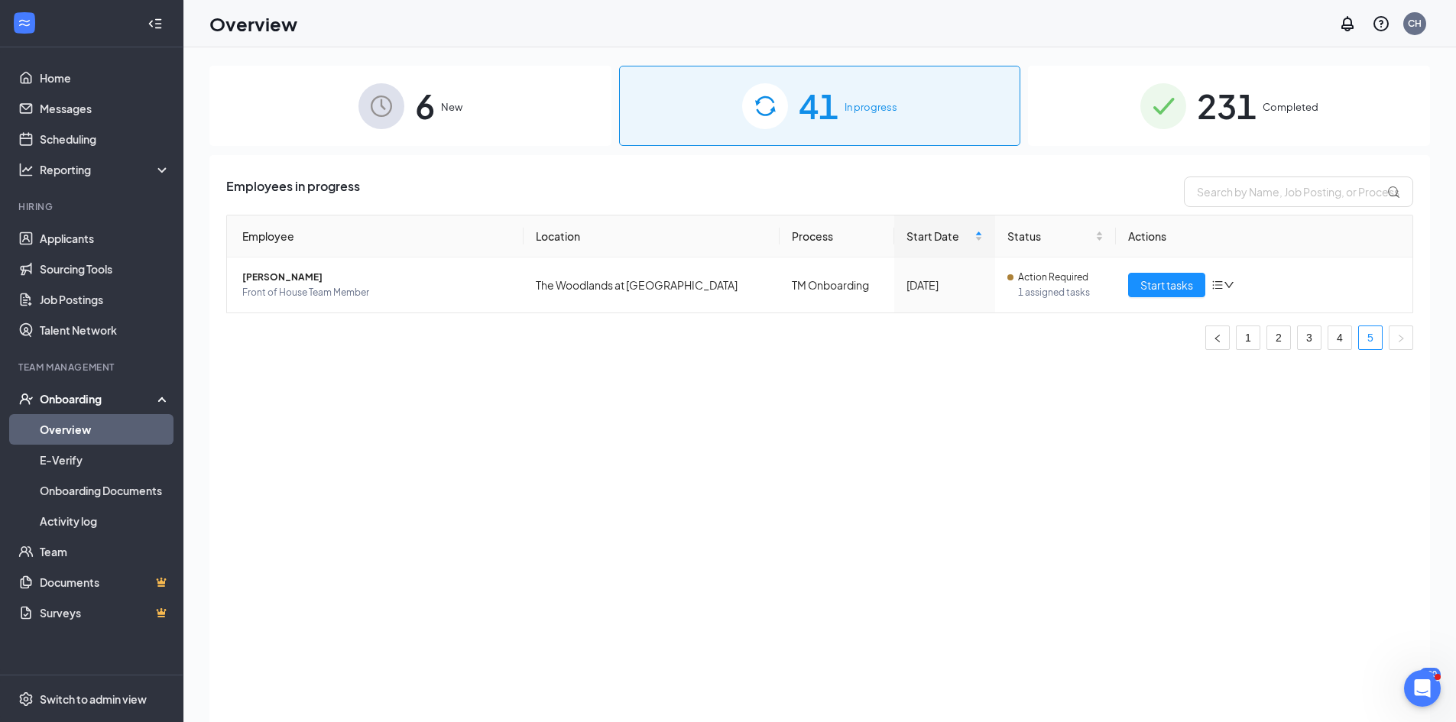
click at [442, 119] on div "6 New" at bounding box center [410, 106] width 402 height 80
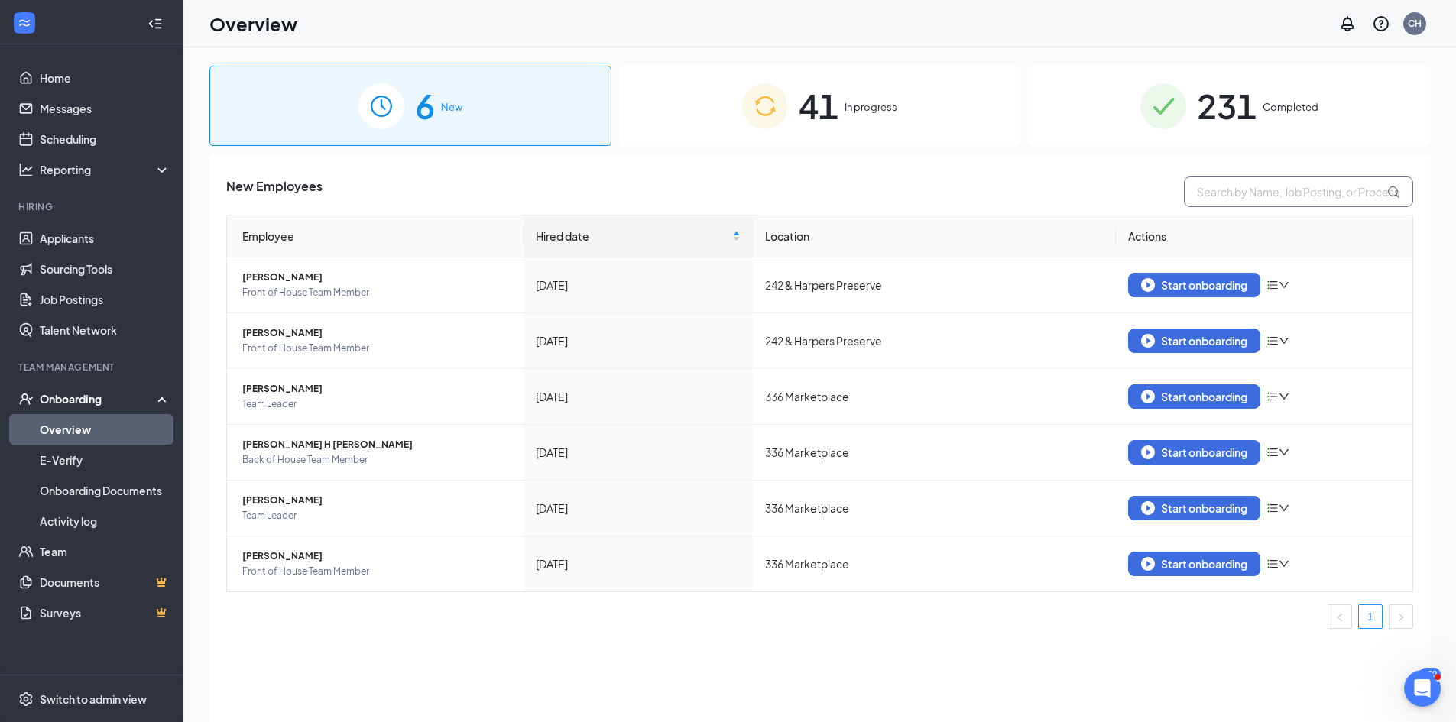
click at [1259, 198] on input "text" at bounding box center [1298, 192] width 229 height 31
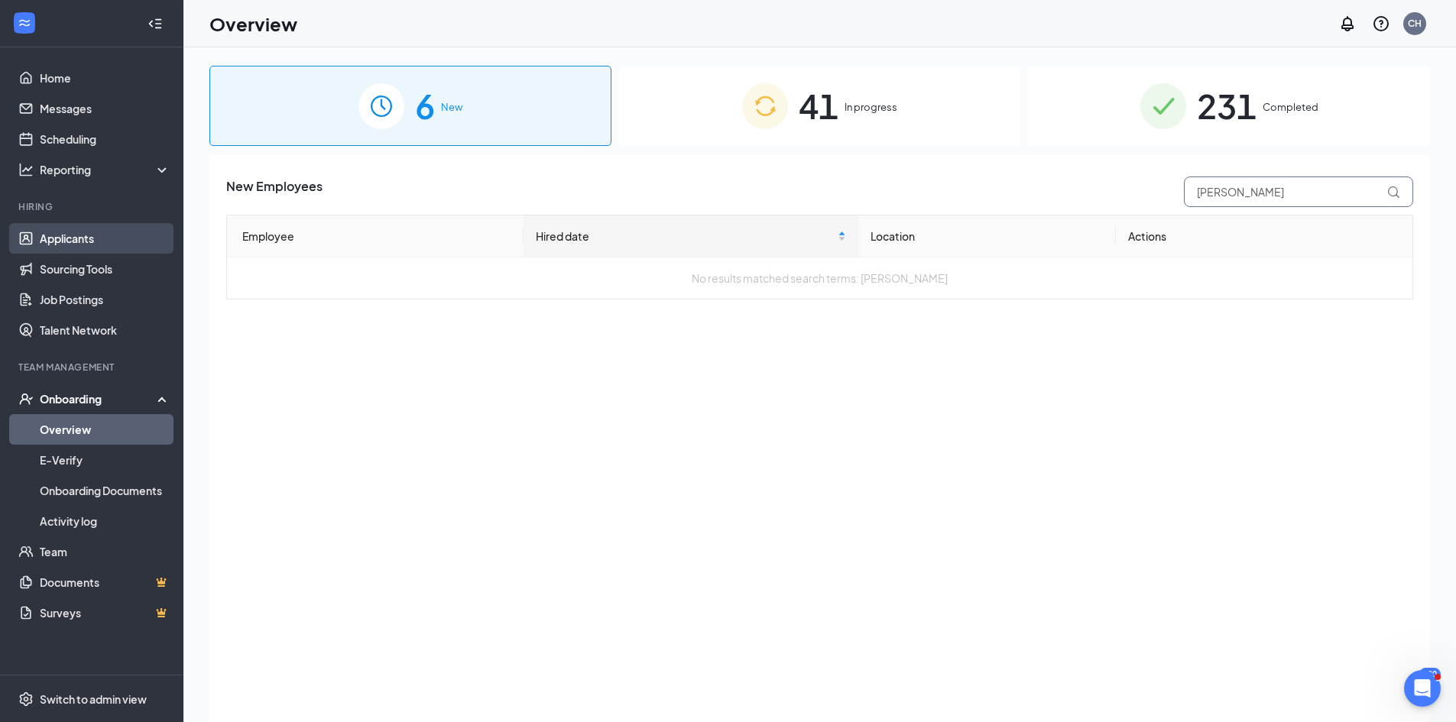
type input "[PERSON_NAME]"
click at [67, 231] on link "Applicants" at bounding box center [105, 238] width 131 height 31
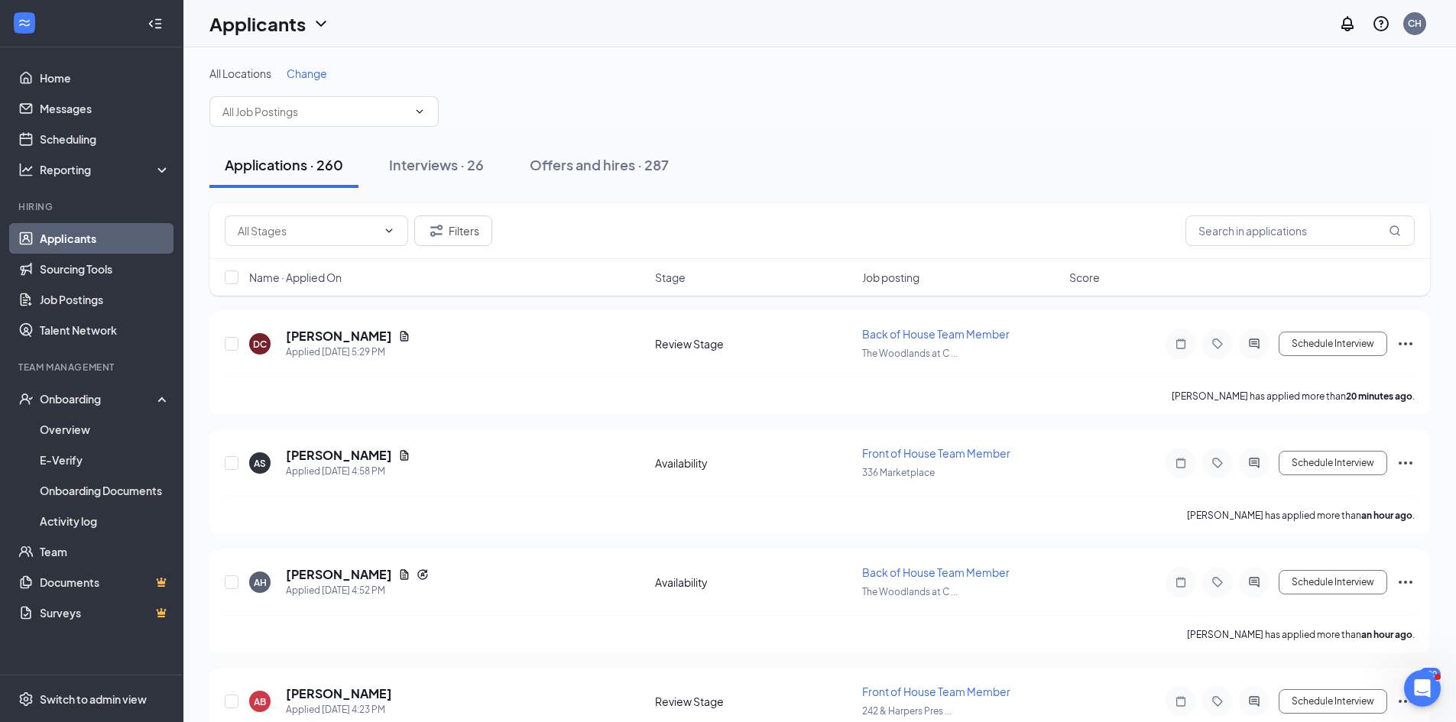
click at [1305, 213] on div "Filters" at bounding box center [819, 231] width 1220 height 56
click at [1308, 219] on input "text" at bounding box center [1299, 231] width 229 height 31
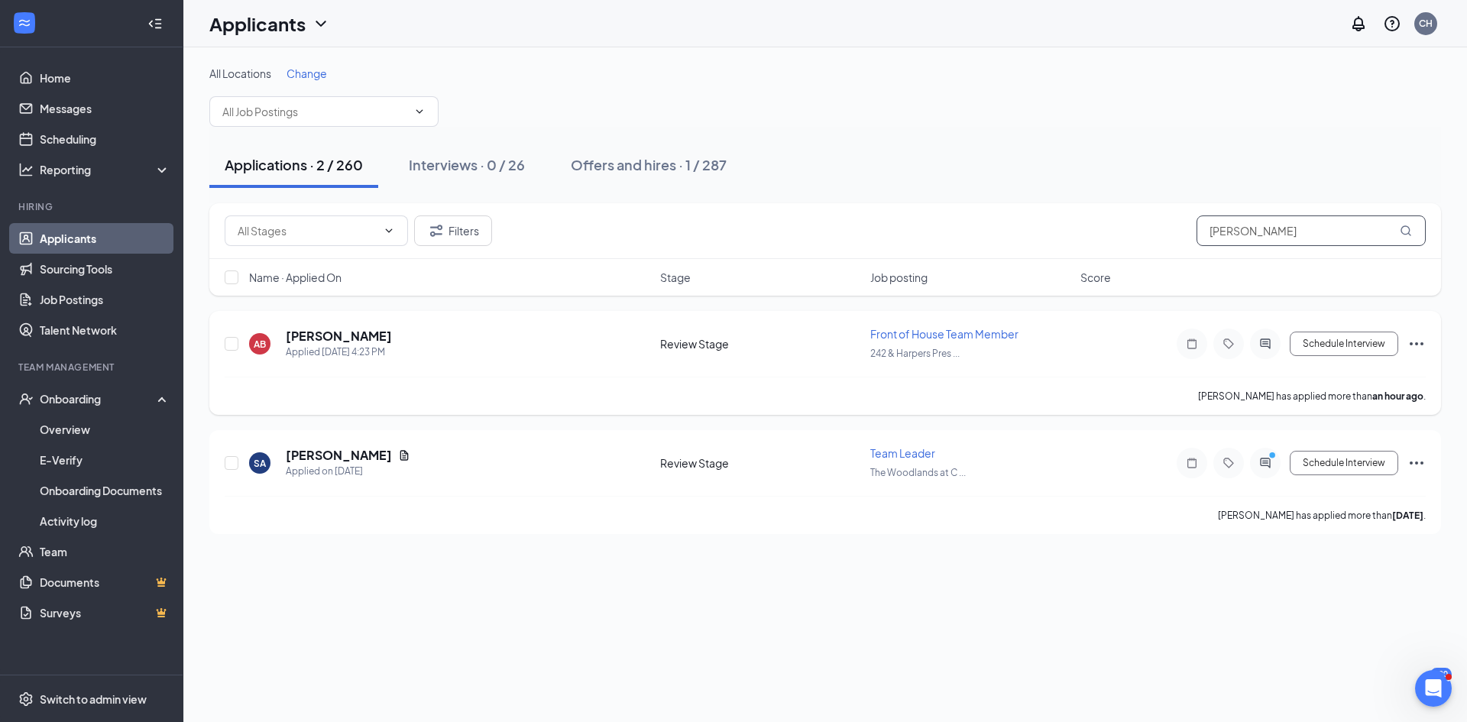
type input "[PERSON_NAME]"
click at [1412, 342] on icon "Ellipses" at bounding box center [1417, 344] width 18 height 18
click at [1303, 188] on p "Move to stage" at bounding box center [1347, 181] width 131 height 15
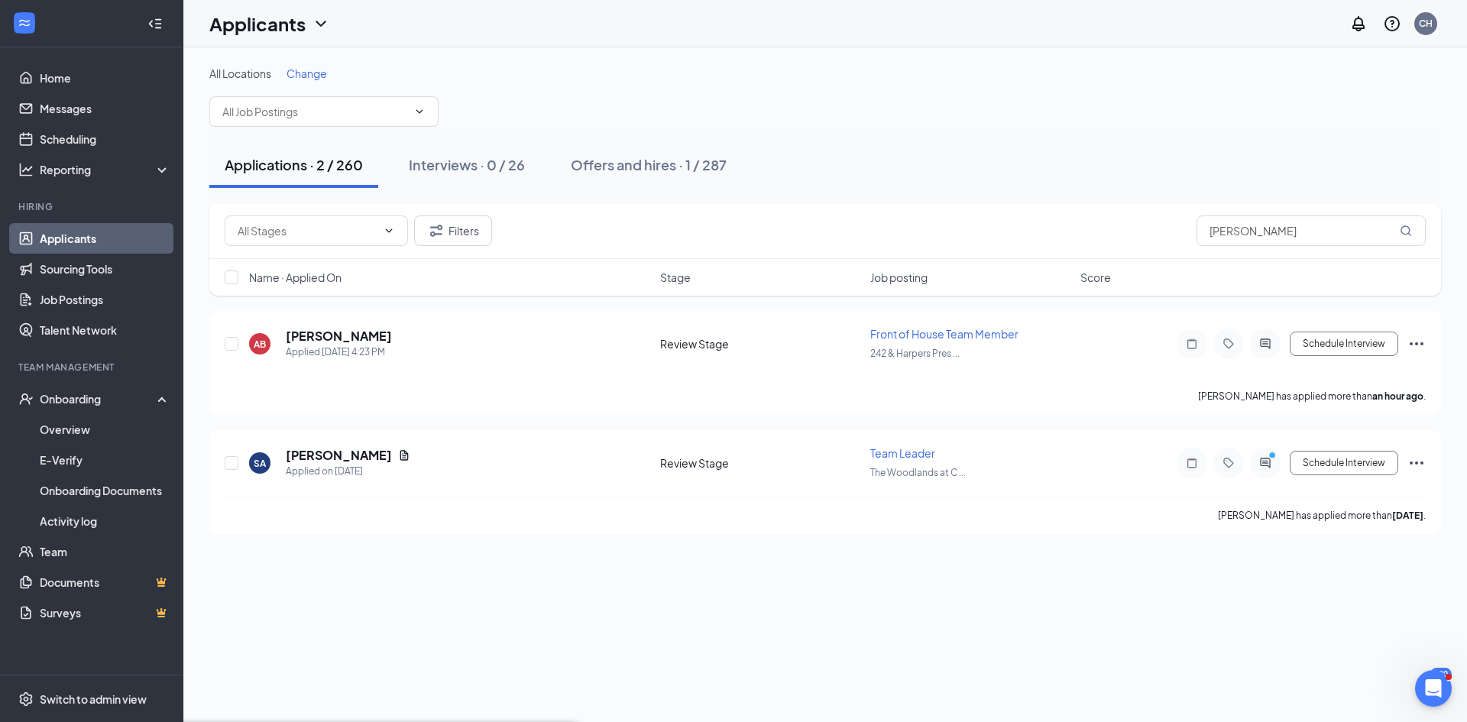
type input "Hiring Complete"
click at [115, 404] on div "Onboarding" at bounding box center [99, 398] width 118 height 15
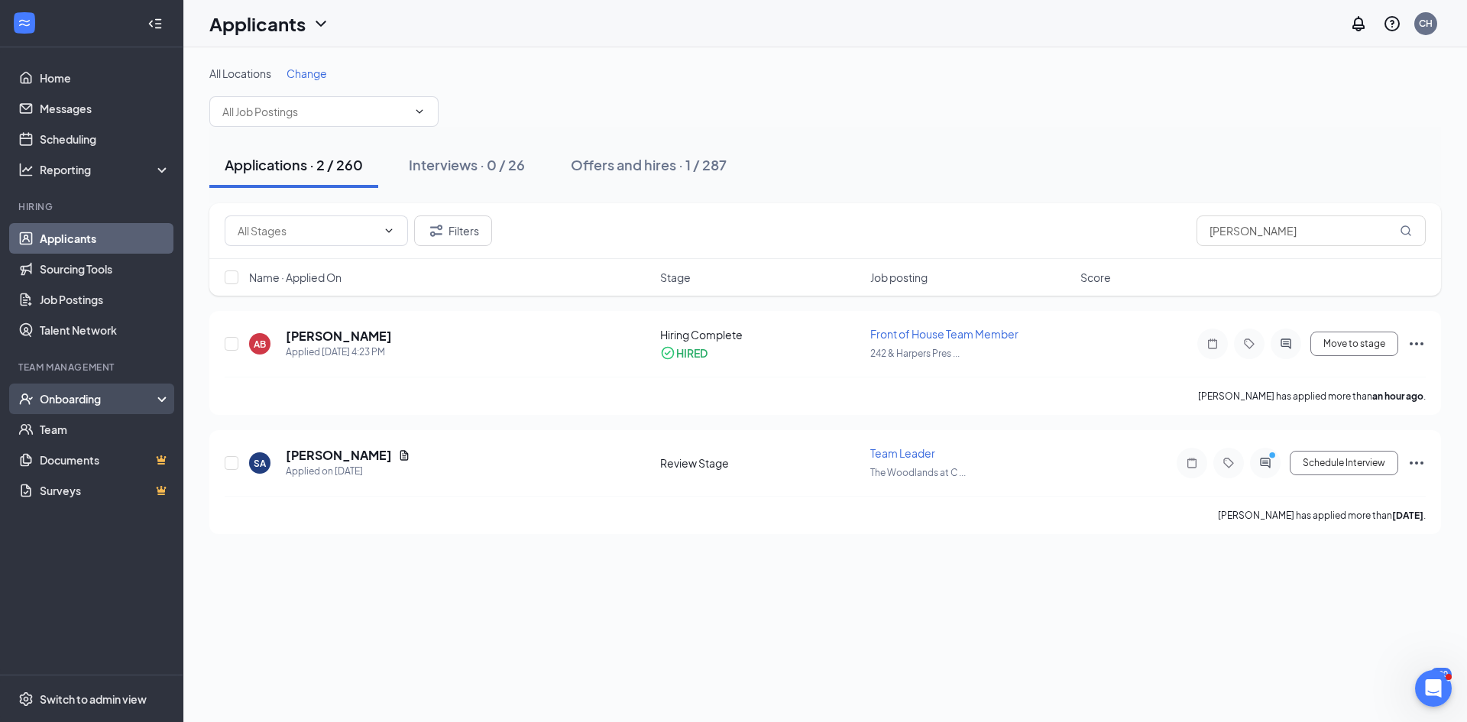
click at [102, 400] on div "Onboarding" at bounding box center [99, 398] width 118 height 15
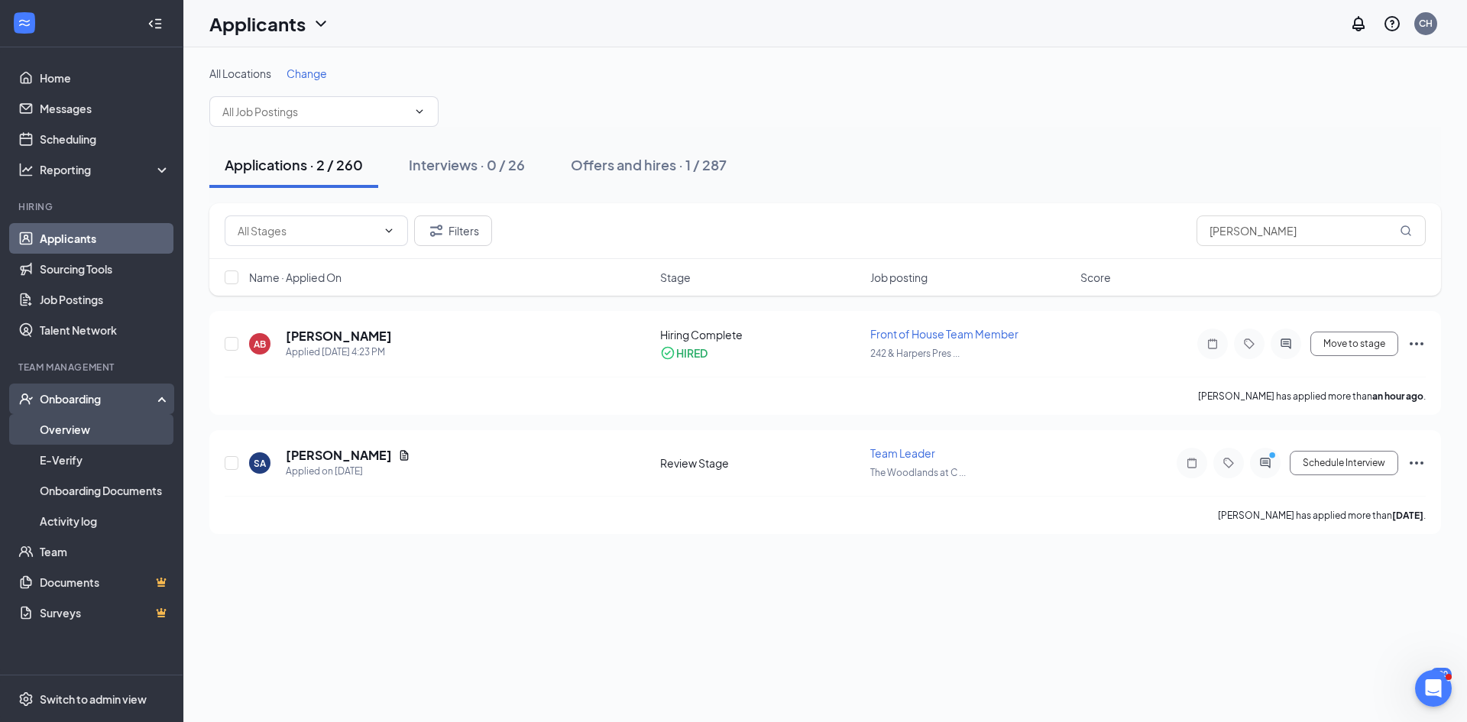
click at [97, 428] on link "Overview" at bounding box center [105, 429] width 131 height 31
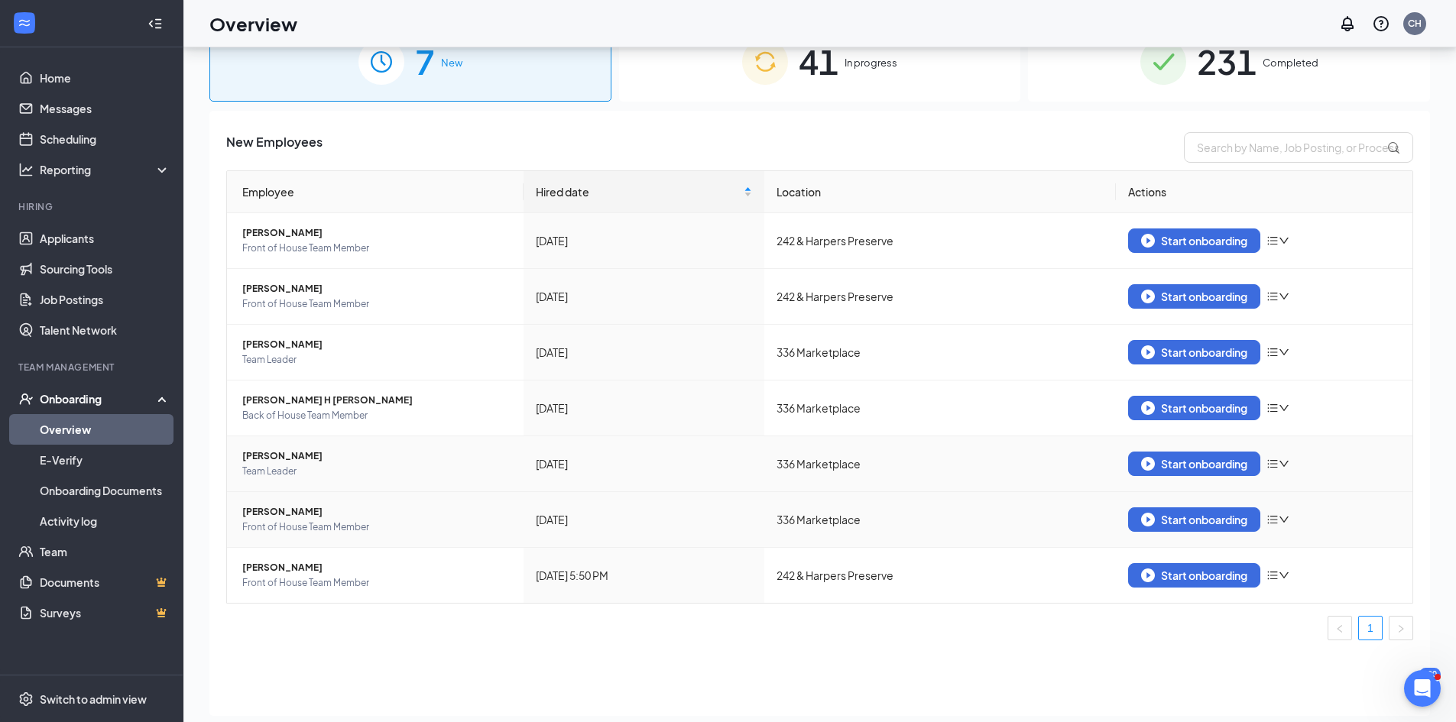
scroll to position [69, 0]
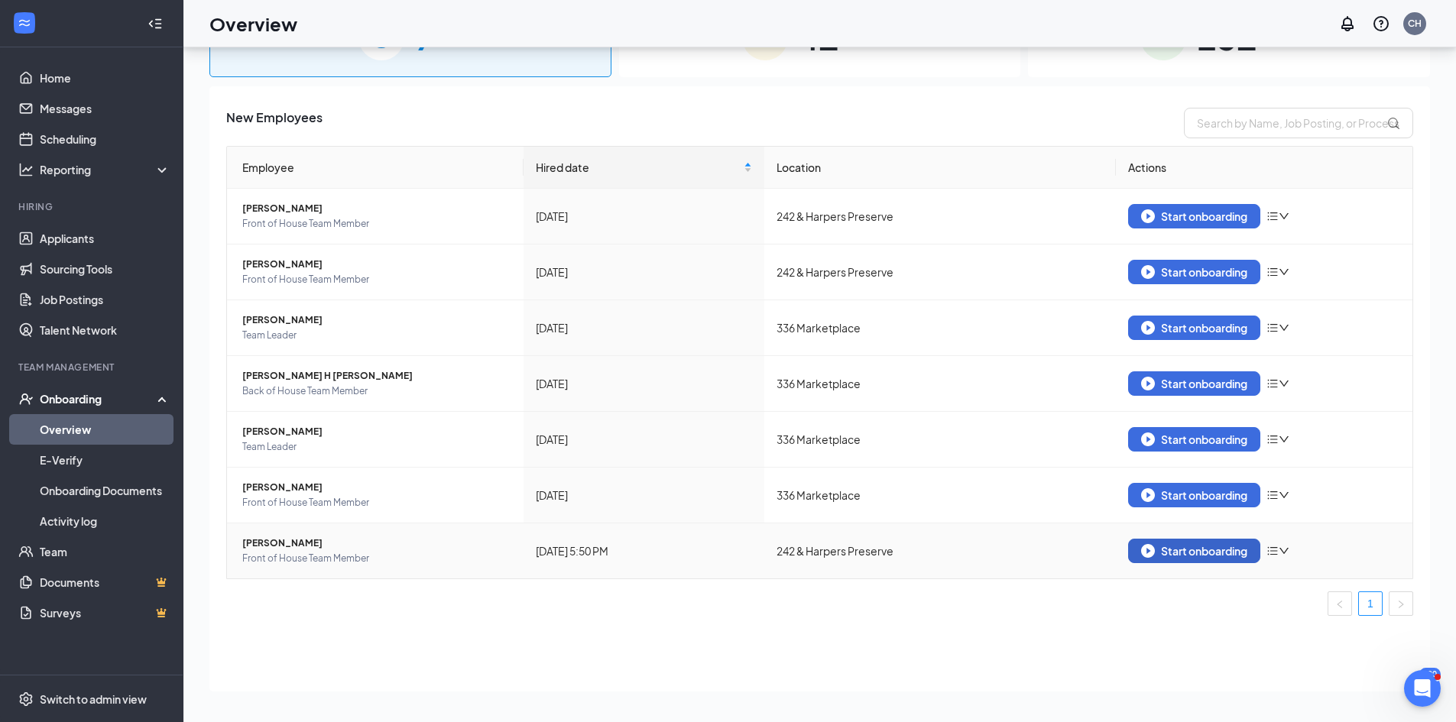
click at [1146, 549] on img "button" at bounding box center [1148, 551] width 14 height 14
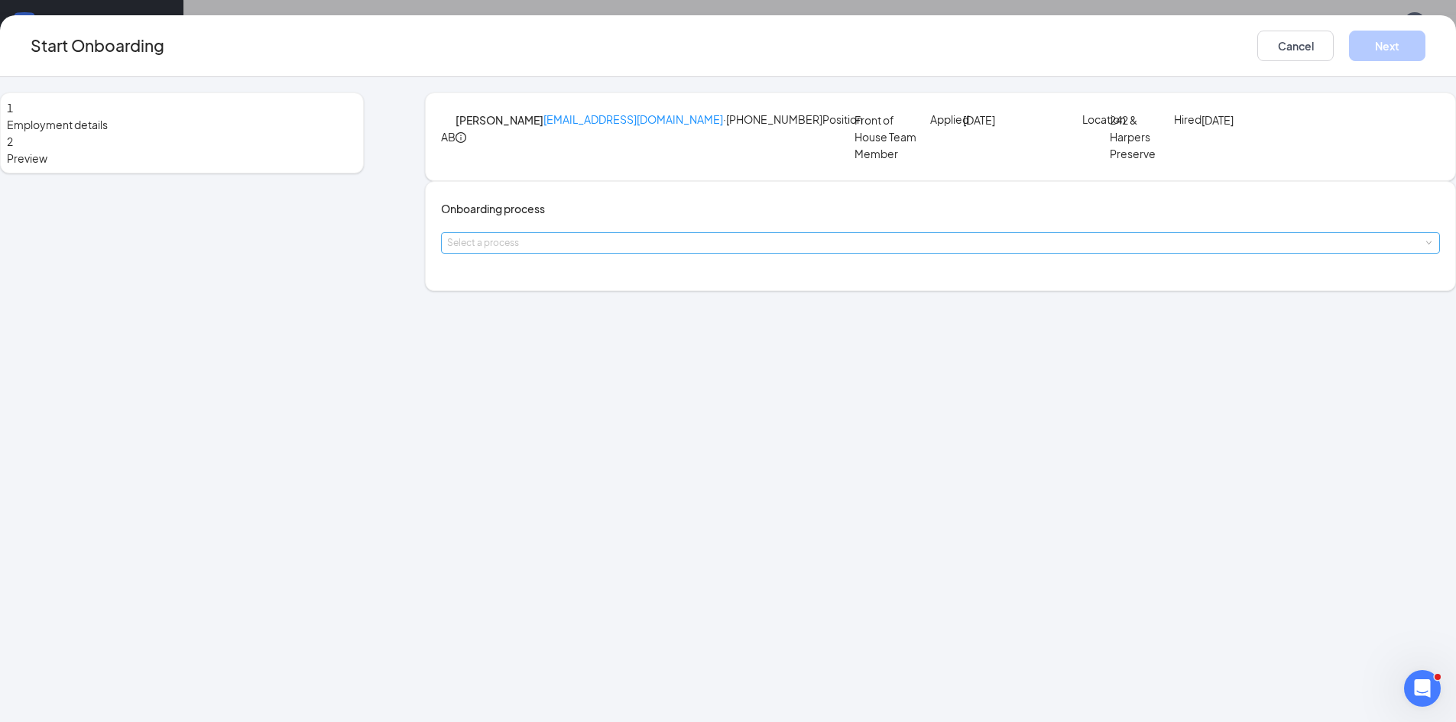
click at [585, 251] on div "Select a process" at bounding box center [937, 242] width 980 height 15
click at [590, 347] on span "TM Onboarding" at bounding box center [556, 342] width 77 height 14
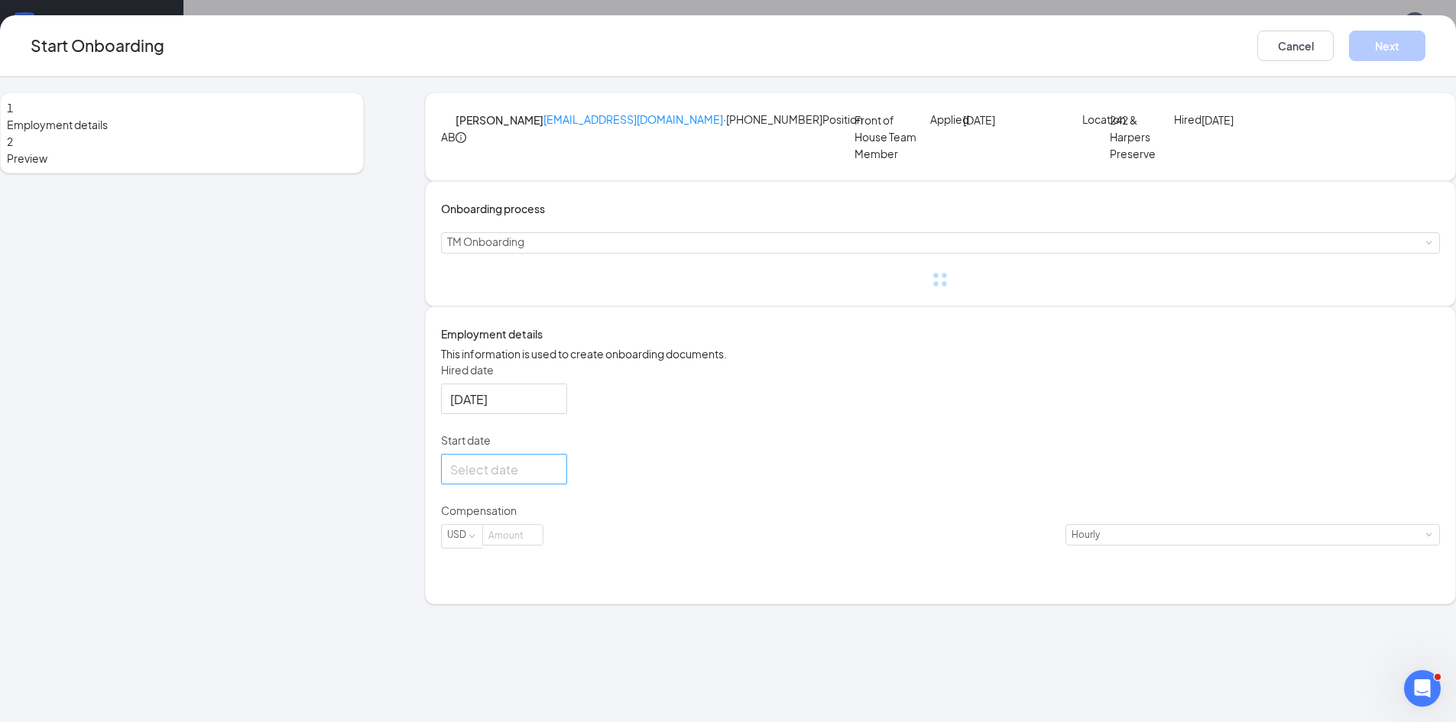
click at [558, 479] on div at bounding box center [504, 469] width 108 height 19
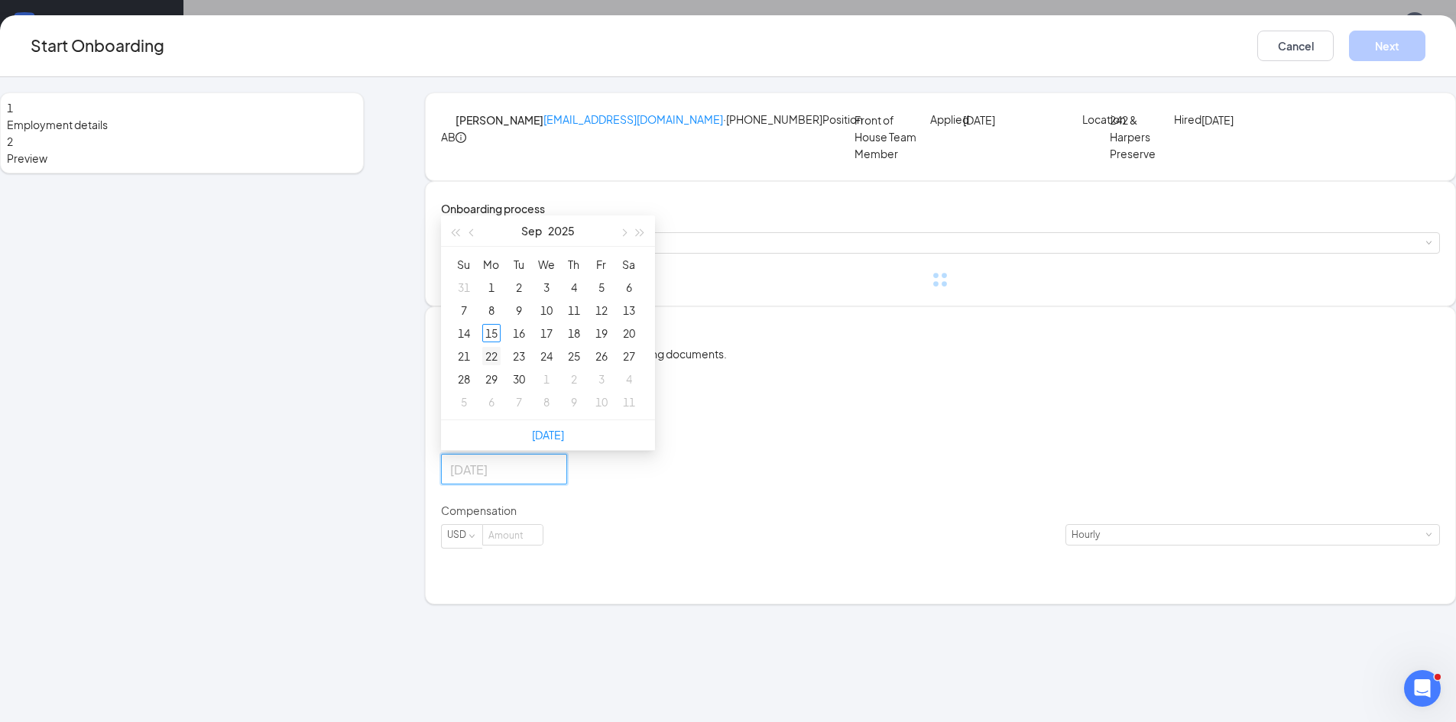
type input "[DATE]"
click at [501, 365] on div "22" at bounding box center [491, 356] width 18 height 18
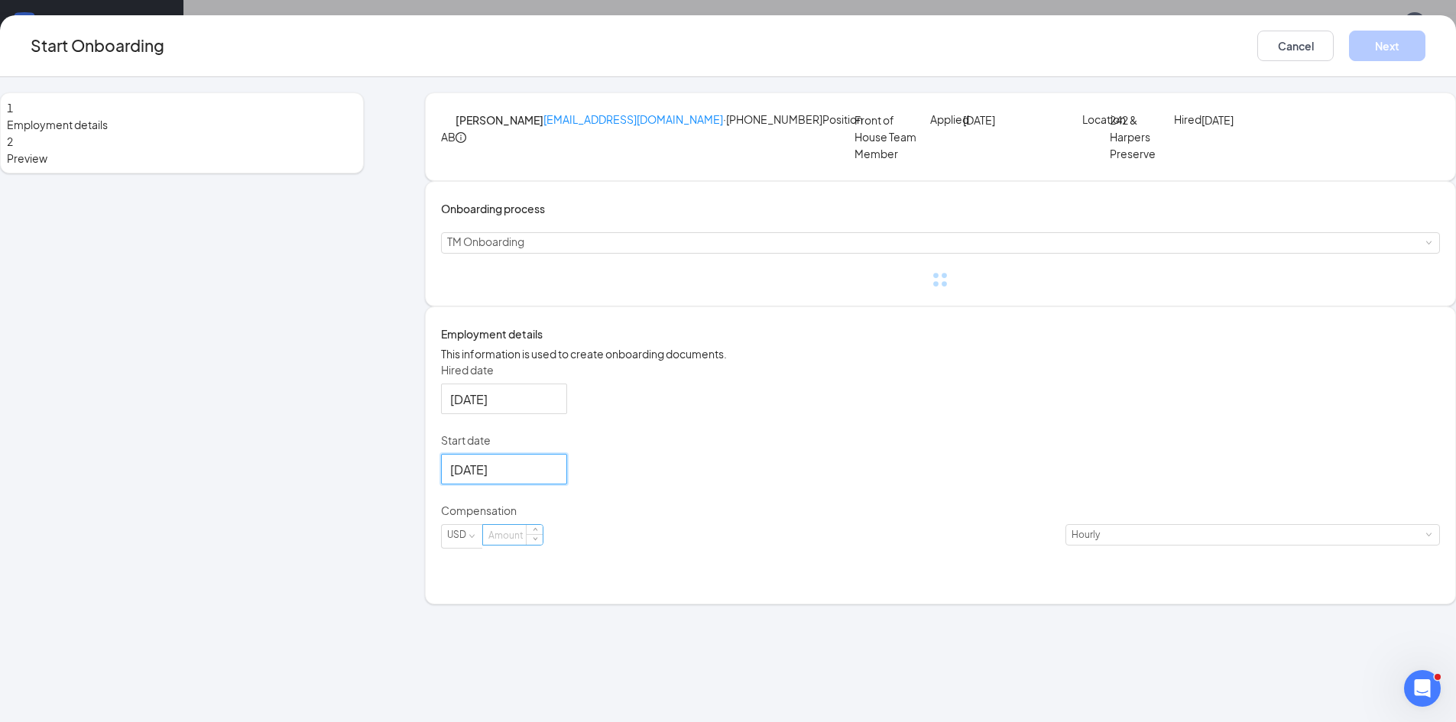
click at [543, 545] on input at bounding box center [513, 535] width 60 height 20
type input "11"
click at [783, 533] on div "Hired date [DATE] Start date [DATE] [DATE] Su Mo Tu We Th Fr Sa 31 1 2 3 4 5 6 …" at bounding box center [940, 464] width 999 height 205
click at [1349, 49] on button "Next" at bounding box center [1387, 46] width 76 height 31
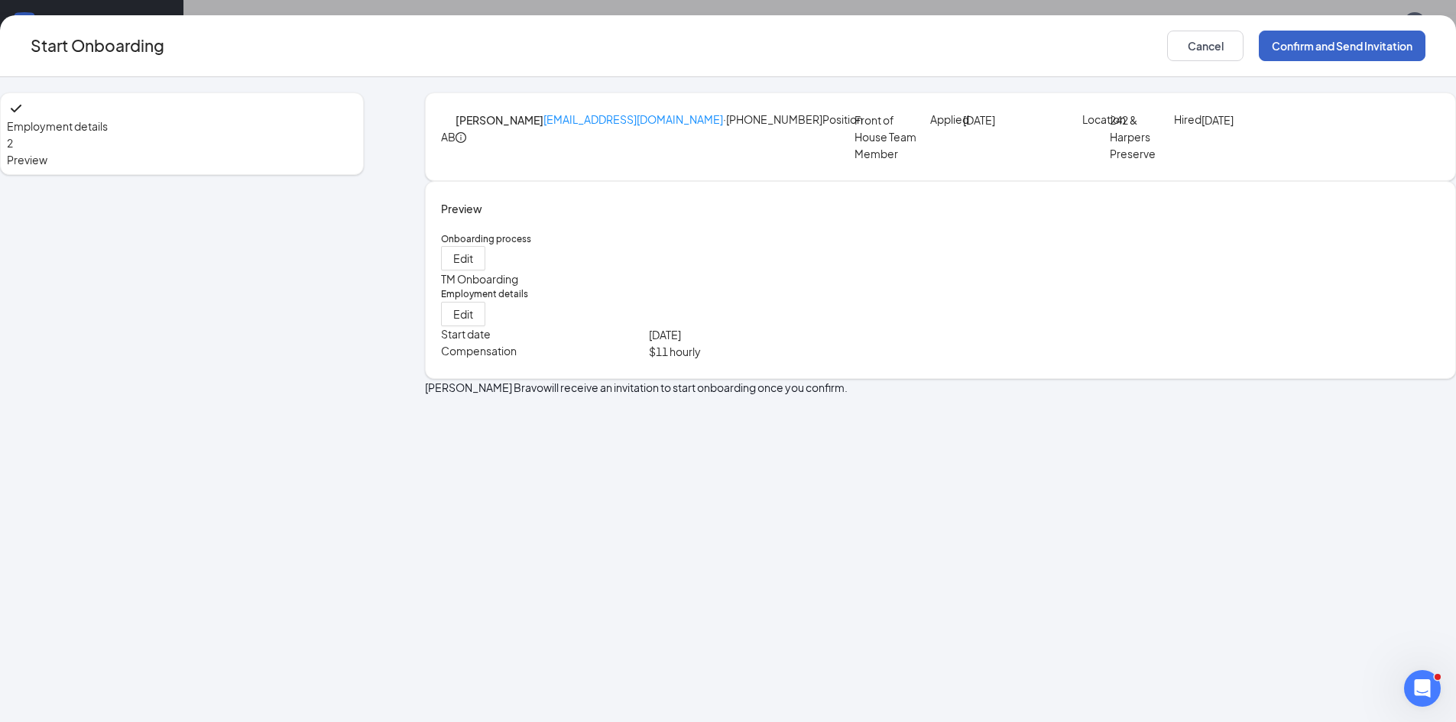
click at [1259, 50] on button "Confirm and Send Invitation" at bounding box center [1342, 46] width 167 height 31
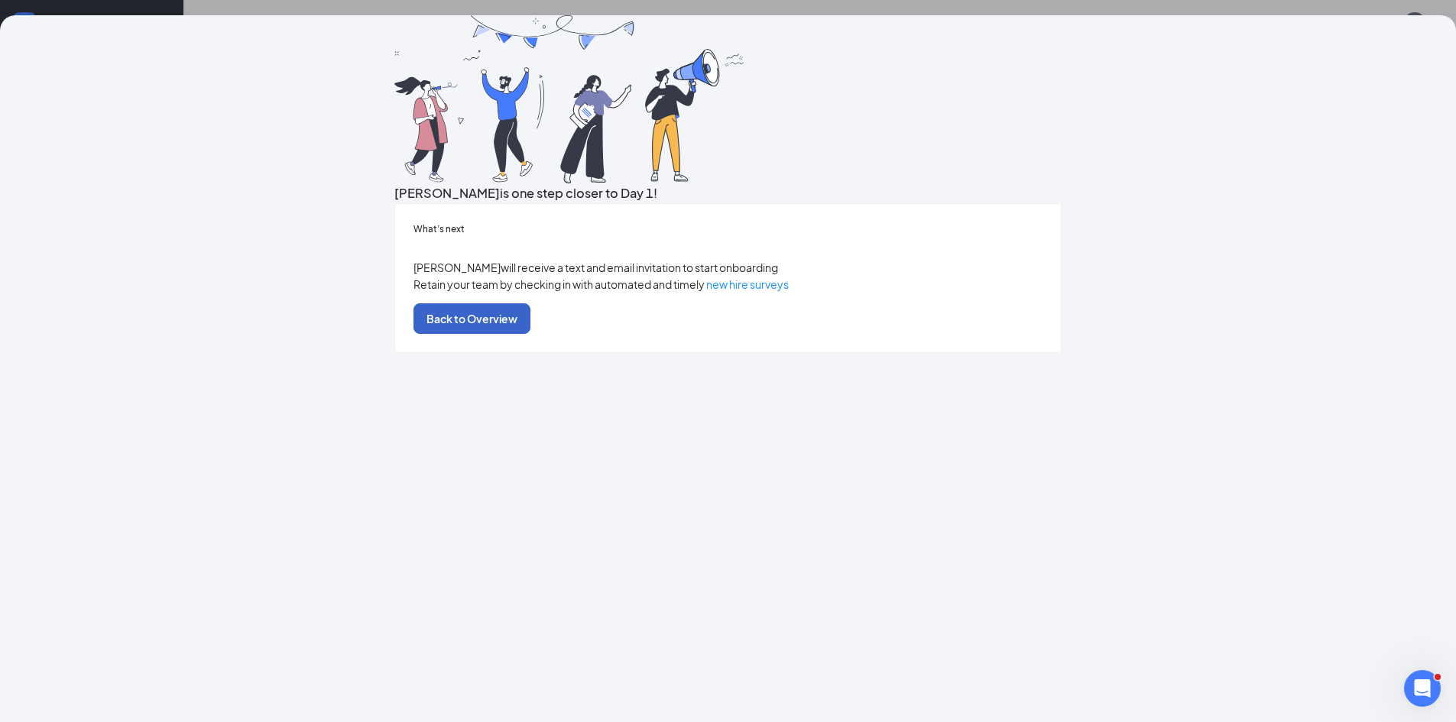
click at [530, 334] on button "Back to Overview" at bounding box center [471, 318] width 117 height 31
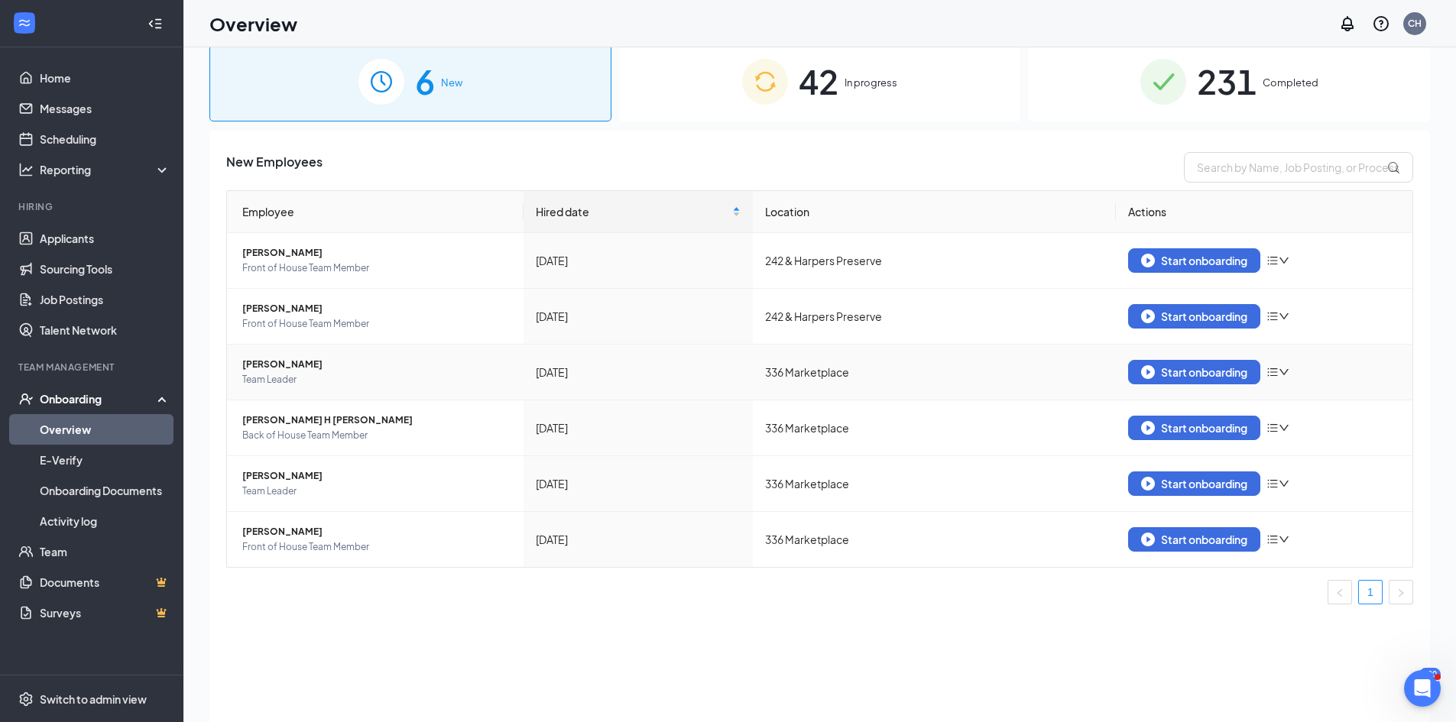
scroll to position [0, 0]
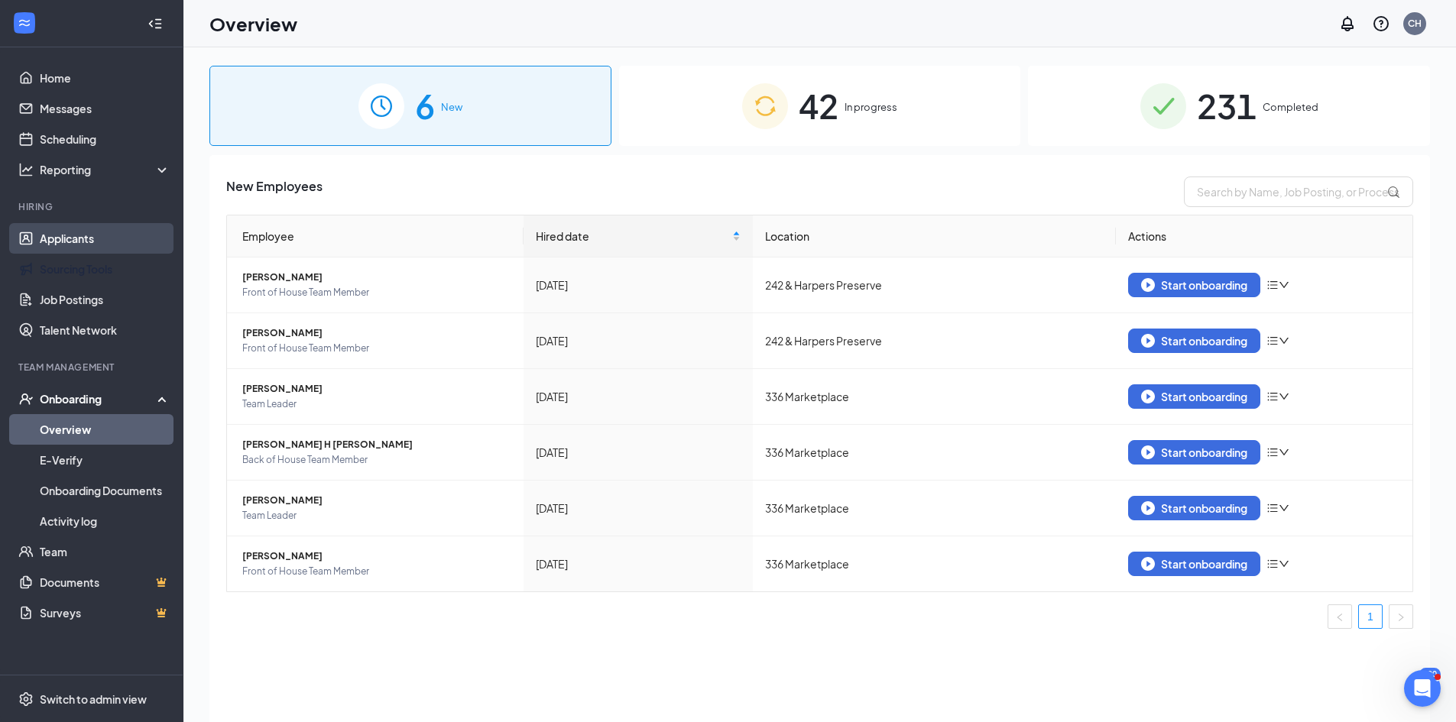
click at [102, 225] on link "Applicants" at bounding box center [105, 238] width 131 height 31
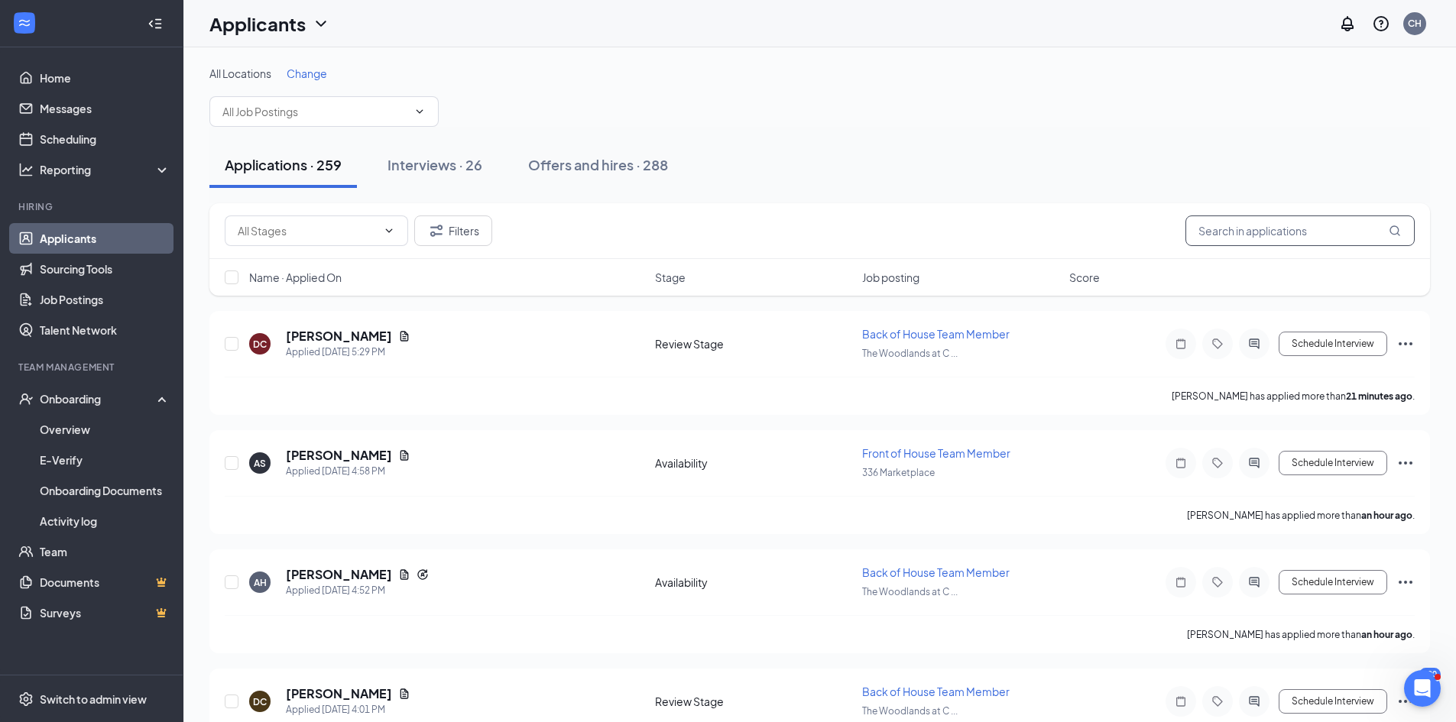
click at [1264, 245] on input "text" at bounding box center [1299, 231] width 229 height 31
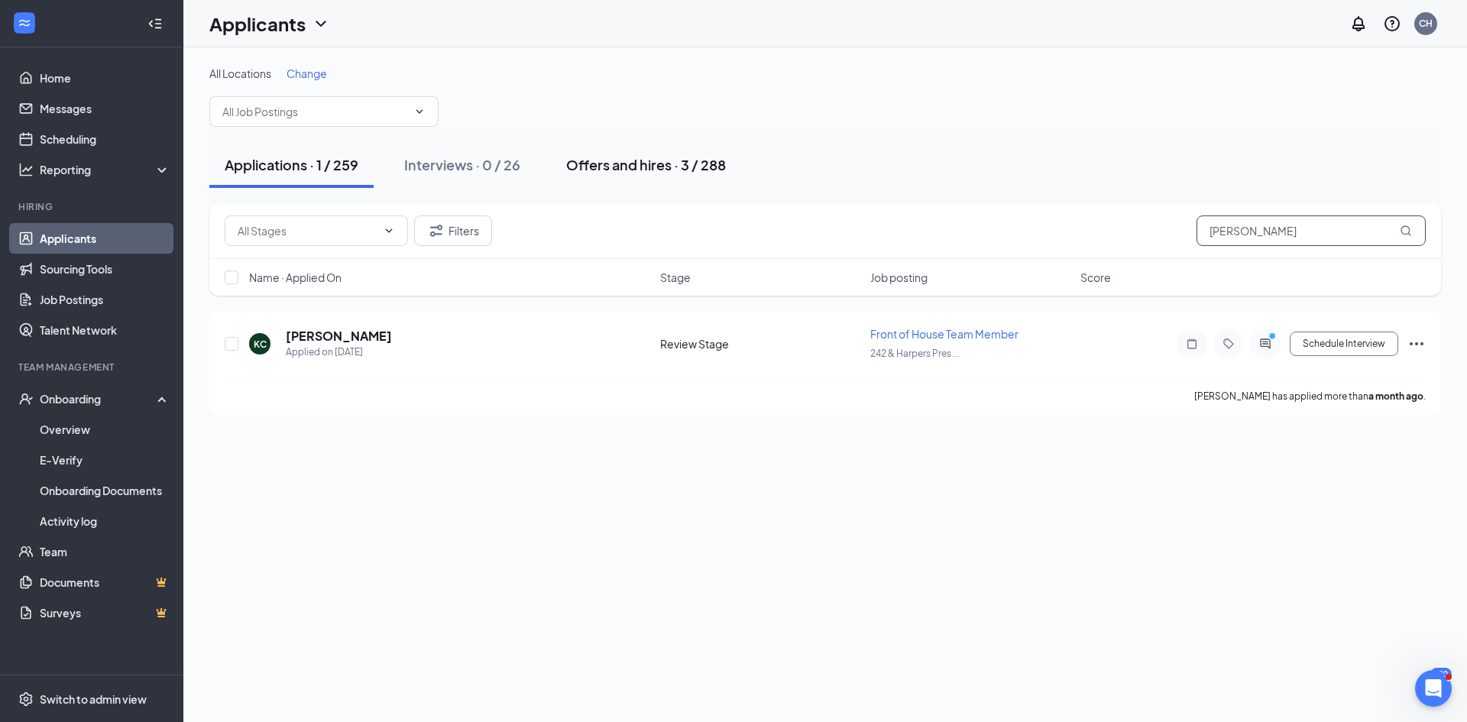
type input "[PERSON_NAME]"
click at [639, 166] on div "Offers and hires · 3 / 288" at bounding box center [646, 164] width 160 height 19
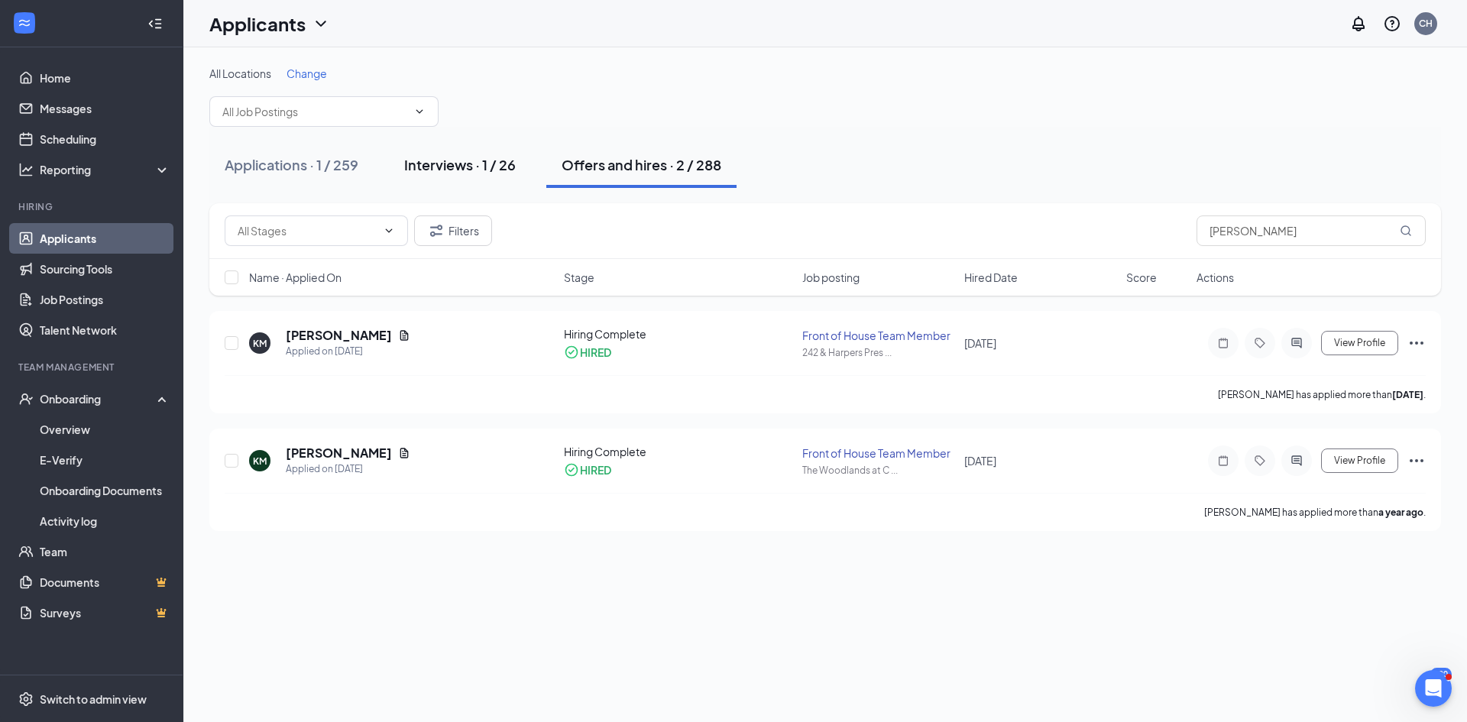
click at [501, 165] on div "Interviews · 1 / 26" at bounding box center [460, 164] width 112 height 19
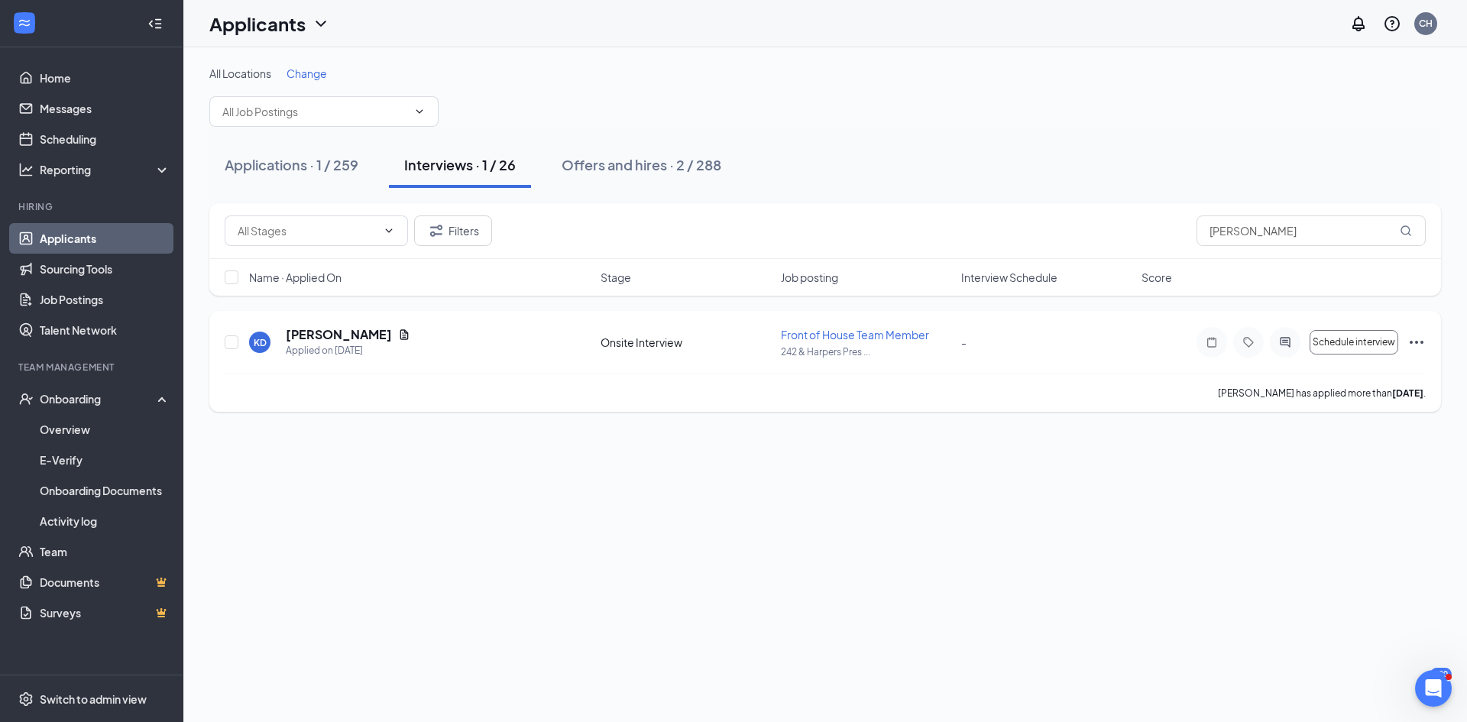
click at [1409, 341] on icon "Ellipses" at bounding box center [1417, 342] width 18 height 18
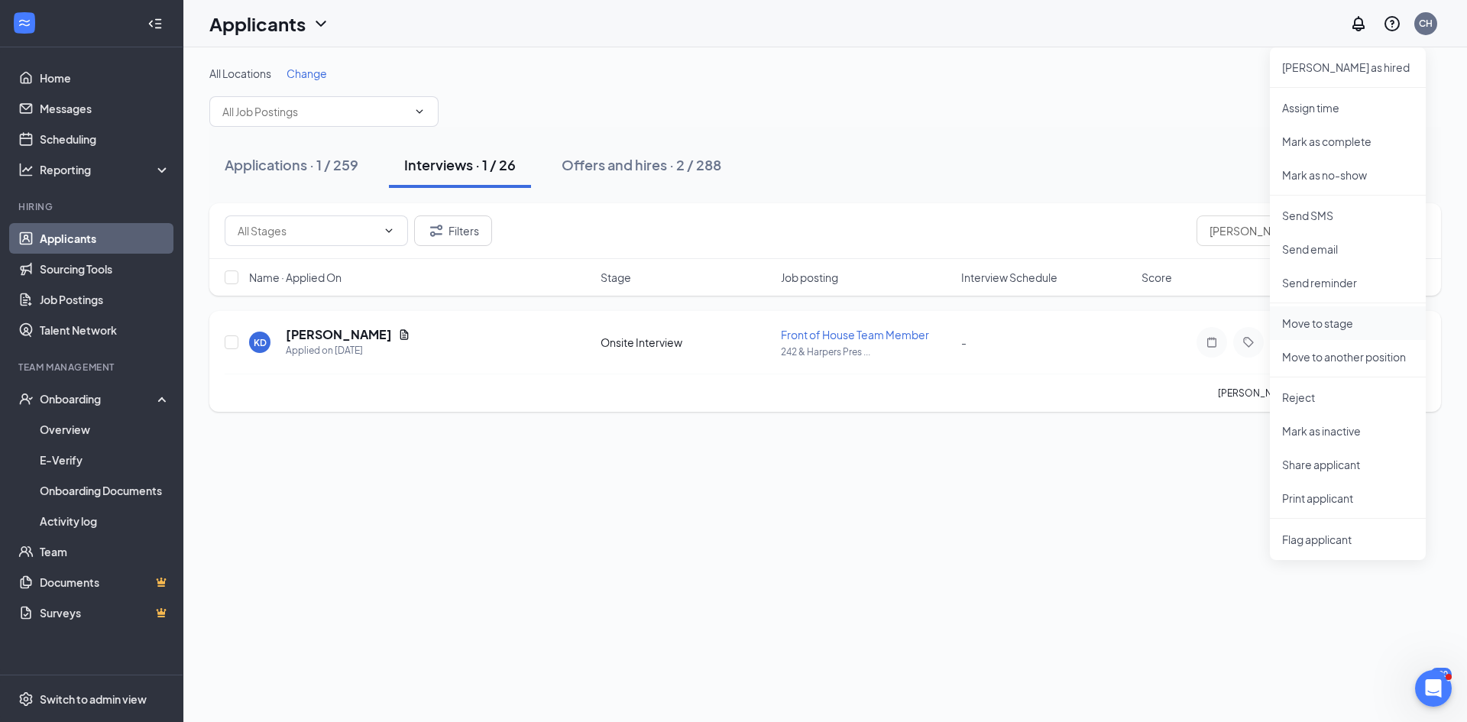
click at [1388, 330] on p "Move to stage" at bounding box center [1347, 323] width 131 height 15
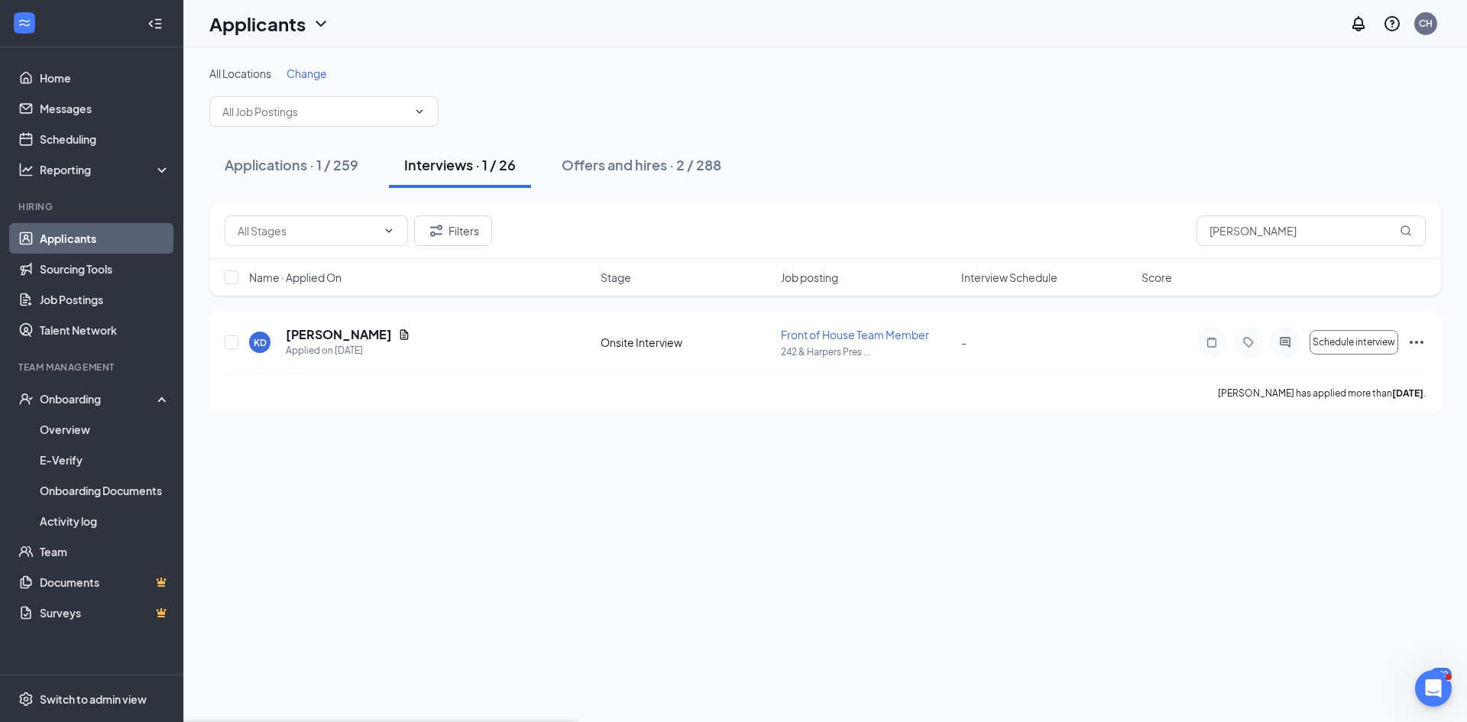
click at [708, 480] on div "All Locations Change Applications · 1 / 259 Interviews · 1 / 26 Offers and hire…" at bounding box center [825, 384] width 1284 height 675
click at [673, 164] on div "Offers and hires · 3 / 289" at bounding box center [642, 164] width 160 height 19
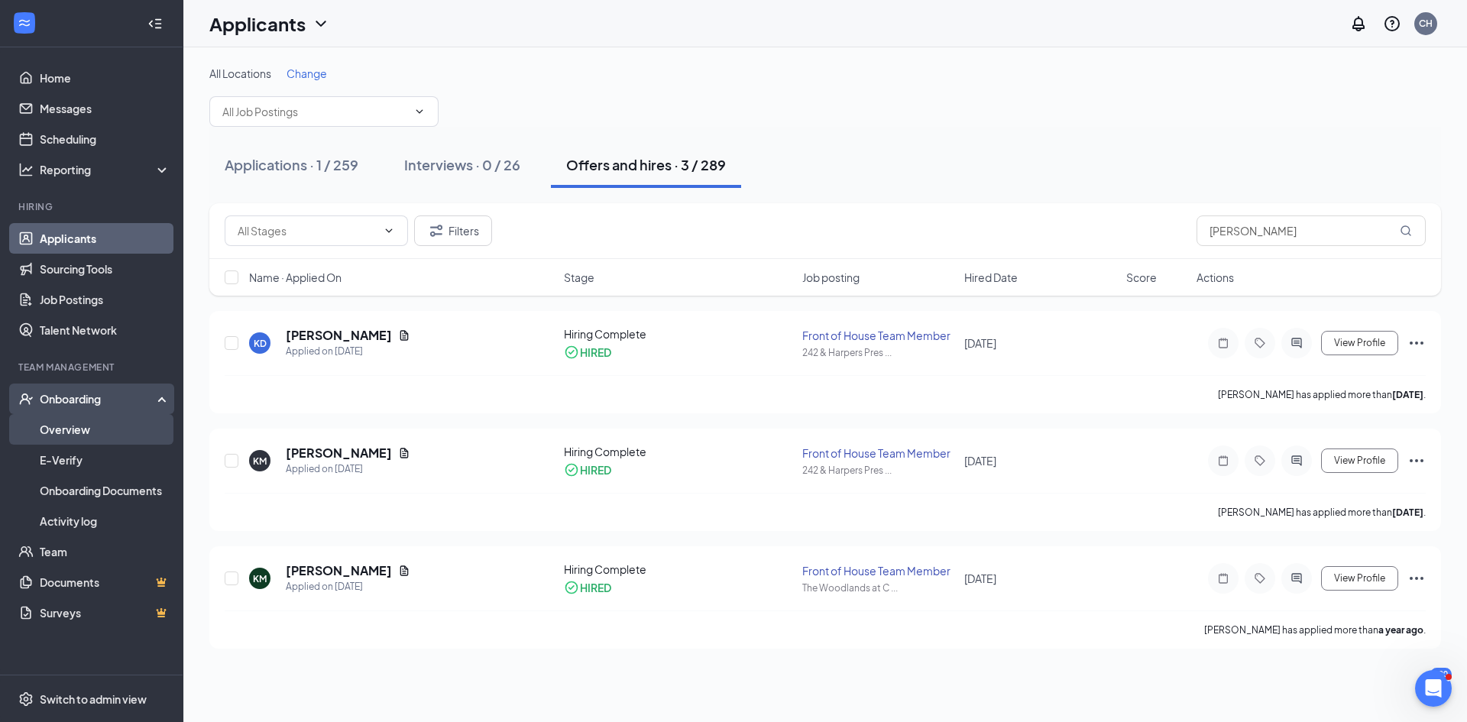
click at [84, 432] on link "Overview" at bounding box center [105, 429] width 131 height 31
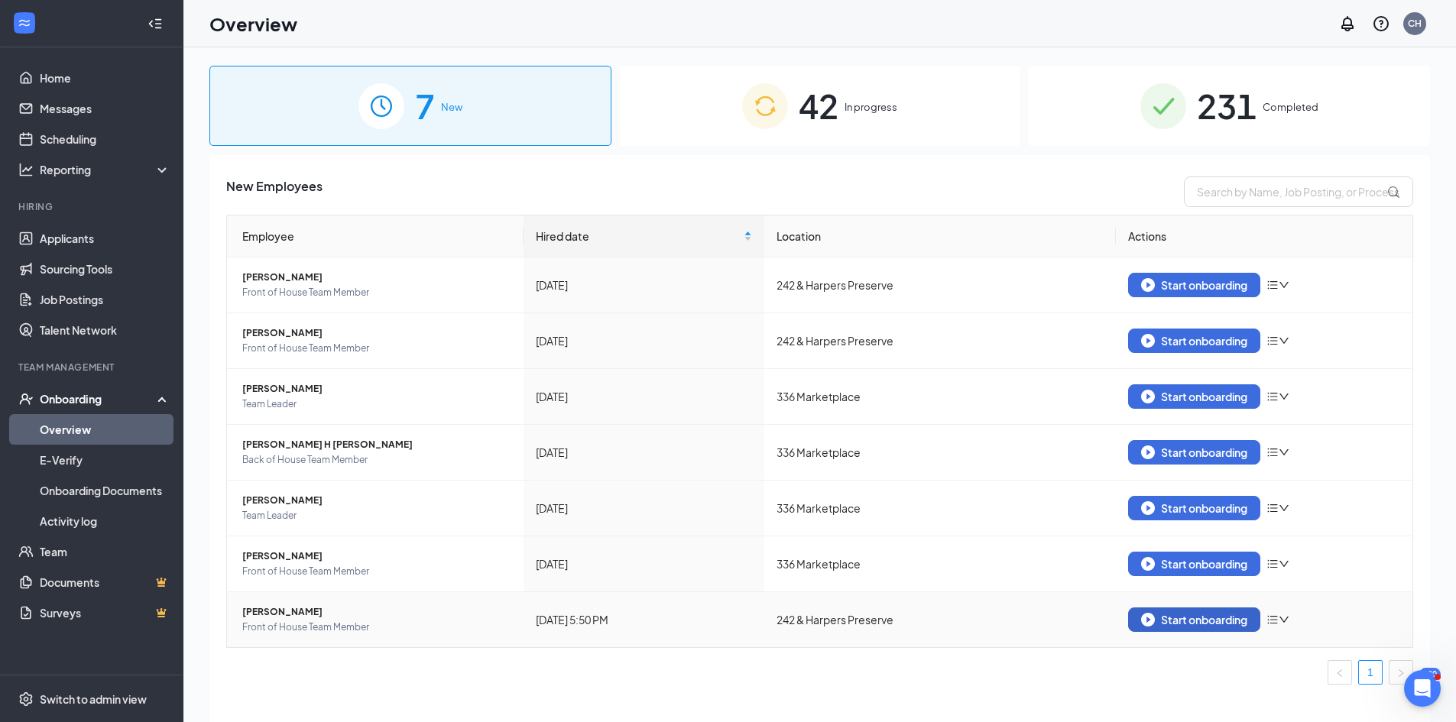
click at [1160, 626] on div "Start onboarding" at bounding box center [1194, 620] width 106 height 14
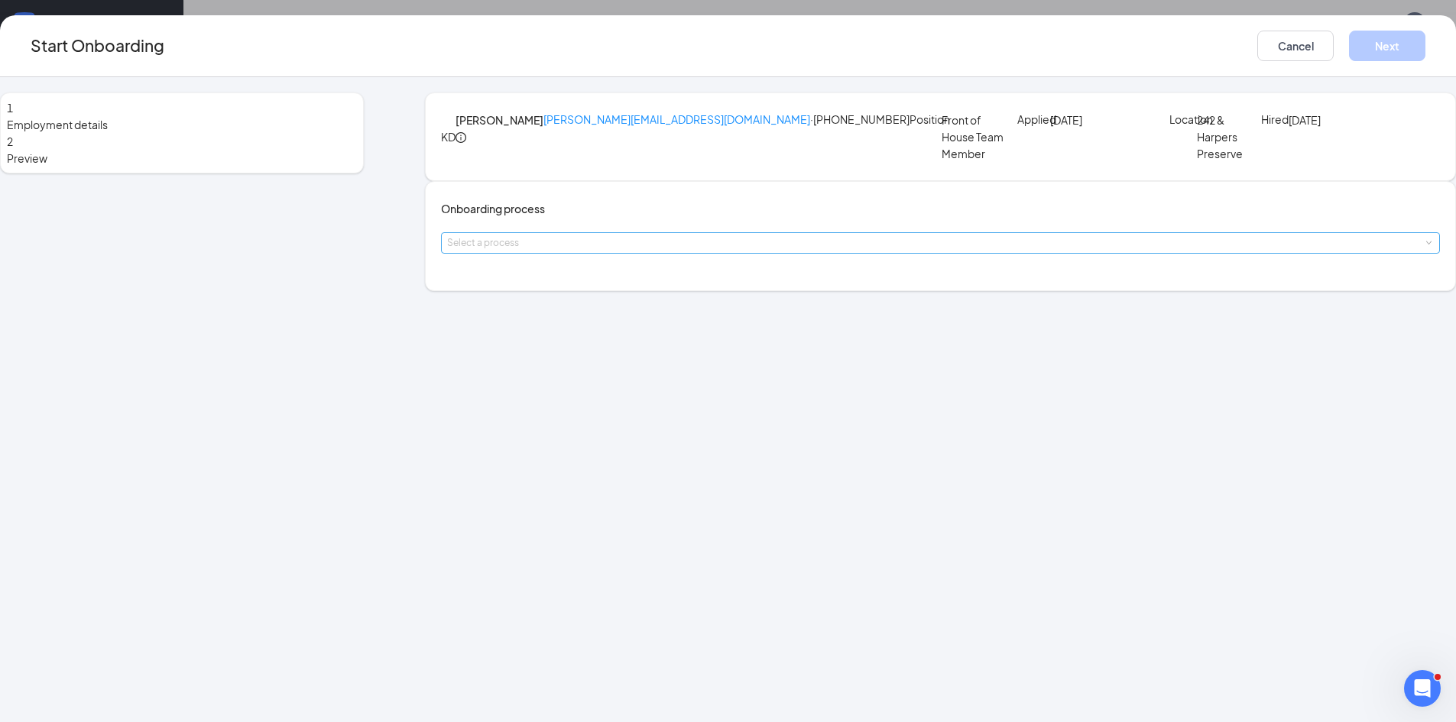
click at [667, 251] on div "Select a process" at bounding box center [937, 242] width 980 height 15
click at [657, 349] on li "TM Onboarding" at bounding box center [637, 343] width 251 height 28
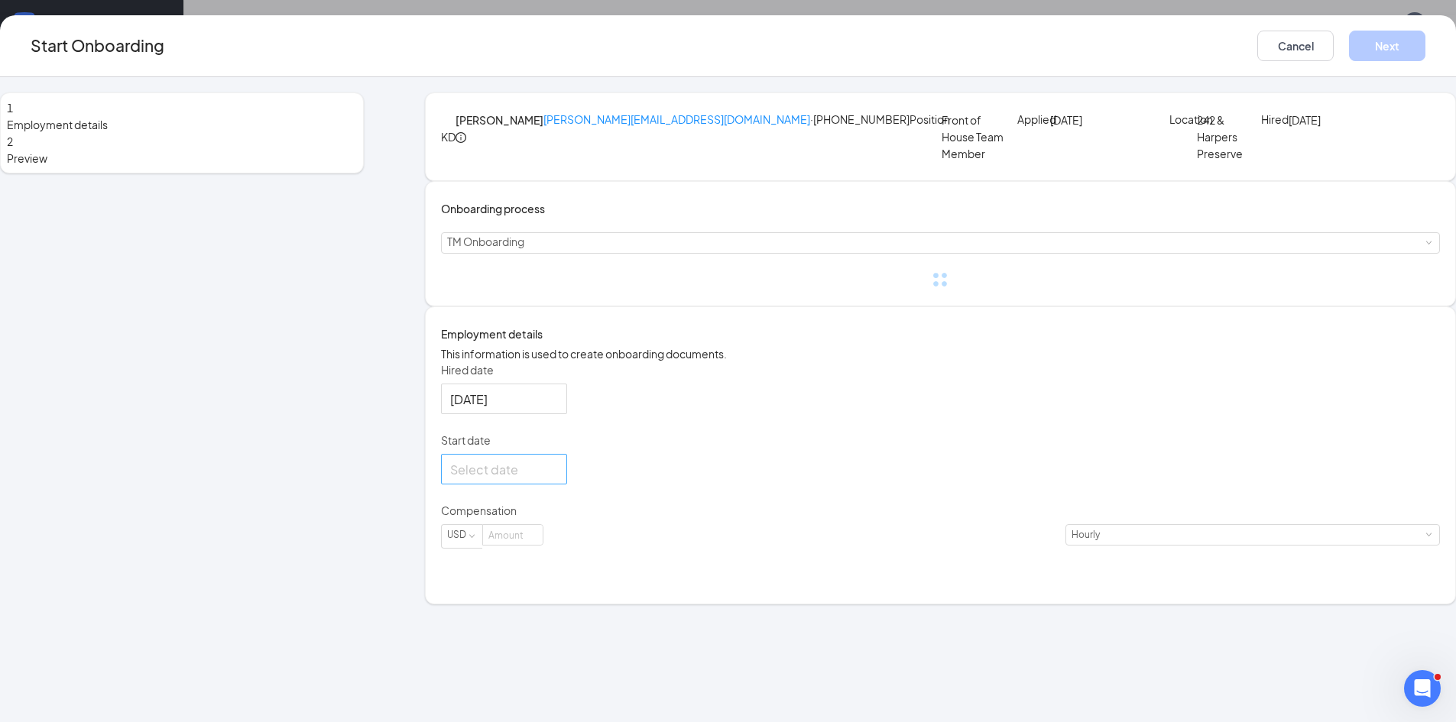
click at [558, 479] on div at bounding box center [504, 469] width 108 height 19
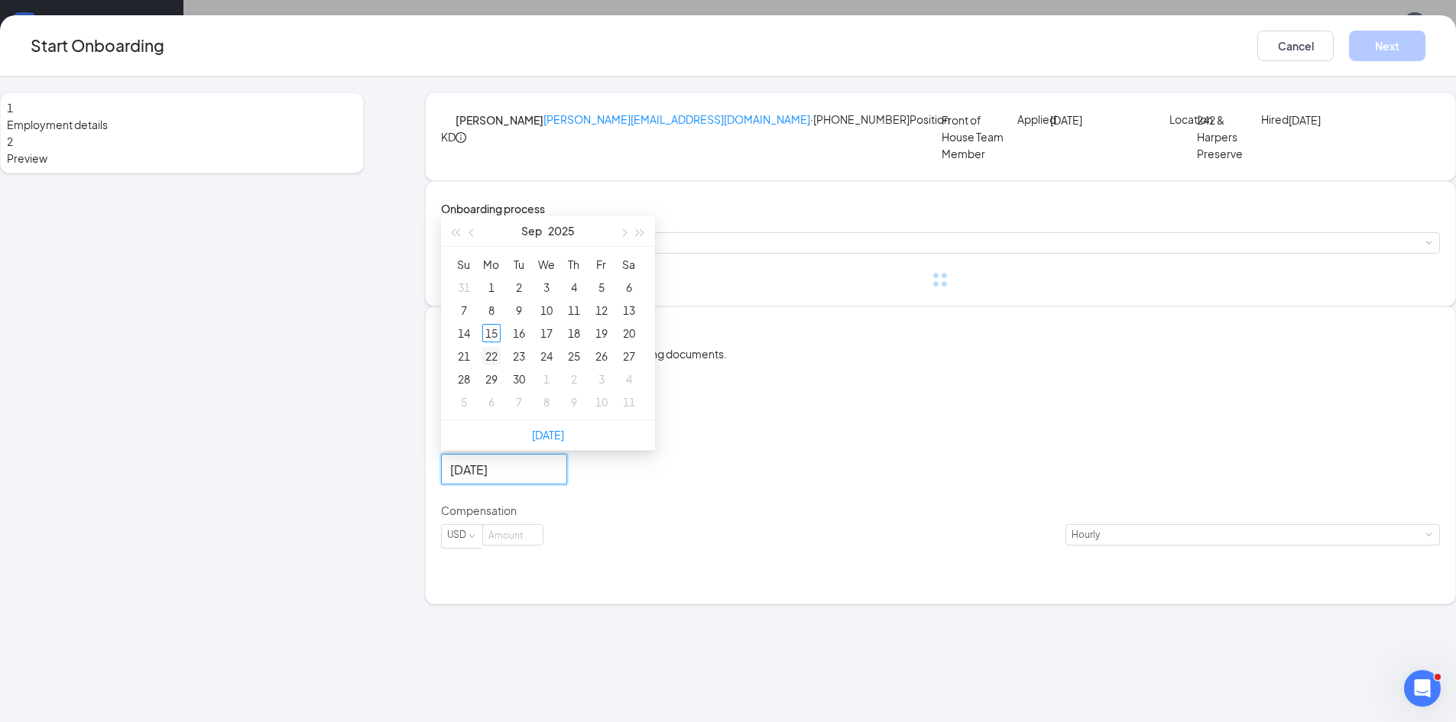
type input "[DATE]"
click at [501, 365] on div "22" at bounding box center [491, 356] width 18 height 18
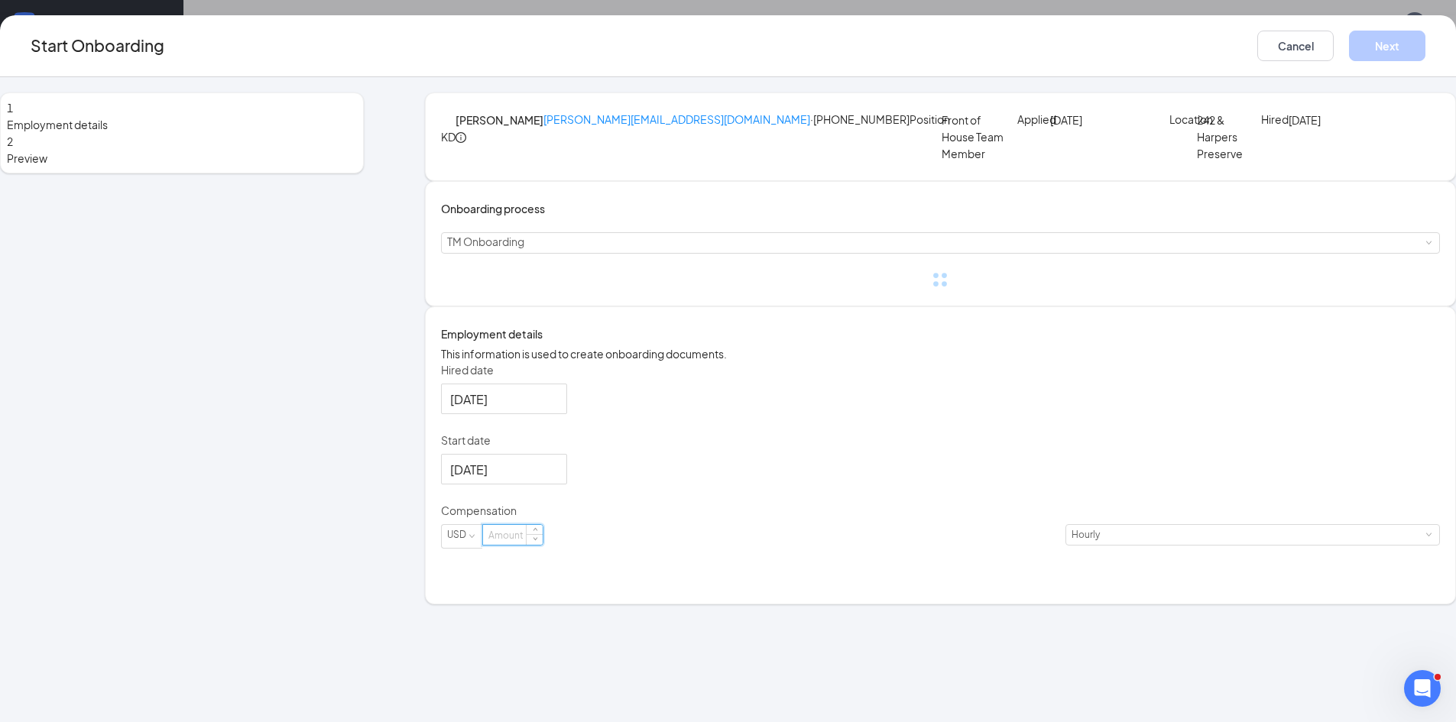
click at [543, 545] on input at bounding box center [513, 535] width 60 height 20
type input "11"
click at [1398, 297] on div "1 Employment details 2 Preview [PERSON_NAME] De Vera [EMAIL_ADDRESS][DOMAIN_NAM…" at bounding box center [728, 399] width 1456 height 645
click at [1349, 55] on button "Next" at bounding box center [1387, 46] width 76 height 31
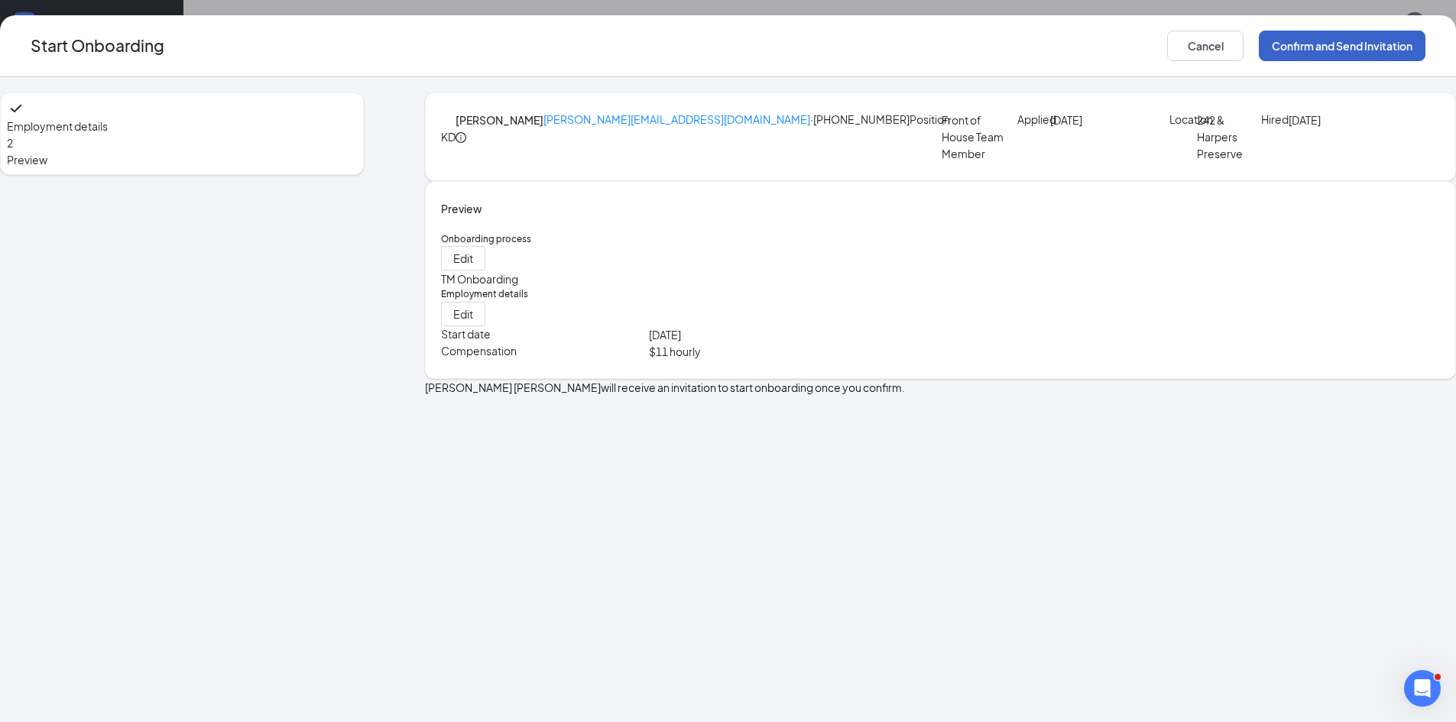
click at [1259, 50] on button "Confirm and Send Invitation" at bounding box center [1342, 46] width 167 height 31
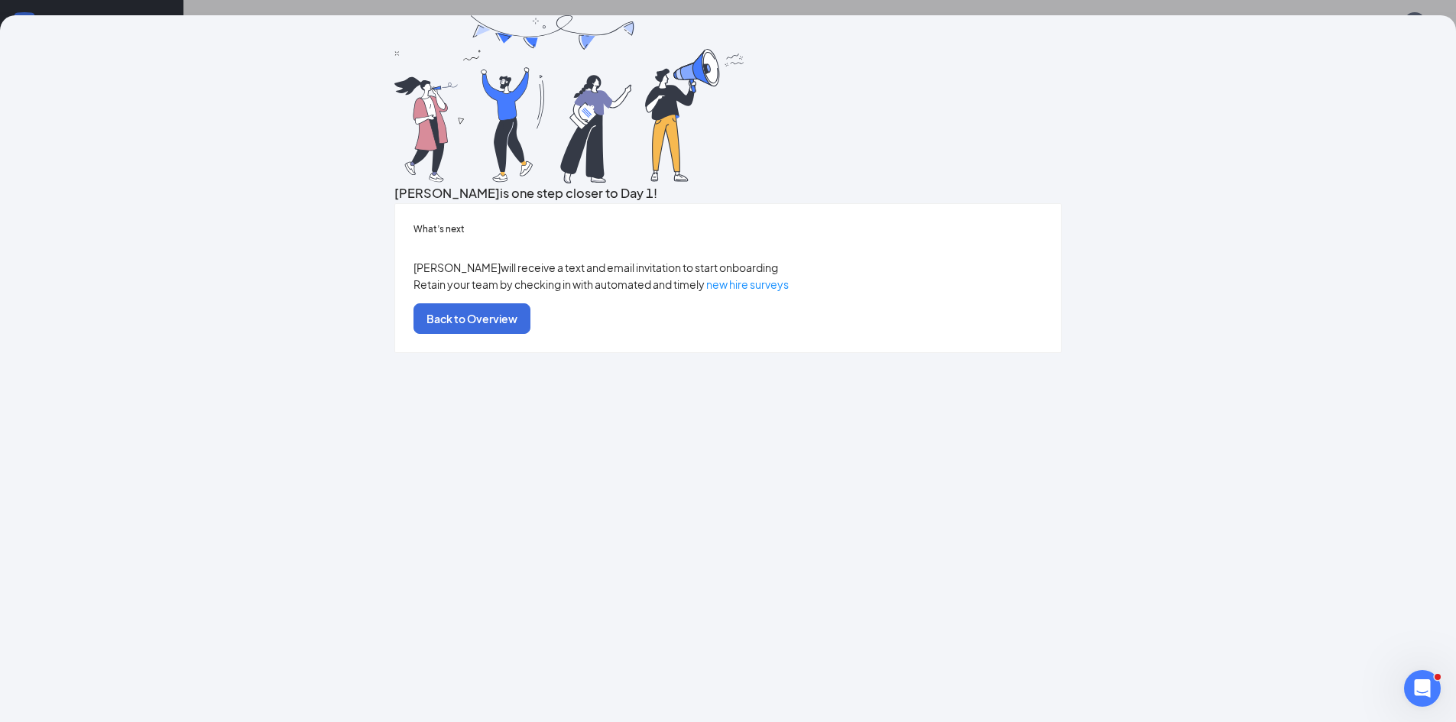
click at [1397, 5] on div "[PERSON_NAME] is one step closer to Day 1! What’s next [PERSON_NAME] will recei…" at bounding box center [728, 361] width 1456 height 722
